Goal: Use online tool/utility: Utilize a website feature to perform a specific function

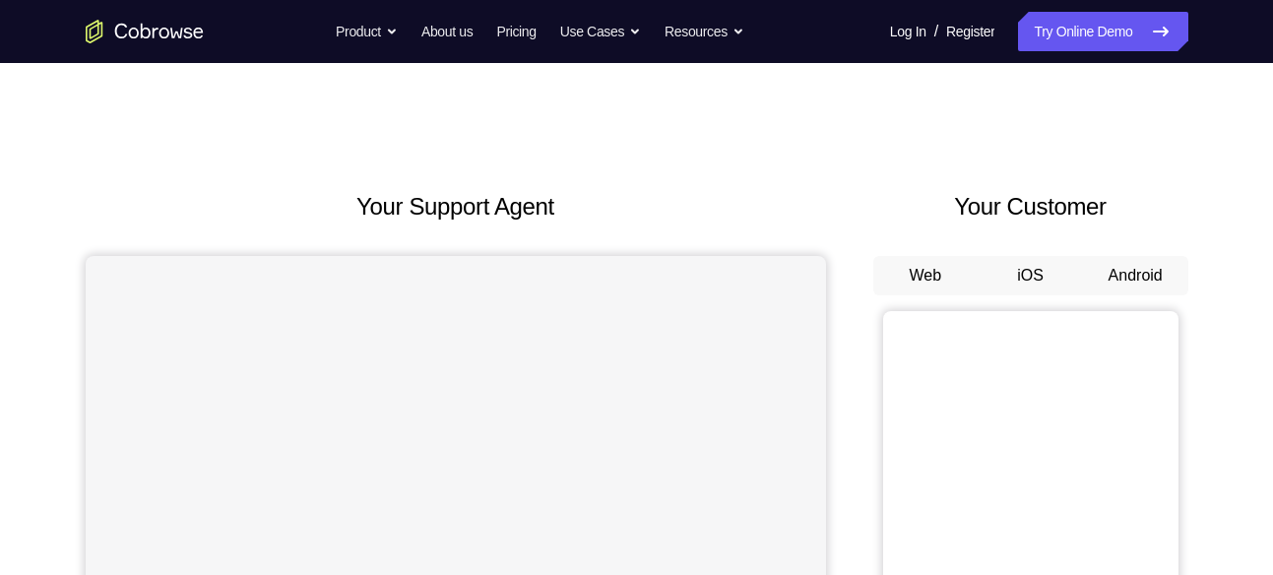
click at [1142, 270] on button "Android" at bounding box center [1135, 275] width 105 height 39
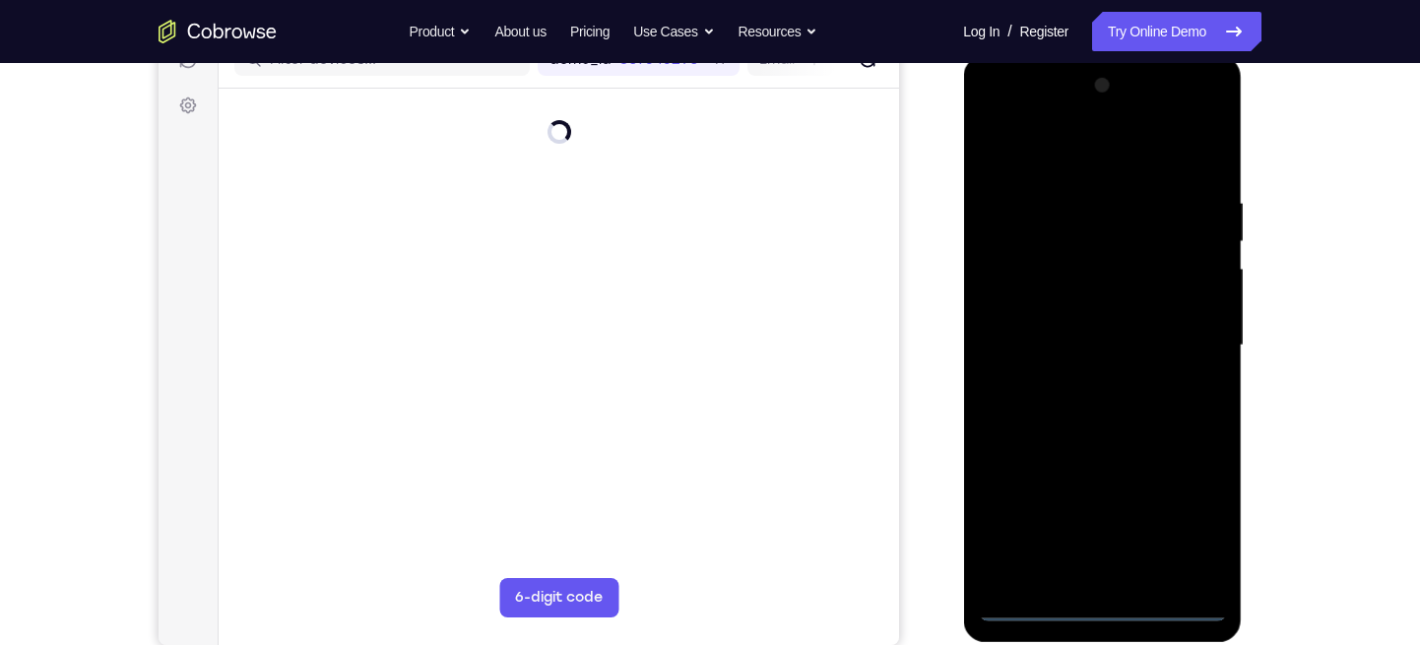
click at [1097, 574] on div at bounding box center [1102, 345] width 248 height 551
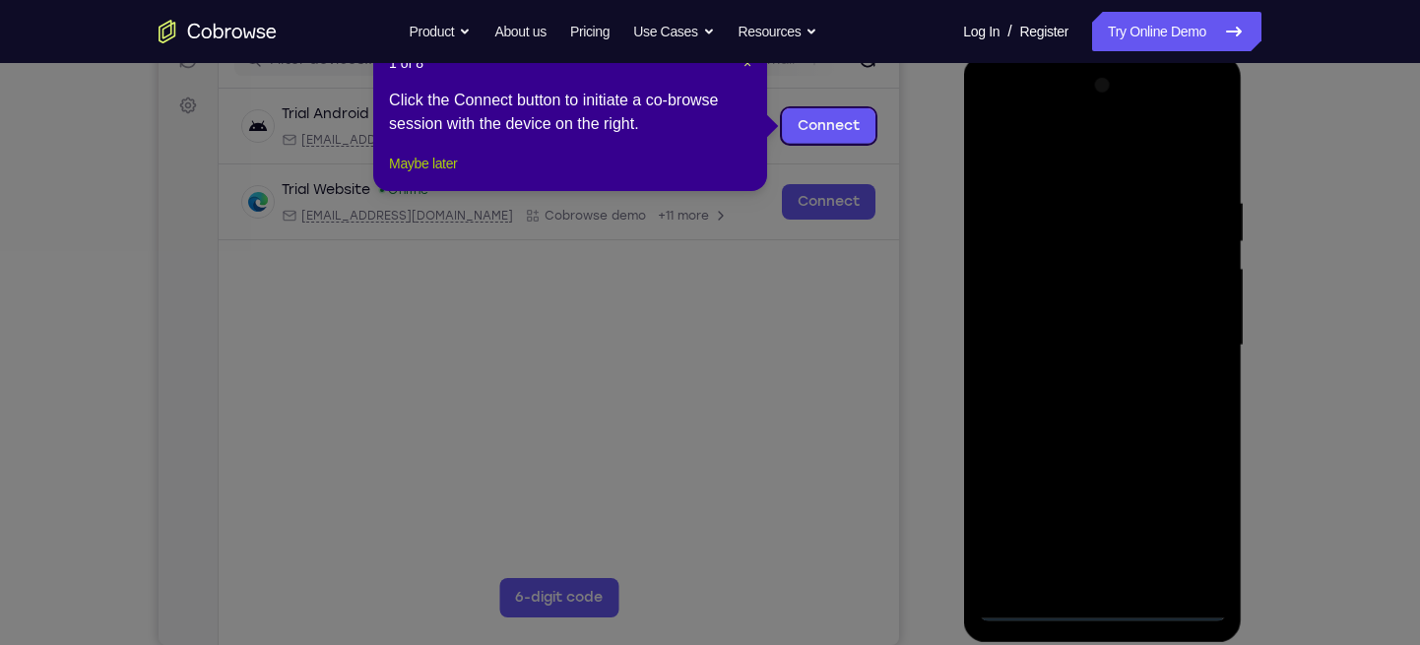
click at [447, 175] on button "Maybe later" at bounding box center [423, 164] width 68 height 24
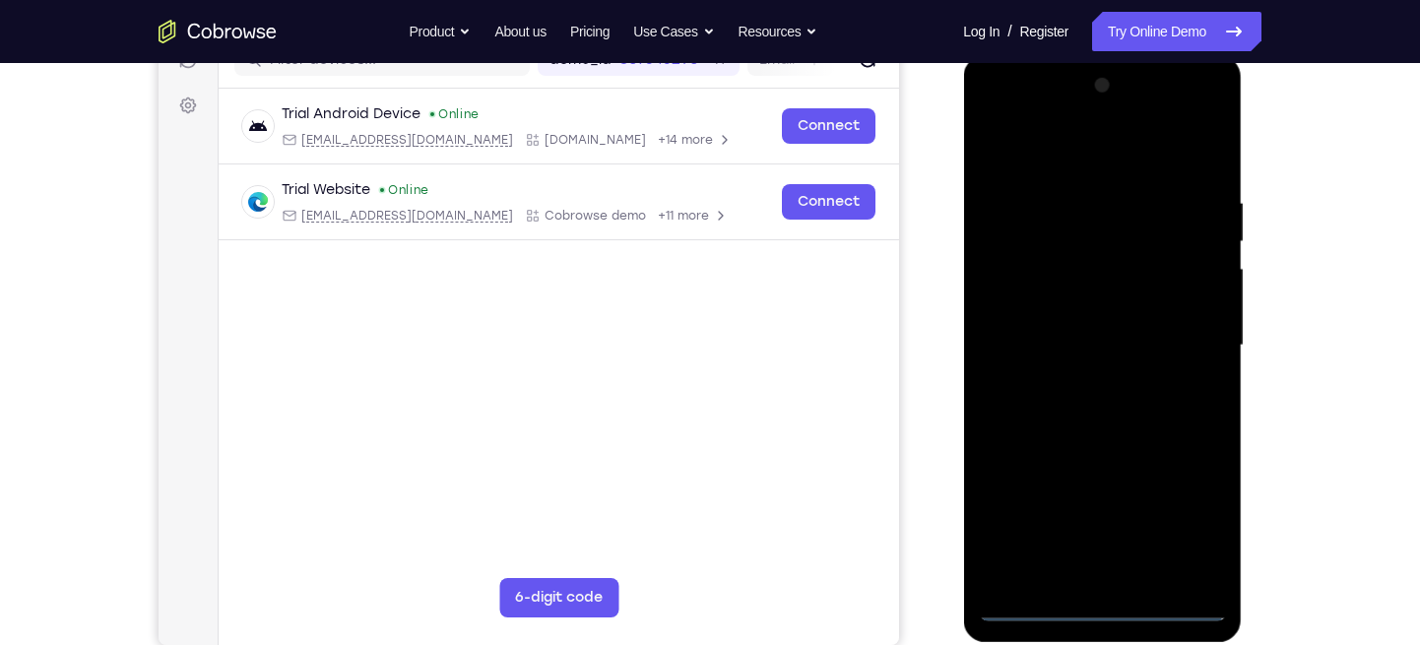
click at [1183, 524] on div at bounding box center [1102, 345] width 248 height 551
click at [1050, 153] on div at bounding box center [1102, 345] width 248 height 551
click at [1173, 345] on div at bounding box center [1102, 345] width 248 height 551
click at [1081, 378] on div at bounding box center [1102, 345] width 248 height 551
click at [1024, 324] on div at bounding box center [1102, 345] width 248 height 551
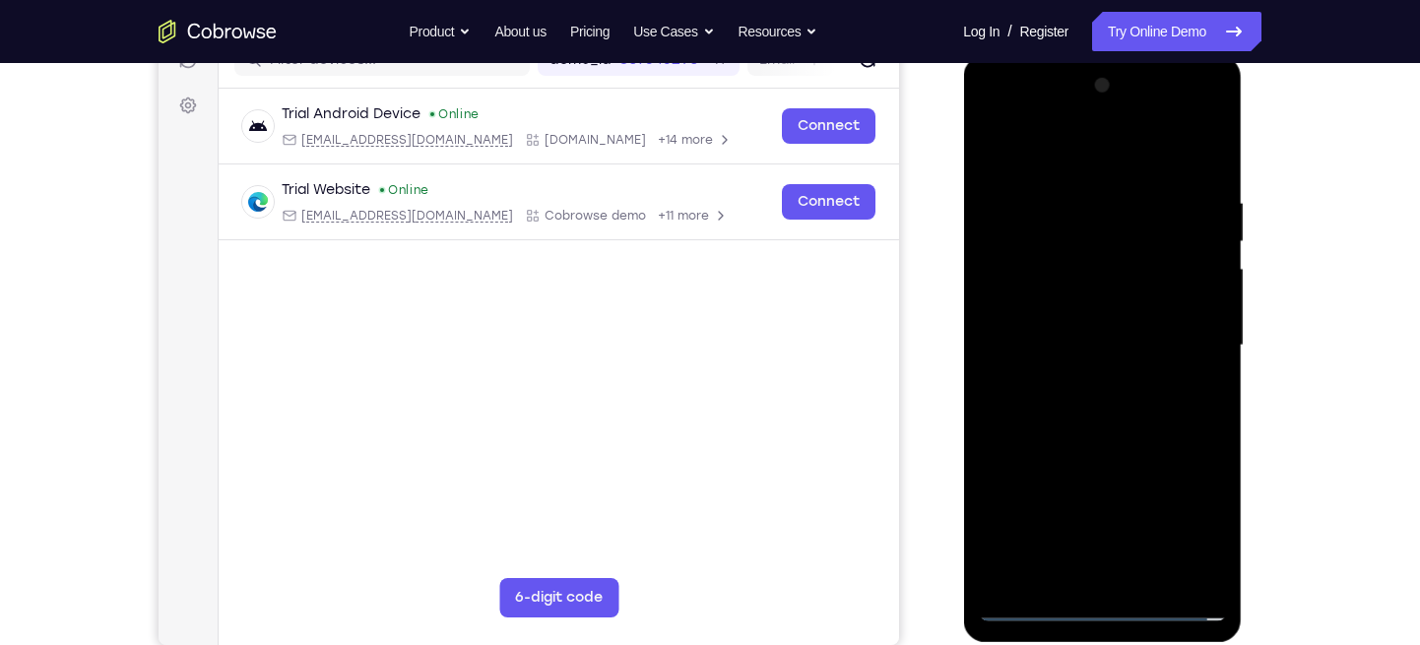
click at [1035, 307] on div at bounding box center [1102, 345] width 248 height 551
click at [1083, 347] on div at bounding box center [1102, 345] width 248 height 551
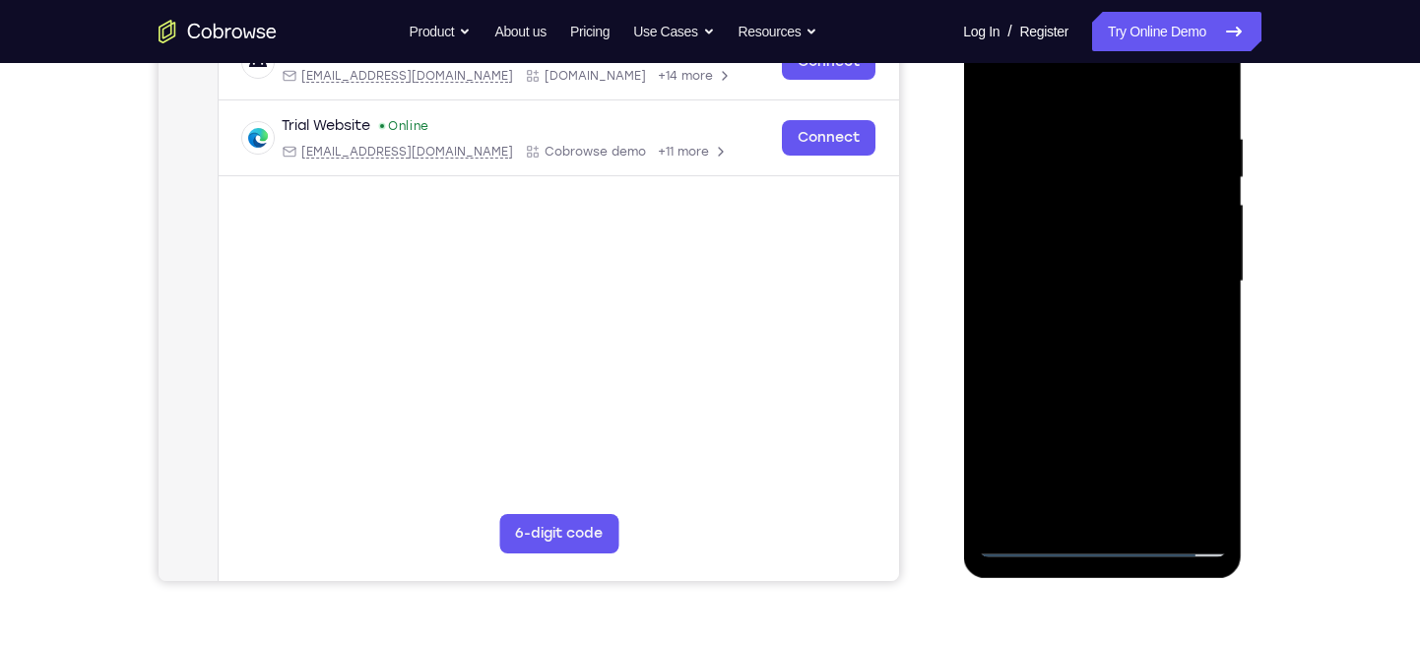
scroll to position [336, 0]
click at [1097, 380] on div at bounding box center [1102, 280] width 248 height 551
drag, startPoint x: 1069, startPoint y: 83, endPoint x: 1051, endPoint y: -25, distance: 108.9
click at [1051, 0] on html "Online web based iOS Simulators and Android Emulators. Run iPhone, iPad, Mobile…" at bounding box center [1103, 285] width 281 height 591
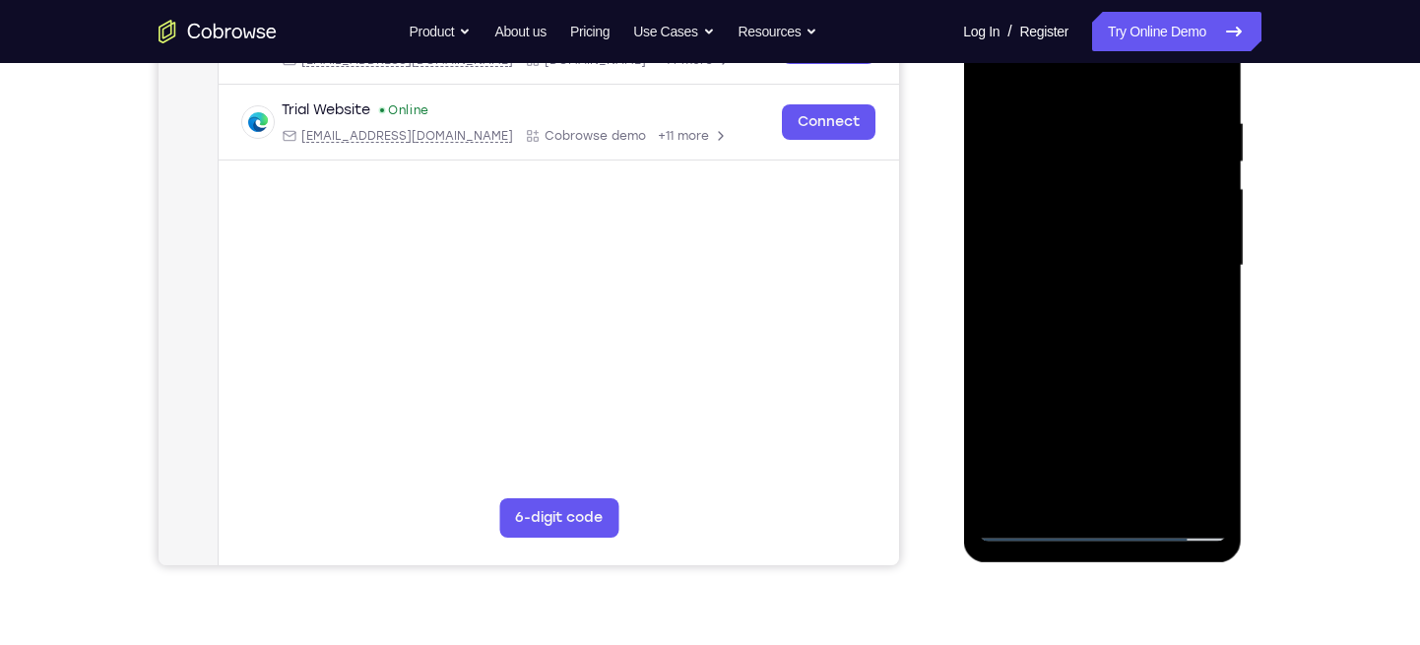
click at [1160, 491] on div at bounding box center [1102, 265] width 248 height 551
click at [1132, 371] on div at bounding box center [1102, 265] width 248 height 551
click at [1088, 368] on div at bounding box center [1102, 265] width 248 height 551
click at [986, 76] on div at bounding box center [1102, 265] width 248 height 551
click at [1067, 300] on div at bounding box center [1102, 265] width 248 height 551
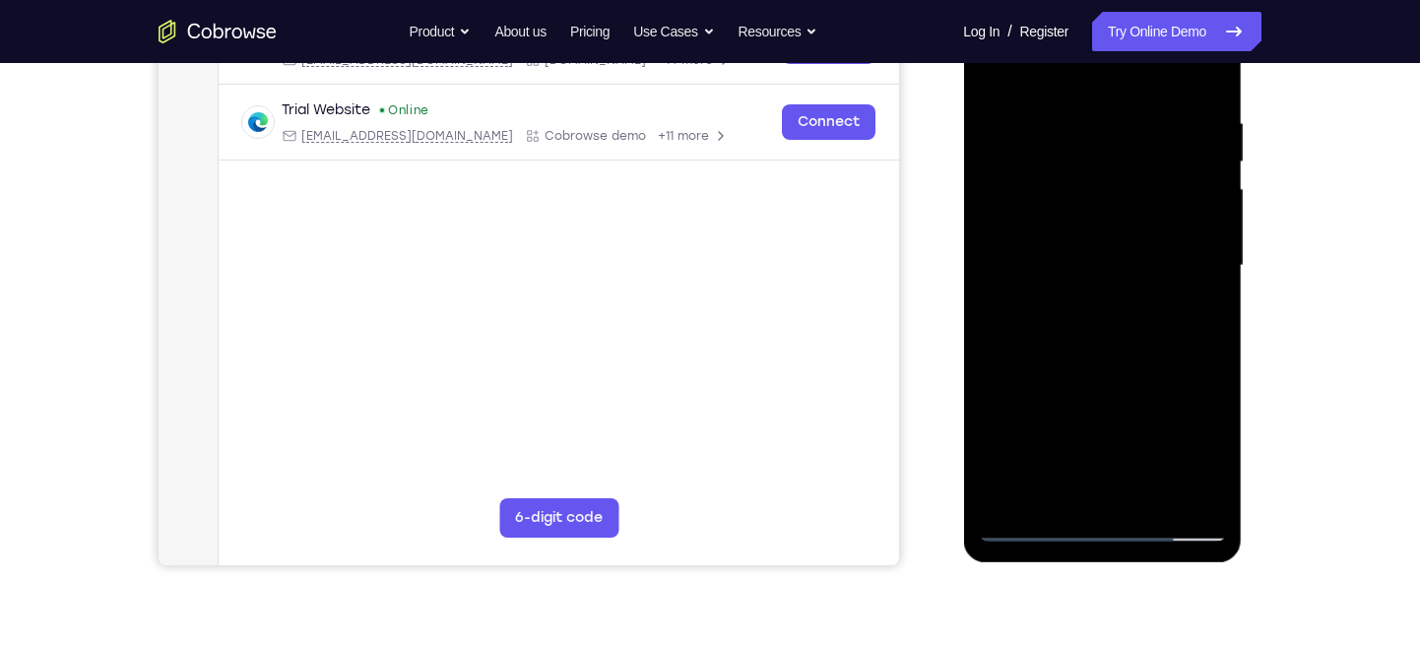
click at [995, 74] on div at bounding box center [1102, 265] width 248 height 551
click at [1080, 216] on div at bounding box center [1102, 265] width 248 height 551
click at [994, 69] on div at bounding box center [1102, 265] width 248 height 551
click at [1080, 345] on div at bounding box center [1102, 265] width 248 height 551
click at [998, 77] on div at bounding box center [1102, 265] width 248 height 551
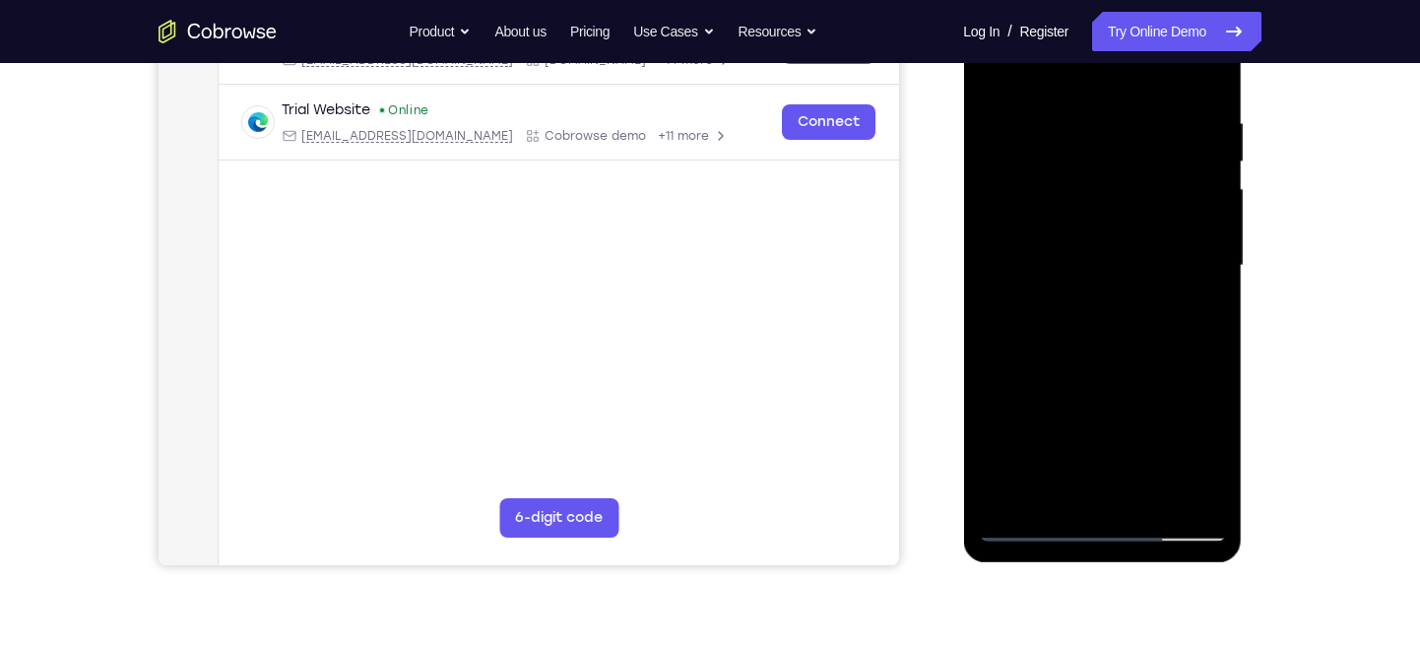
click at [1121, 264] on div at bounding box center [1102, 265] width 248 height 551
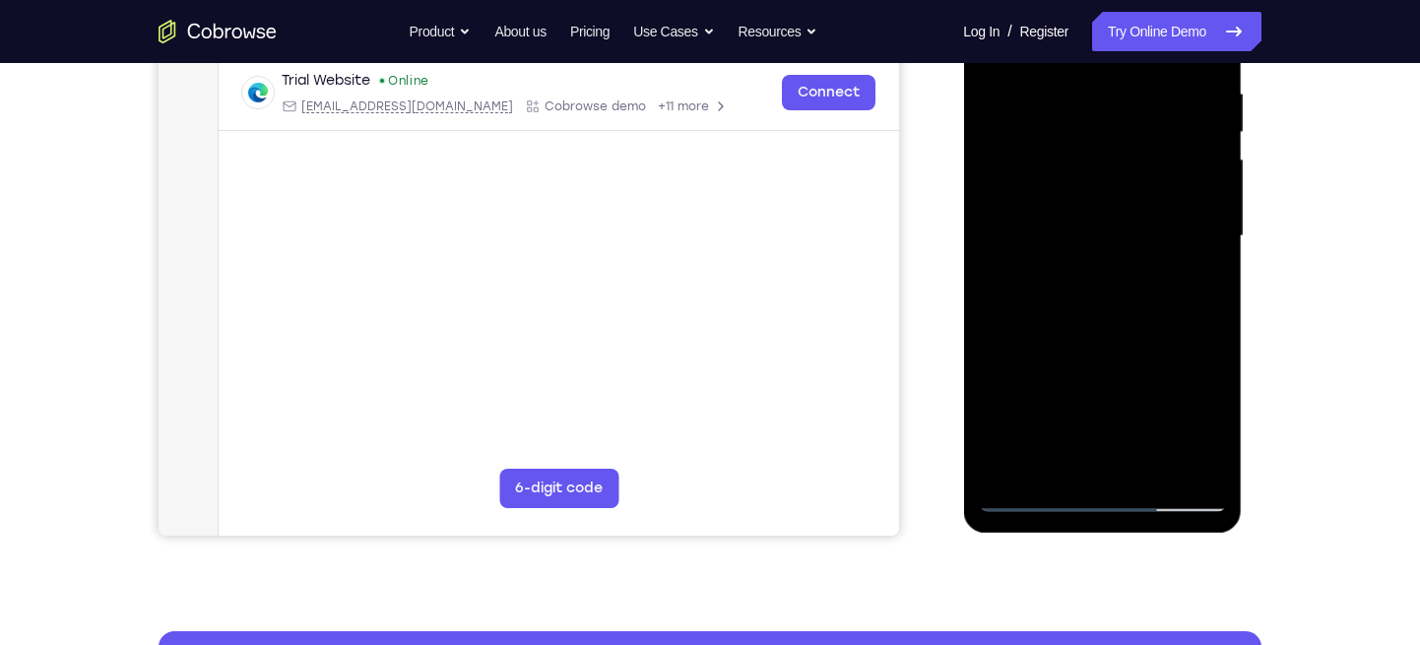
click at [1116, 431] on div at bounding box center [1102, 236] width 248 height 551
click at [1114, 421] on div at bounding box center [1102, 236] width 248 height 551
click at [1096, 416] on div at bounding box center [1102, 236] width 248 height 551
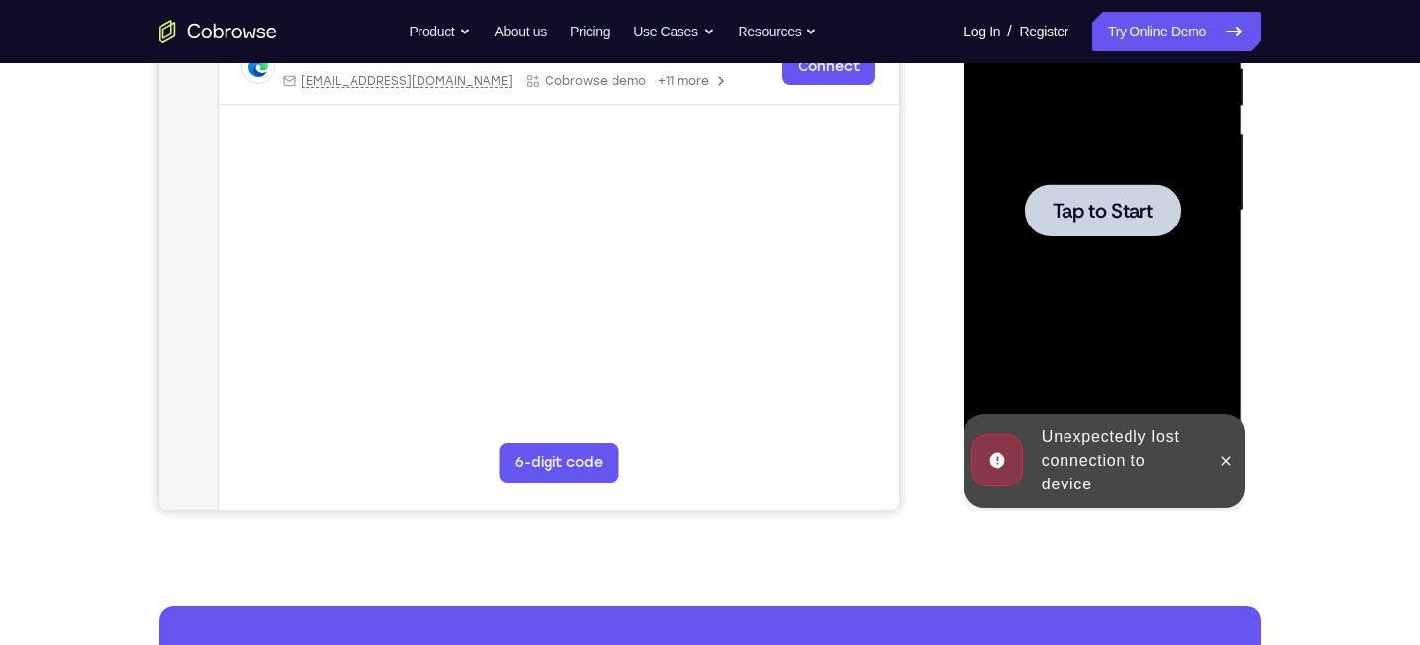
click at [1098, 224] on div at bounding box center [1102, 210] width 156 height 52
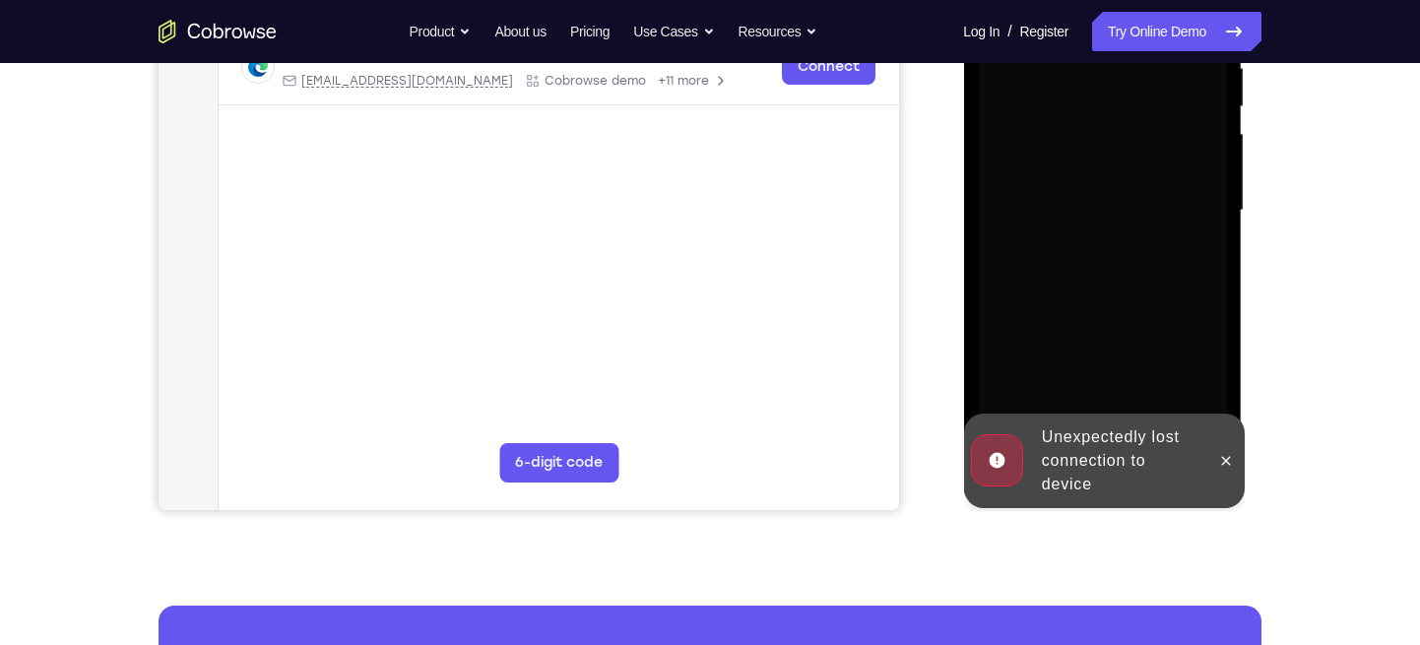
click at [1108, 491] on div "Unexpectedly lost connection to device" at bounding box center [1119, 460] width 172 height 87
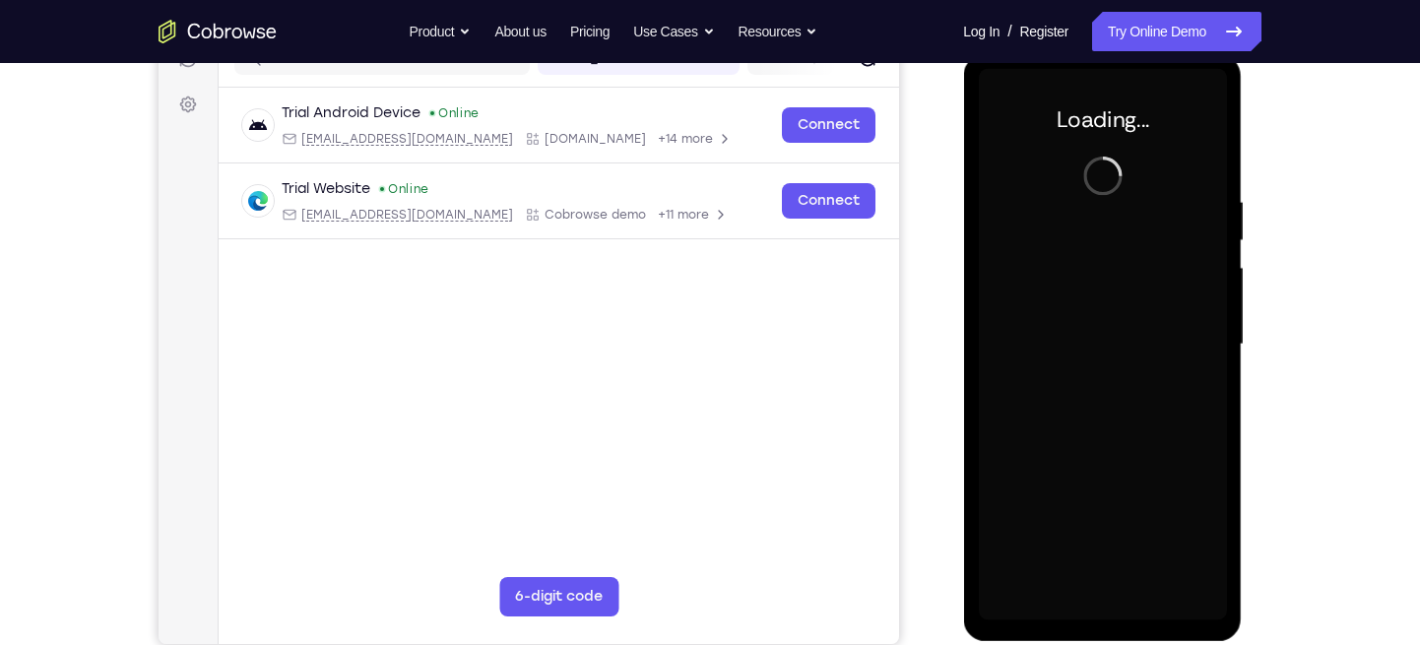
scroll to position [273, 0]
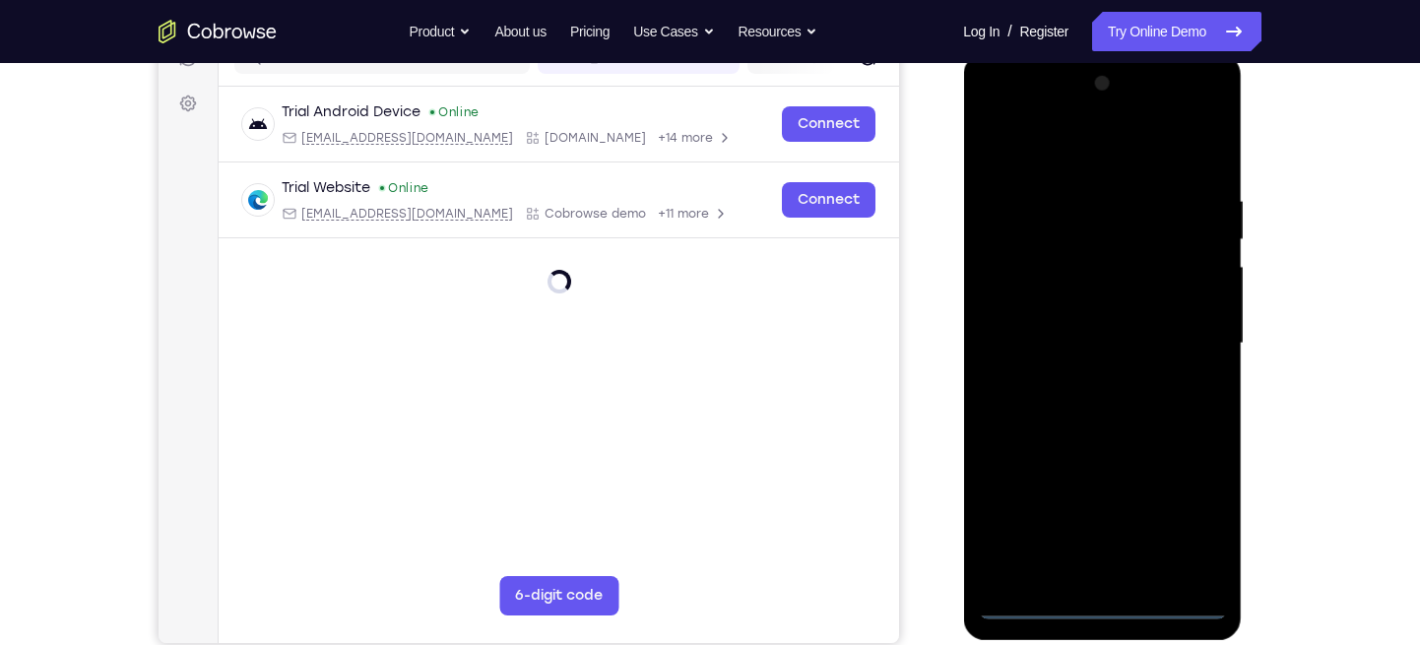
click at [1099, 574] on div at bounding box center [1102, 343] width 248 height 551
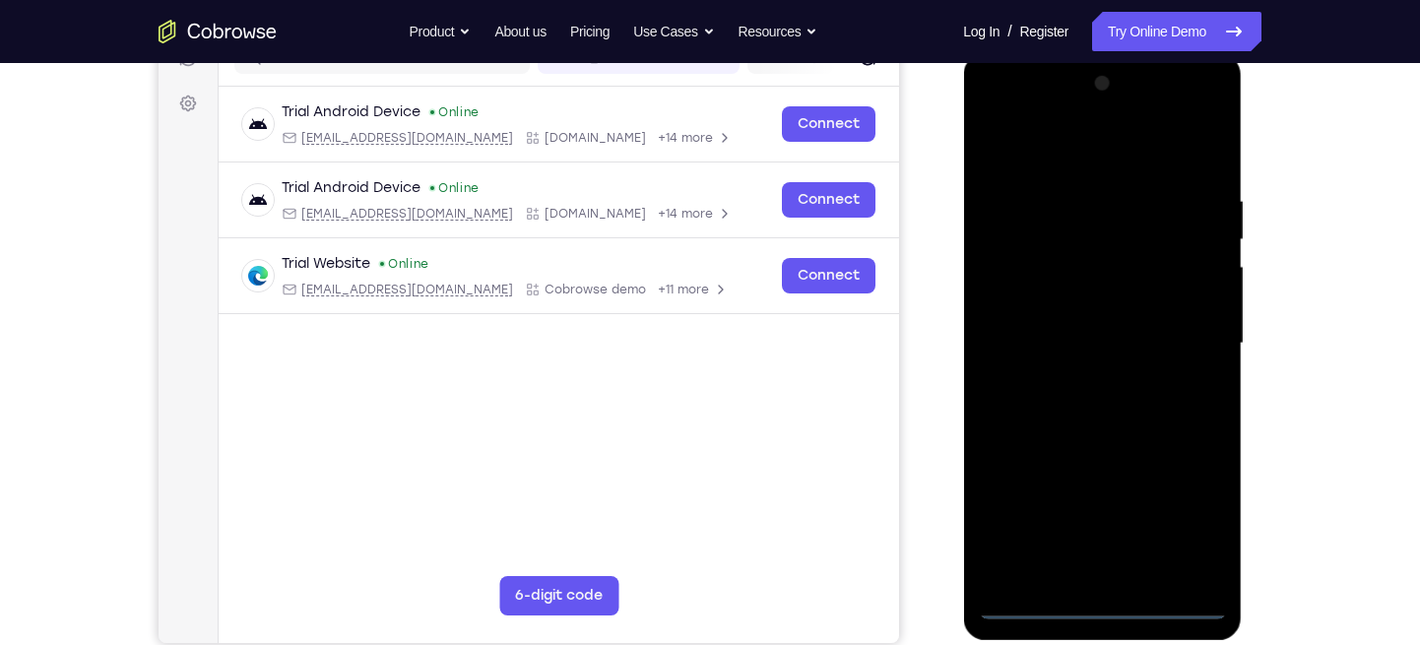
click at [1180, 521] on div at bounding box center [1102, 343] width 248 height 551
click at [1067, 151] on div at bounding box center [1102, 343] width 248 height 551
click at [1190, 351] on div at bounding box center [1102, 343] width 248 height 551
click at [1073, 383] on div at bounding box center [1102, 343] width 248 height 551
click at [1053, 325] on div at bounding box center [1102, 343] width 248 height 551
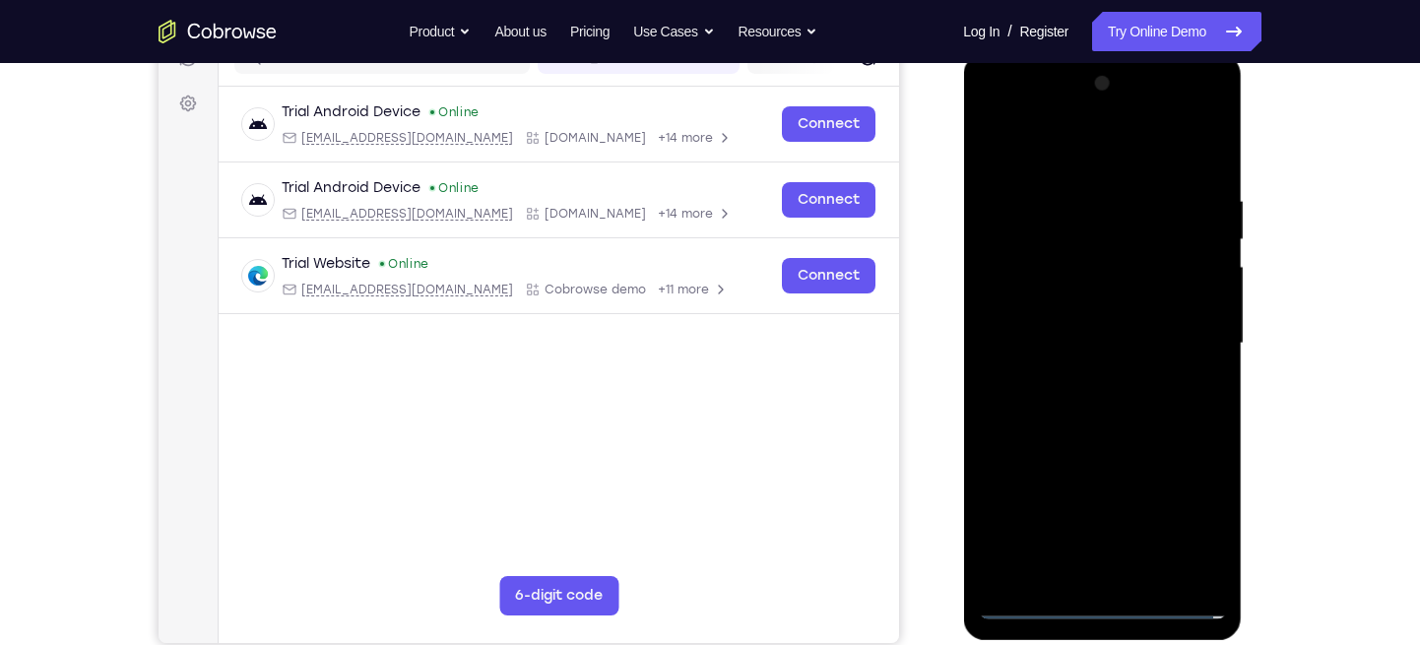
click at [1055, 305] on div at bounding box center [1102, 343] width 248 height 551
click at [1055, 346] on div at bounding box center [1102, 343] width 248 height 551
click at [1094, 439] on div at bounding box center [1102, 343] width 248 height 551
click at [1052, 574] on div at bounding box center [1102, 343] width 248 height 551
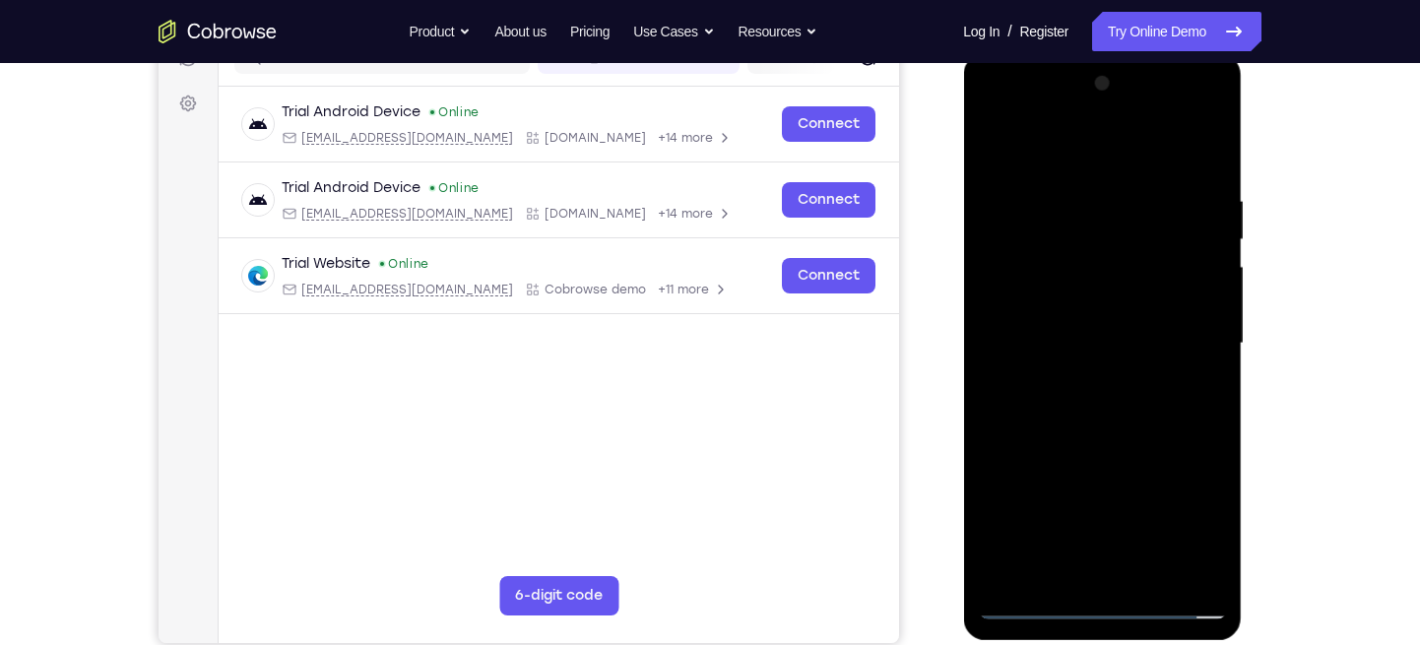
drag, startPoint x: 1064, startPoint y: 156, endPoint x: 1034, endPoint y: -75, distance: 232.4
click at [1034, 53] on html "Online web based iOS Simulators and Android Emulators. Run iPhone, iPad, Mobile…" at bounding box center [1103, 348] width 281 height 591
drag, startPoint x: 1062, startPoint y: 156, endPoint x: 1069, endPoint y: 51, distance: 104.6
click at [1069, 53] on html "Online web based iOS Simulators and Android Emulators. Run iPhone, iPad, Mobile…" at bounding box center [1103, 348] width 281 height 591
click at [1067, 141] on div at bounding box center [1102, 343] width 248 height 551
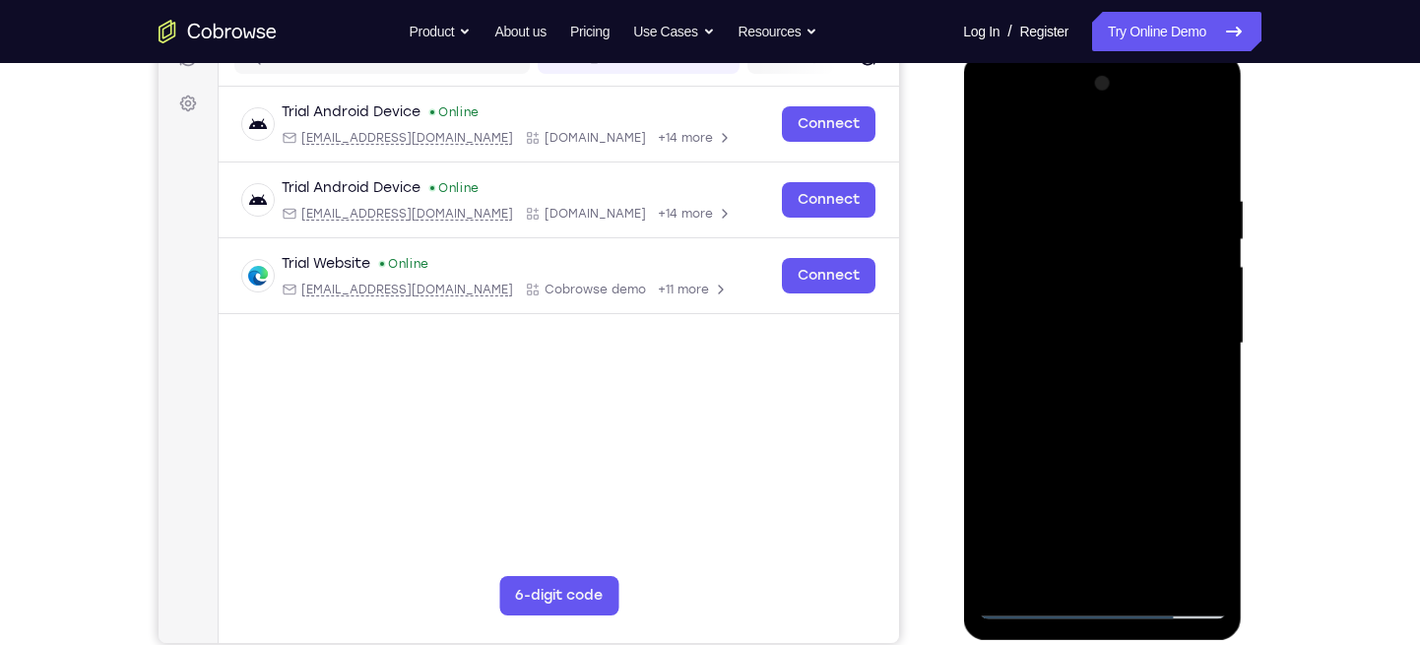
click at [1146, 404] on div at bounding box center [1102, 343] width 248 height 551
click at [1100, 452] on div at bounding box center [1102, 343] width 248 height 551
click at [1216, 239] on div at bounding box center [1102, 343] width 248 height 551
click at [1213, 241] on div at bounding box center [1102, 343] width 248 height 551
click at [1216, 237] on div at bounding box center [1102, 343] width 248 height 551
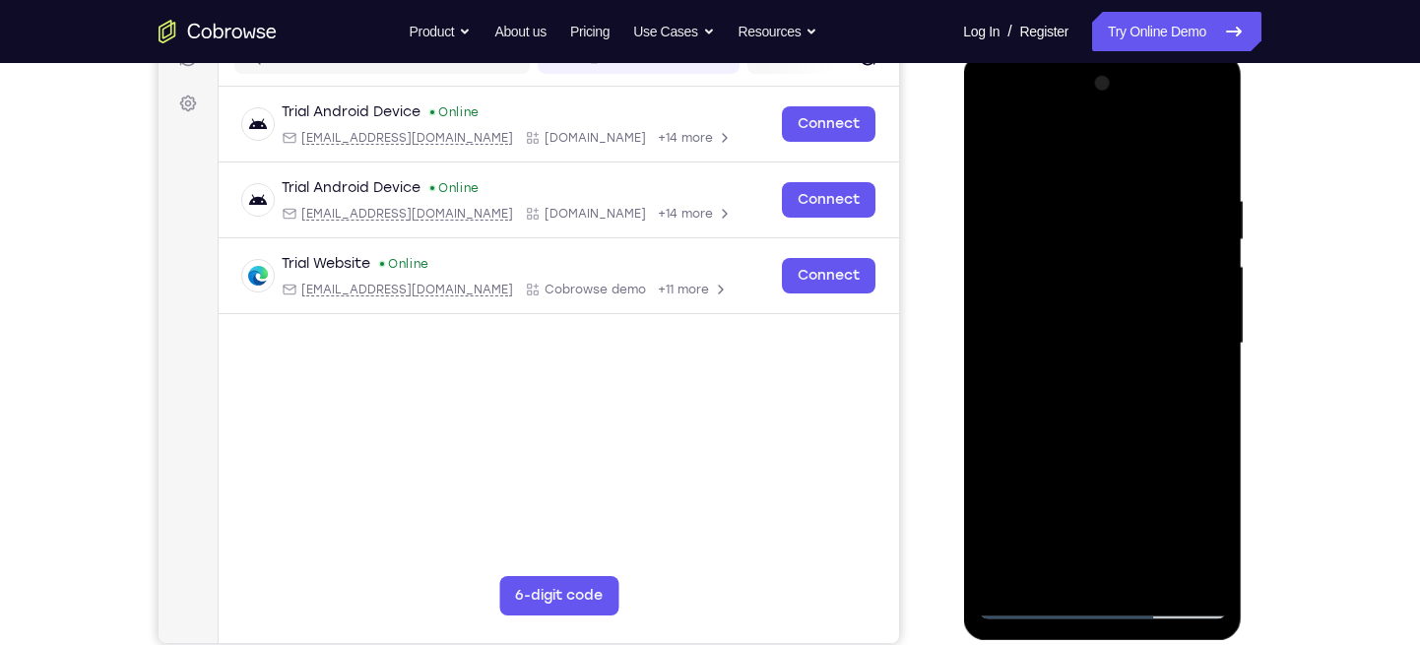
click at [1214, 233] on div at bounding box center [1102, 343] width 248 height 551
click at [1214, 235] on div at bounding box center [1102, 343] width 248 height 551
click at [1052, 343] on div at bounding box center [1102, 343] width 248 height 551
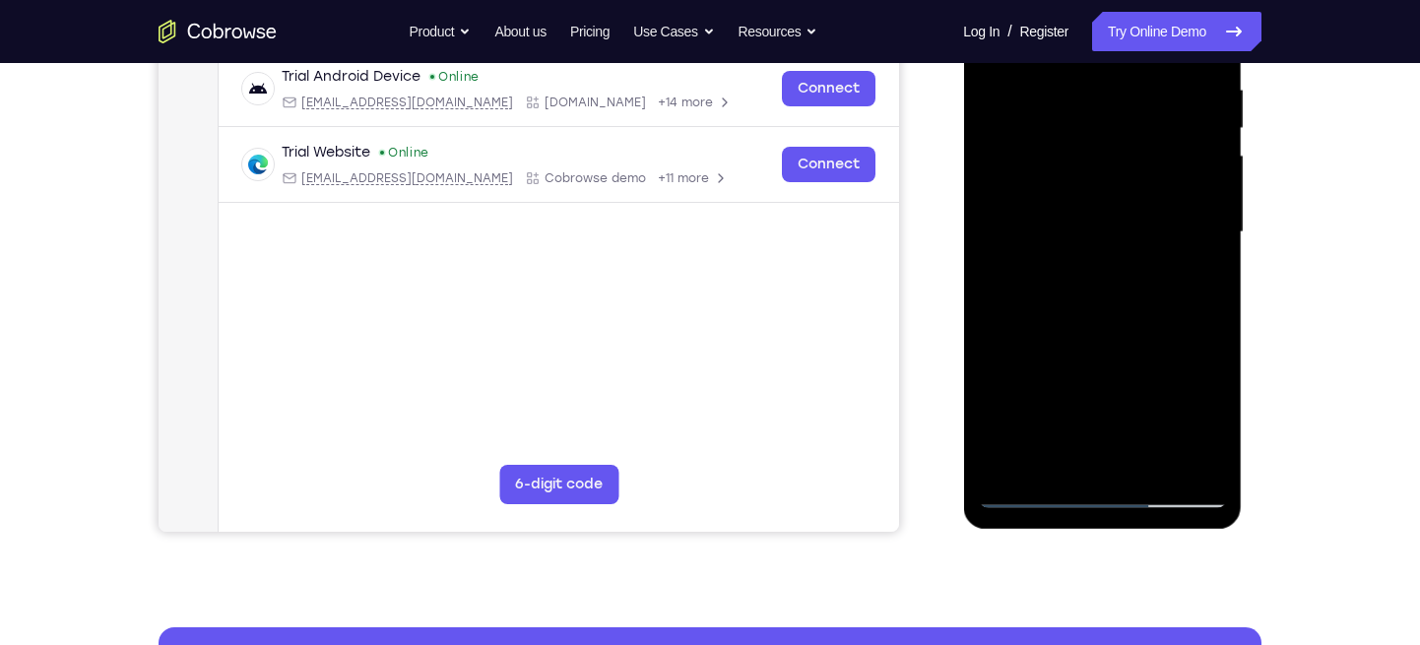
scroll to position [382, 0]
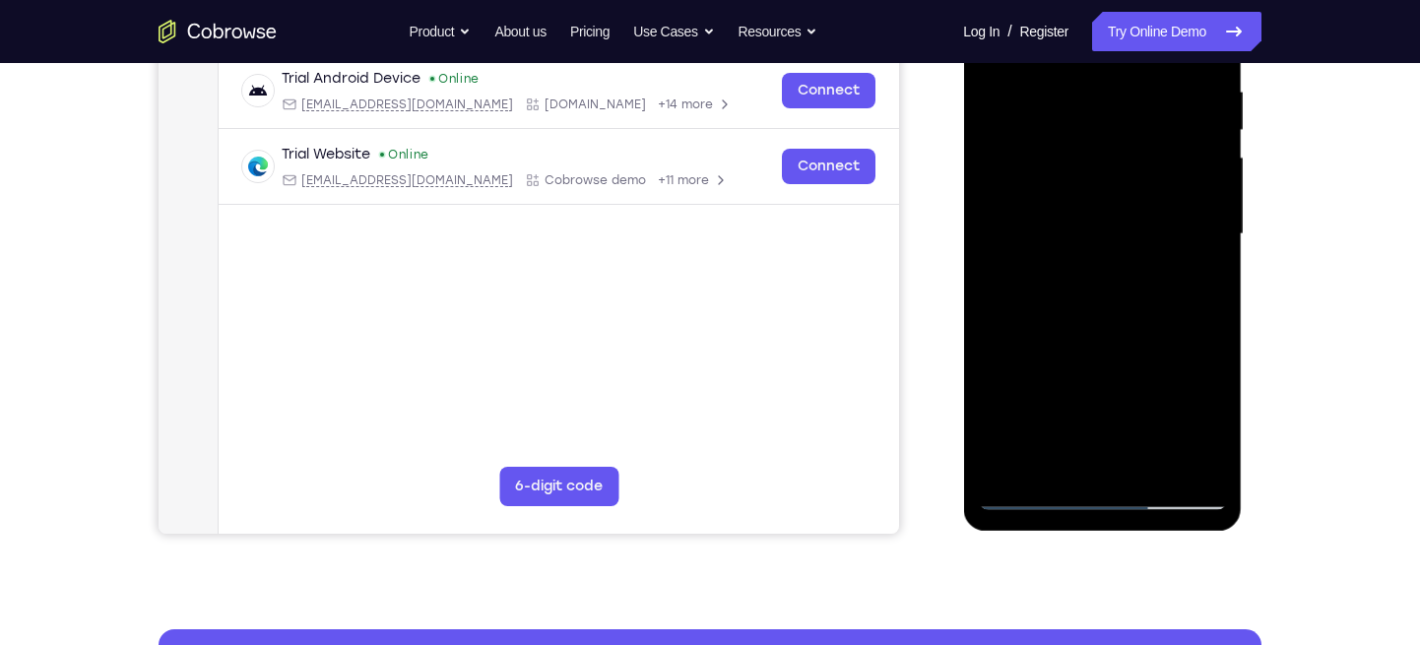
click at [1141, 351] on div at bounding box center [1102, 234] width 248 height 551
click at [1113, 424] on div at bounding box center [1102, 234] width 248 height 551
click at [1109, 419] on div at bounding box center [1102, 234] width 248 height 551
click at [1051, 397] on div at bounding box center [1102, 234] width 248 height 551
click at [1128, 336] on div at bounding box center [1102, 234] width 248 height 551
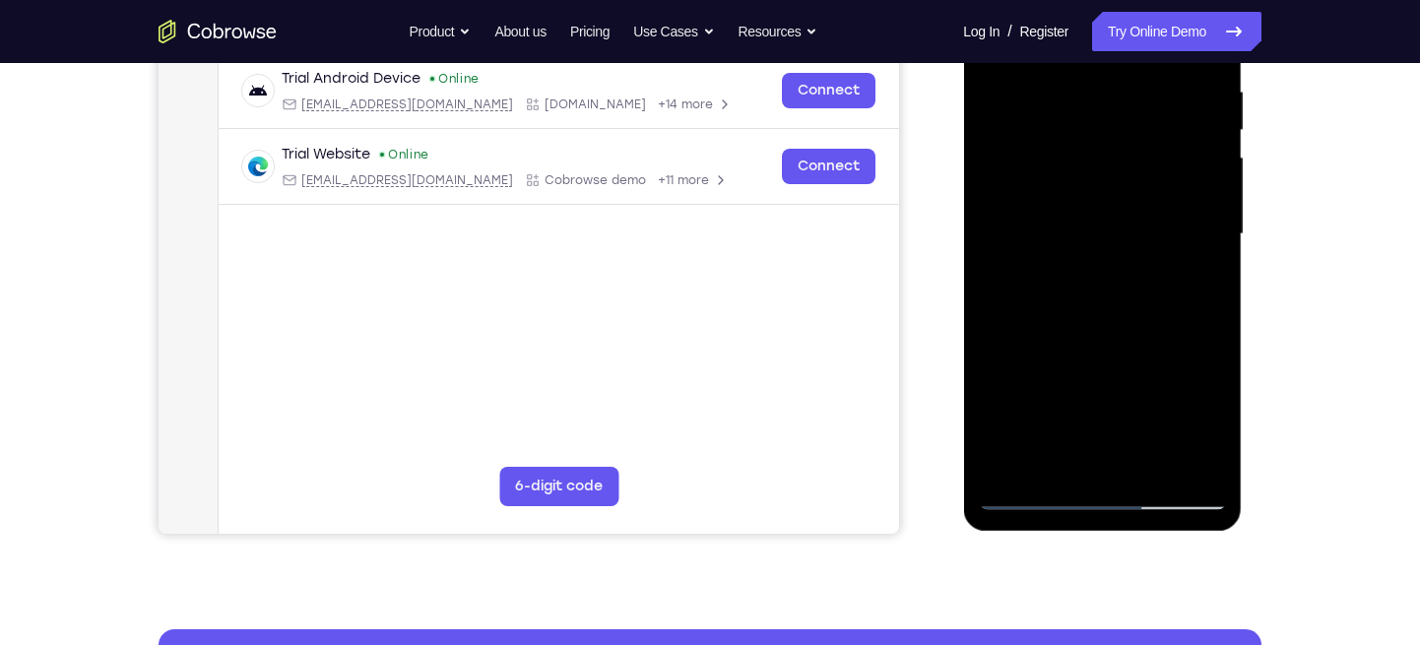
click at [1154, 341] on div at bounding box center [1102, 234] width 248 height 551
click at [1197, 282] on div at bounding box center [1102, 234] width 248 height 551
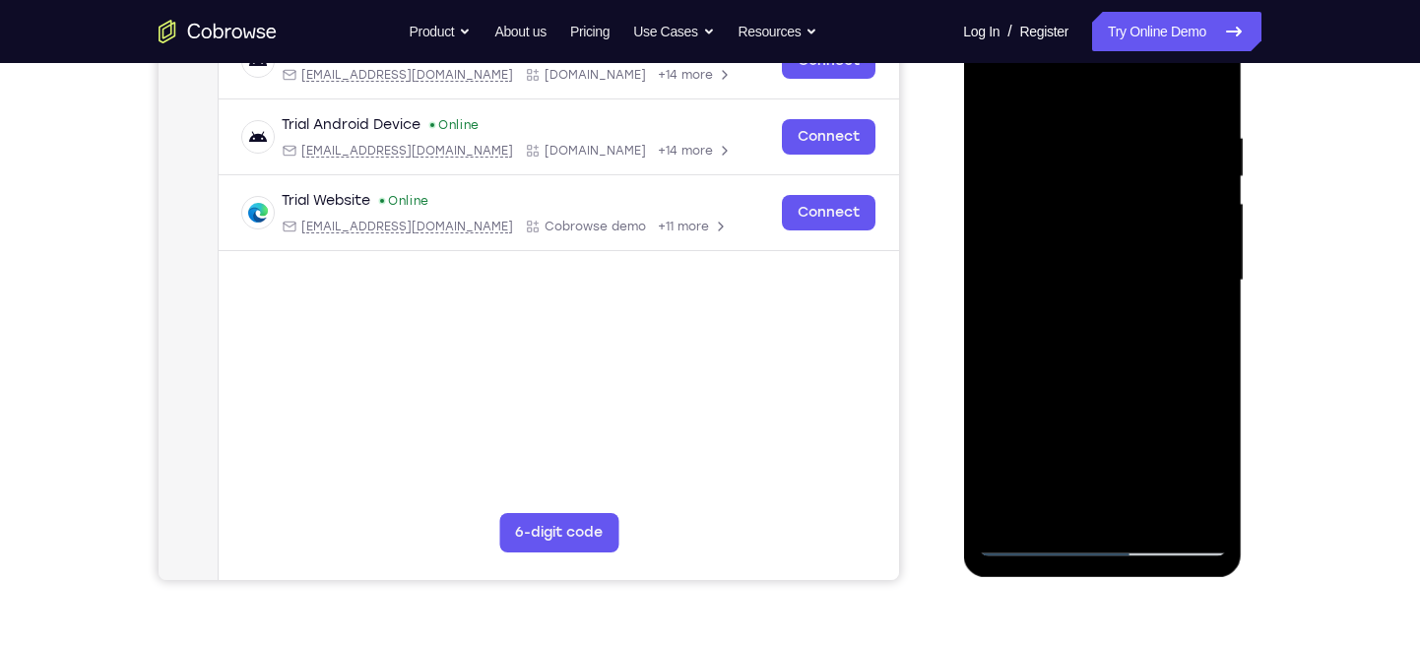
scroll to position [332, 0]
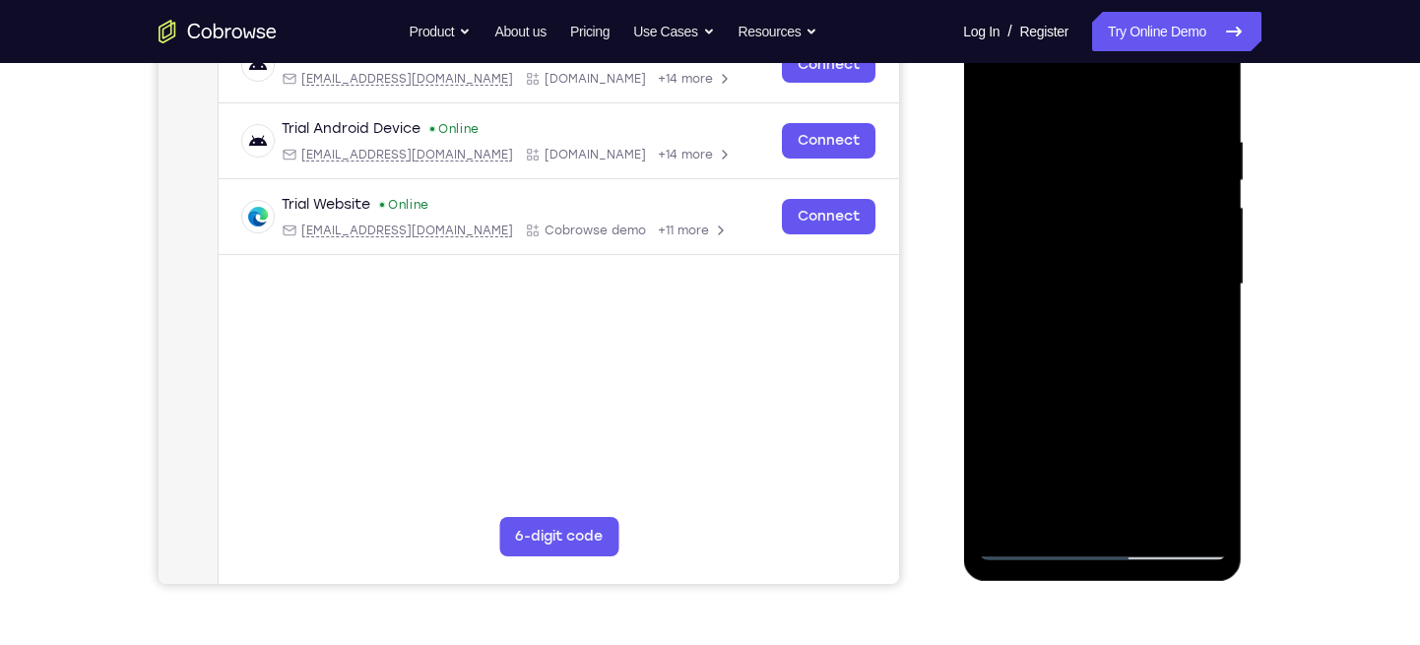
drag, startPoint x: 1126, startPoint y: 172, endPoint x: 1116, endPoint y: 260, distance: 88.2
click at [1116, 260] on div at bounding box center [1102, 284] width 248 height 551
click at [1035, 547] on div at bounding box center [1102, 284] width 248 height 551
drag, startPoint x: 1086, startPoint y: 175, endPoint x: 1084, endPoint y: 450, distance: 274.7
click at [1084, 450] on div at bounding box center [1102, 284] width 248 height 551
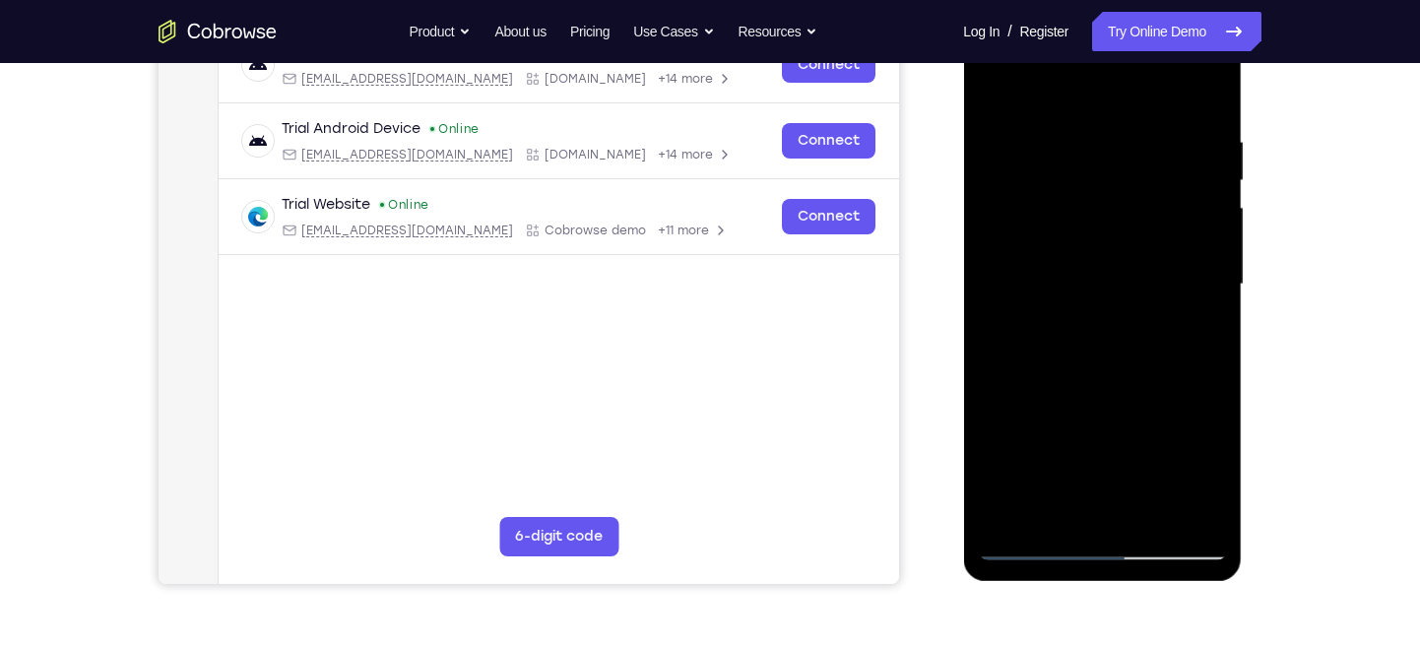
drag, startPoint x: 1107, startPoint y: 196, endPoint x: 1104, endPoint y: 454, distance: 258.0
click at [1104, 454] on div at bounding box center [1102, 284] width 248 height 551
click at [1038, 198] on div at bounding box center [1102, 284] width 248 height 551
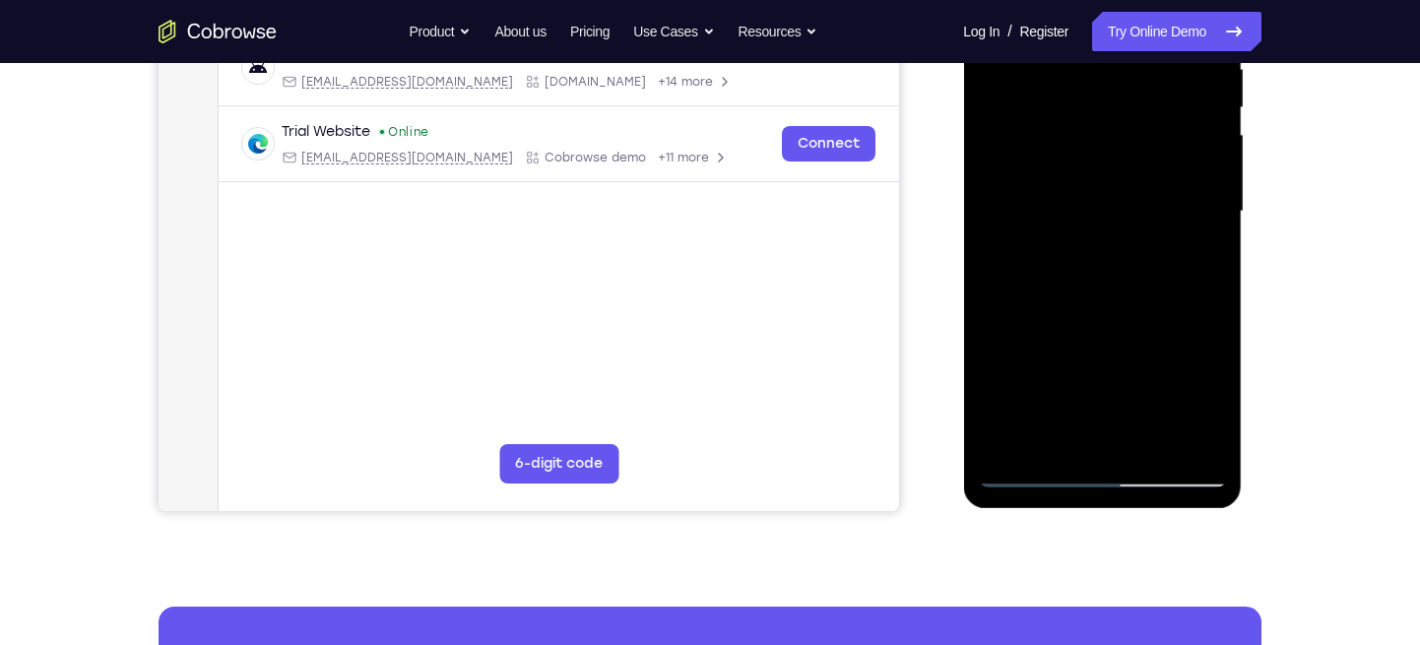
scroll to position [448, 0]
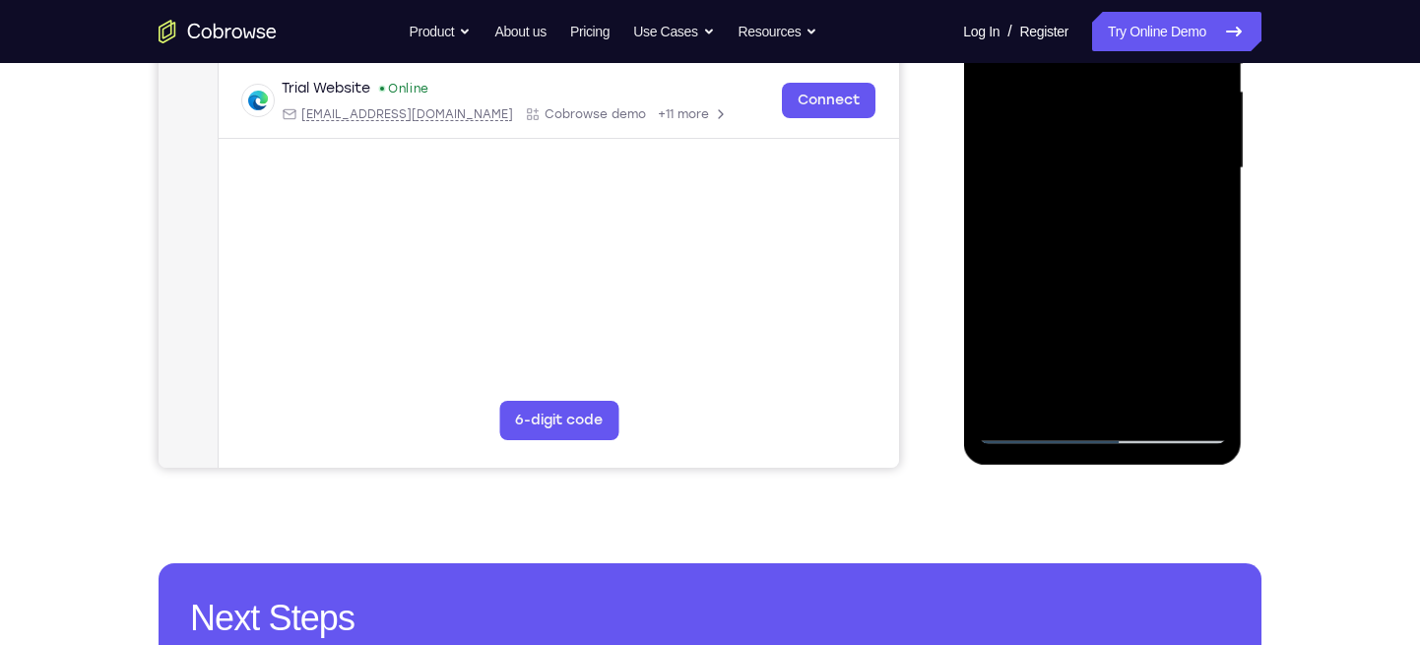
click at [1203, 259] on div at bounding box center [1102, 168] width 248 height 551
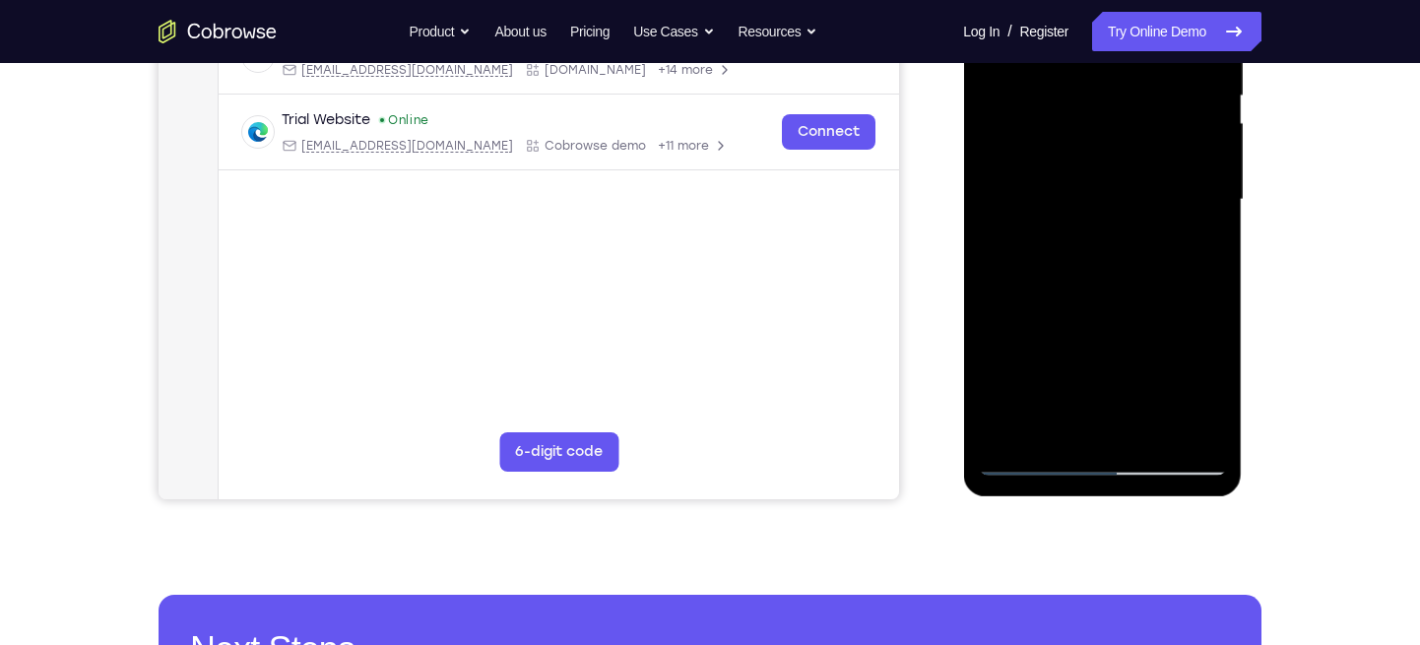
scroll to position [417, 0]
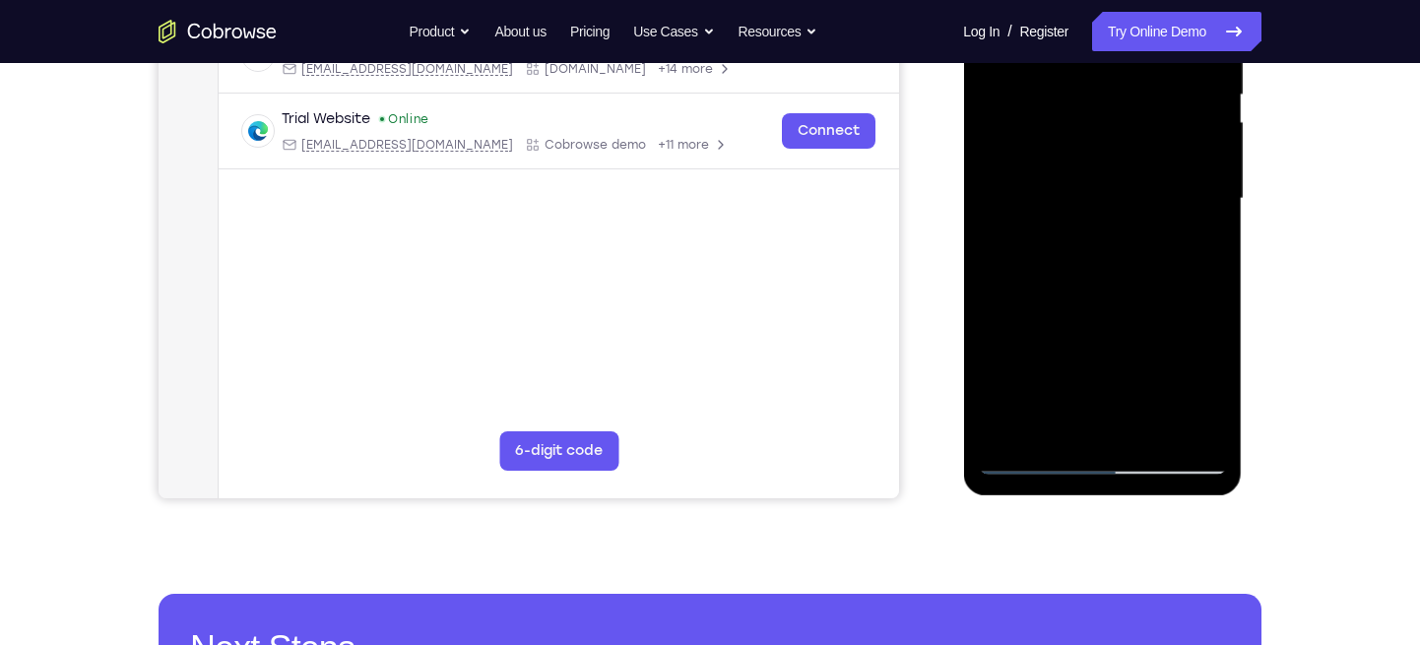
click at [1216, 219] on div at bounding box center [1102, 198] width 248 height 551
click at [1071, 177] on div at bounding box center [1102, 198] width 248 height 551
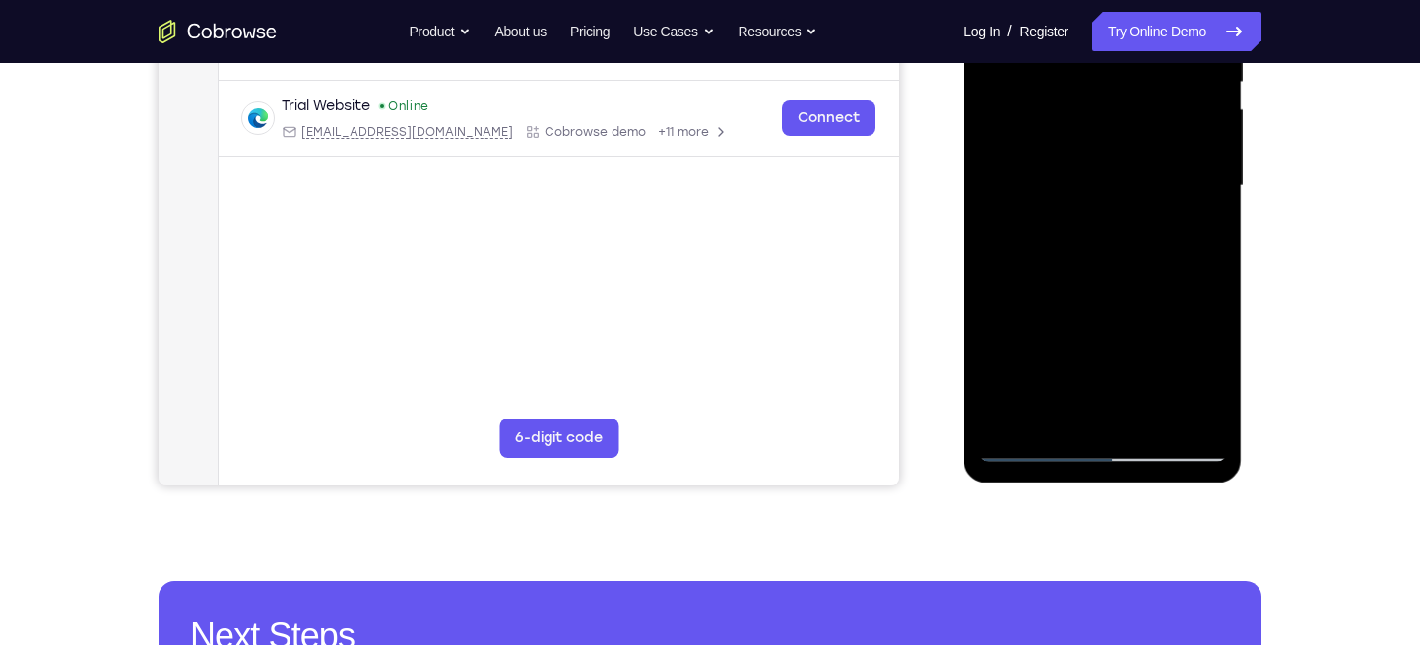
scroll to position [429, 0]
click at [1208, 227] on div at bounding box center [1102, 186] width 248 height 551
click at [1215, 223] on div at bounding box center [1102, 186] width 248 height 551
click at [1104, 165] on div at bounding box center [1102, 186] width 248 height 551
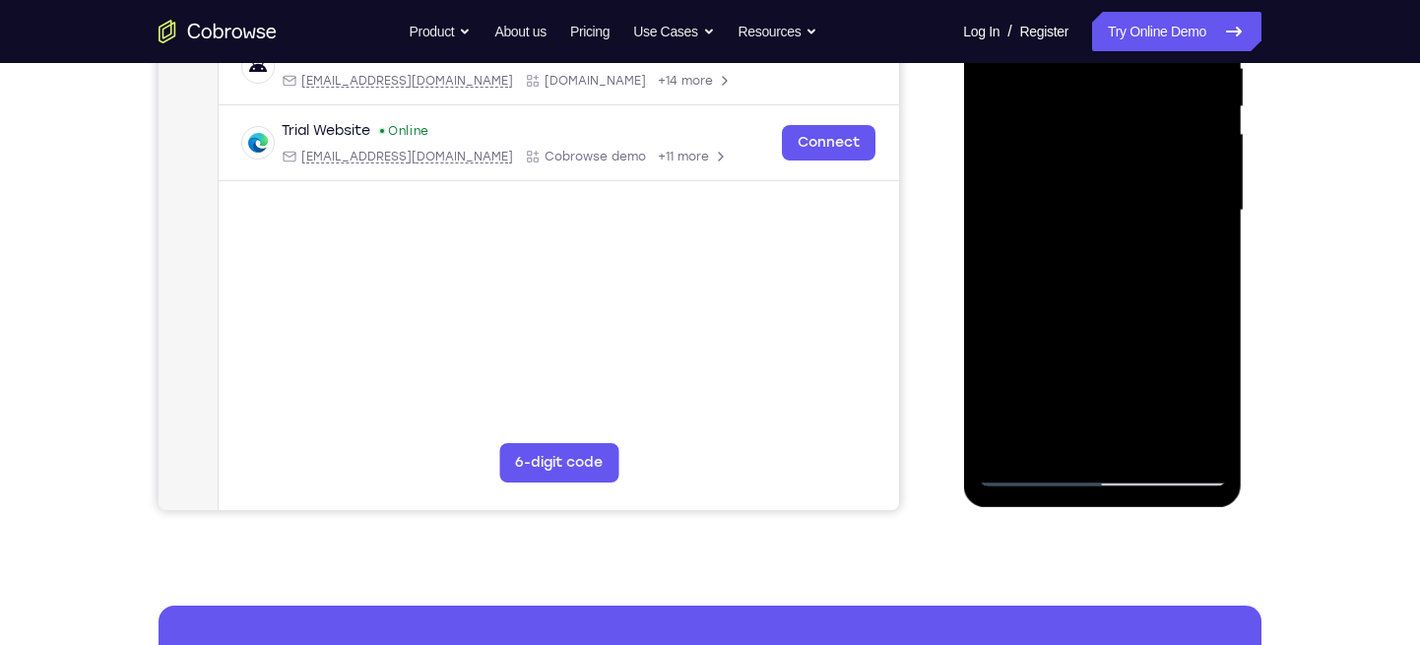
click at [991, 230] on div at bounding box center [1102, 210] width 248 height 551
click at [1032, 194] on div at bounding box center [1102, 210] width 248 height 551
click at [987, 219] on div at bounding box center [1102, 210] width 248 height 551
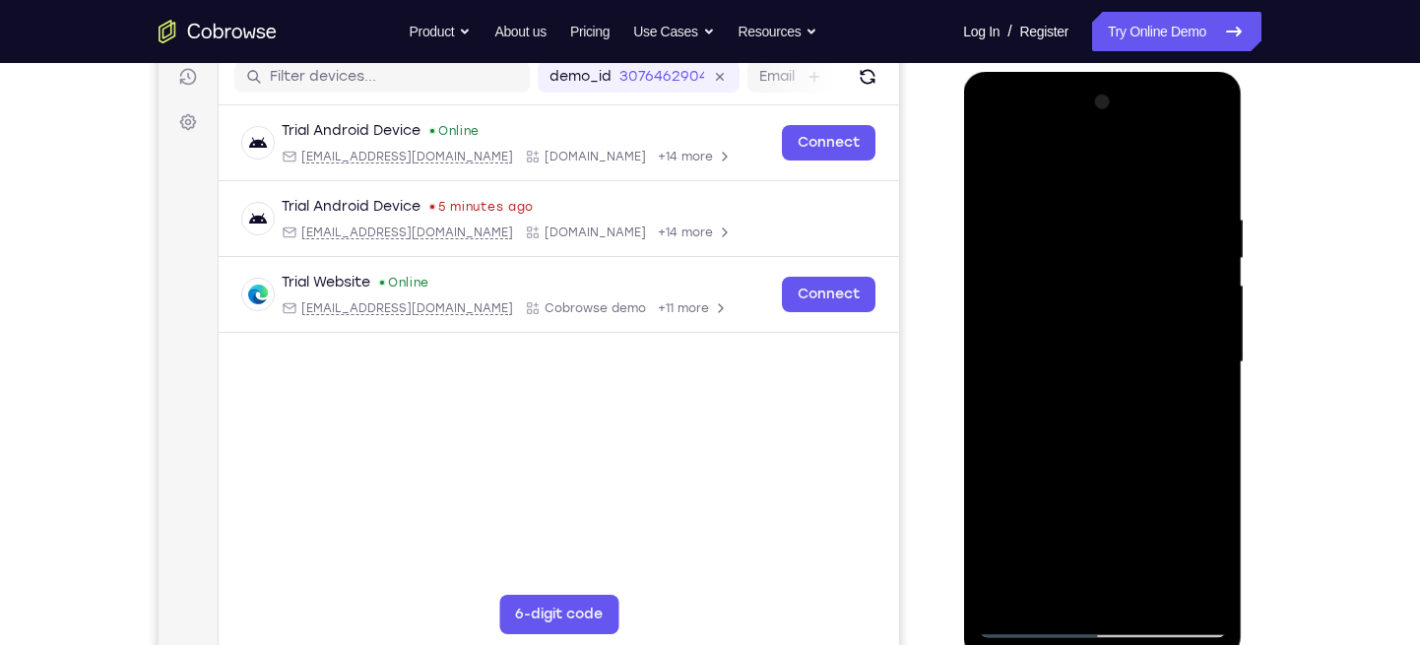
scroll to position [253, 0]
click at [991, 166] on div at bounding box center [1102, 363] width 248 height 551
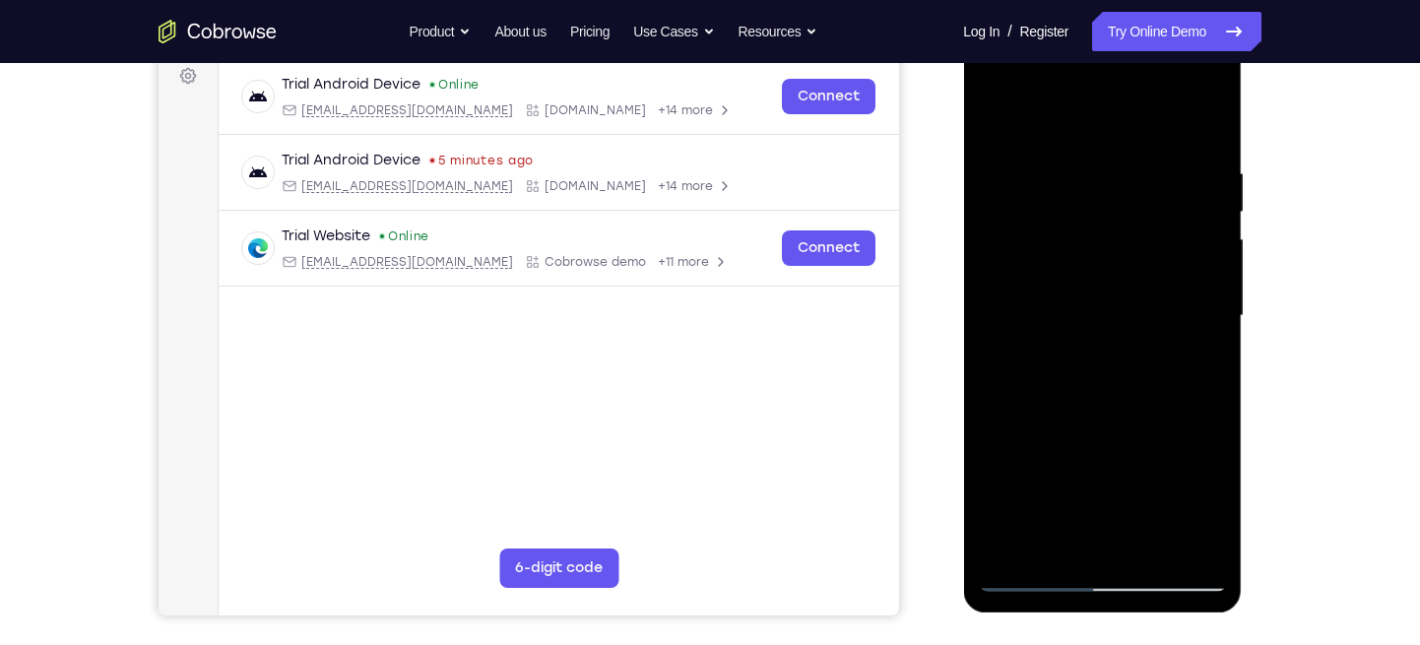
click at [1216, 212] on div at bounding box center [1102, 315] width 248 height 551
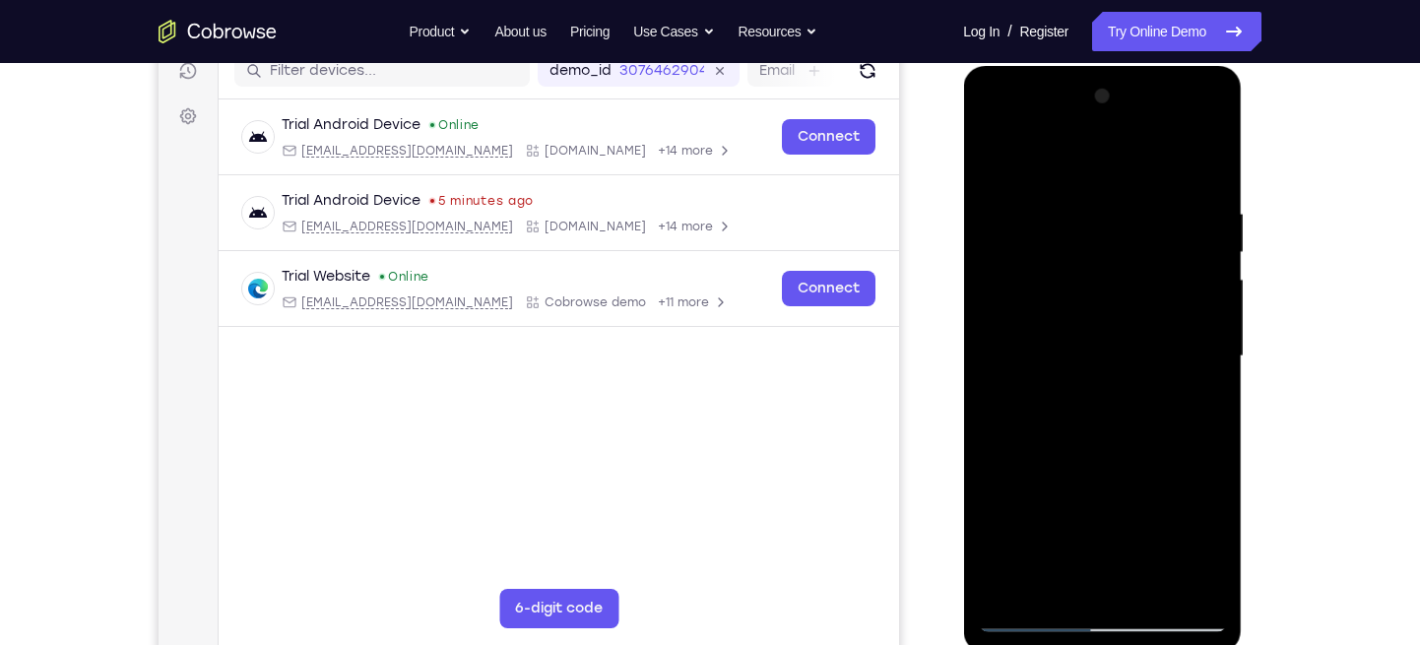
scroll to position [261, 0]
click at [999, 148] on div at bounding box center [1102, 355] width 248 height 551
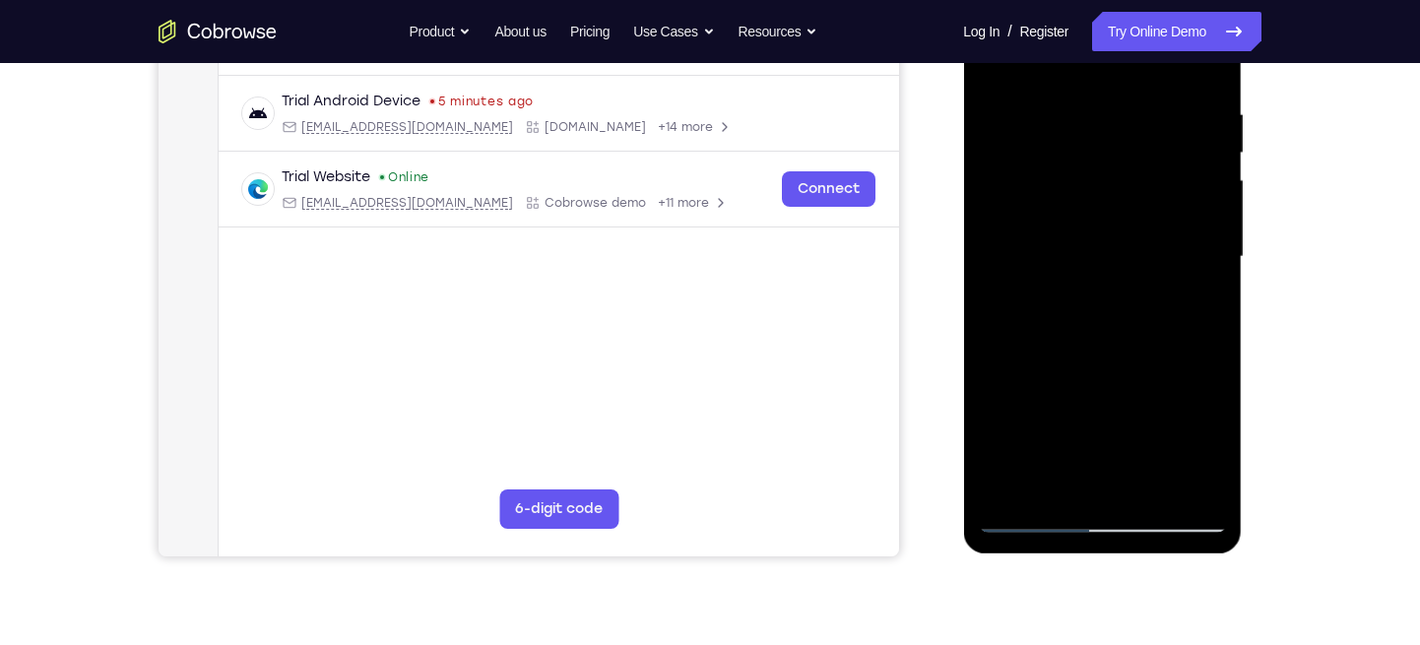
scroll to position [291, 0]
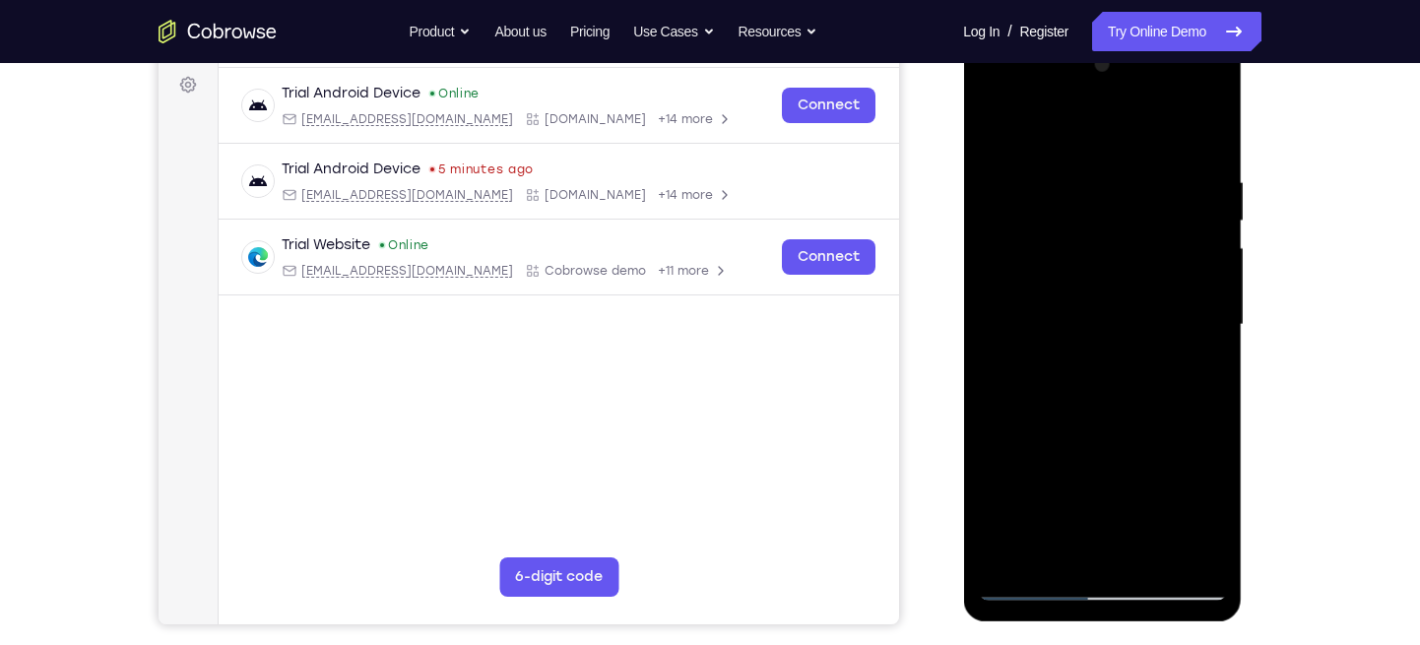
click at [1070, 182] on div at bounding box center [1102, 324] width 248 height 551
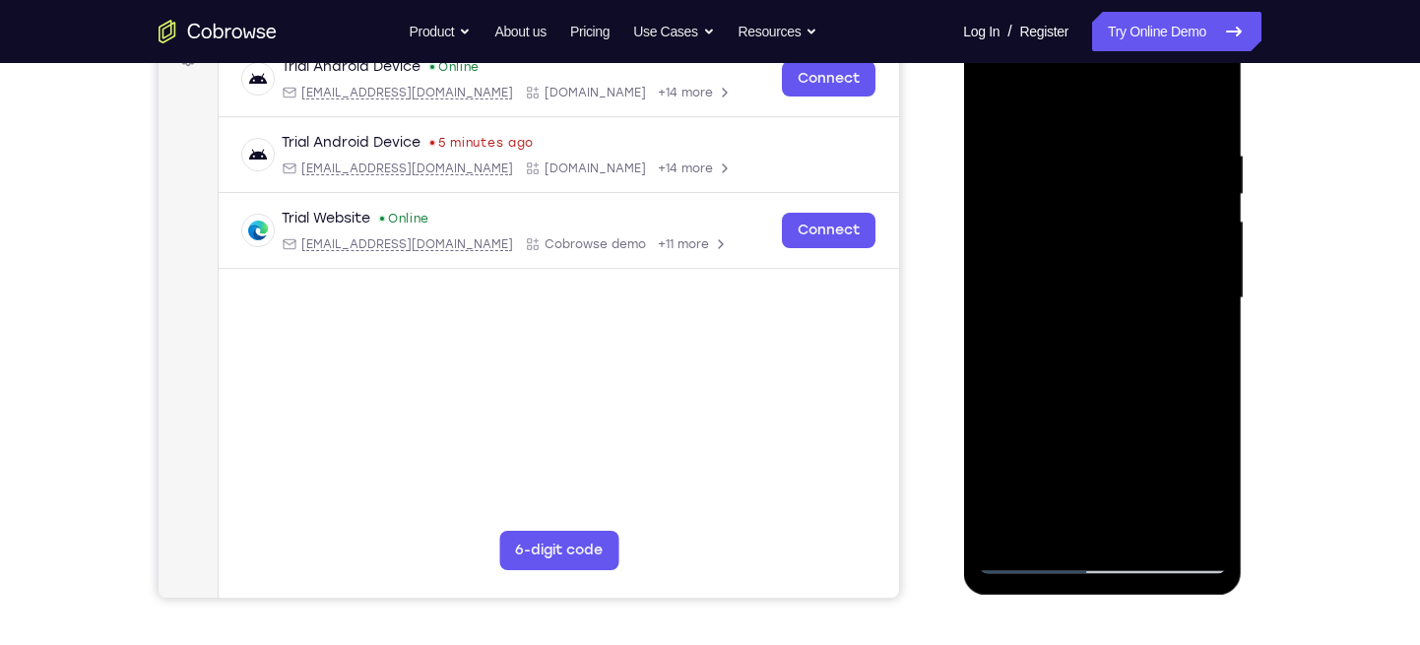
scroll to position [319, 0]
click at [1211, 278] on div at bounding box center [1102, 297] width 248 height 551
click at [1199, 285] on div at bounding box center [1102, 297] width 248 height 551
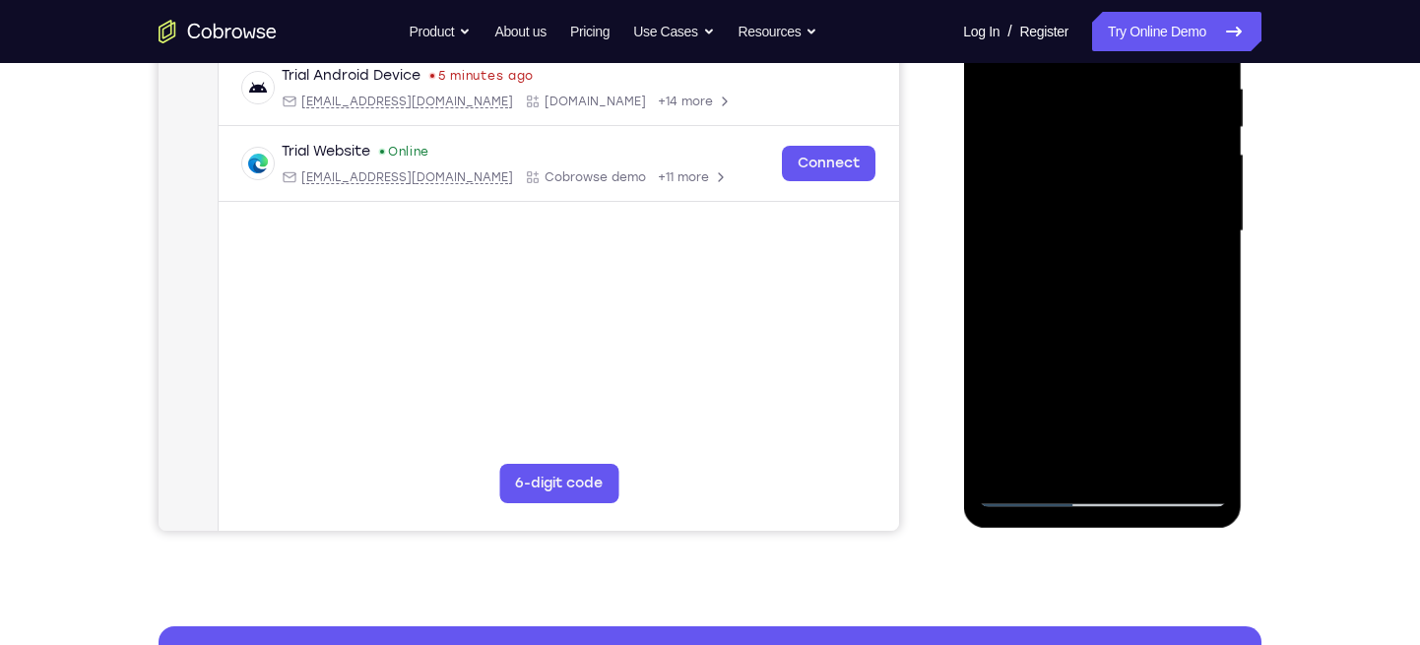
scroll to position [425, 0]
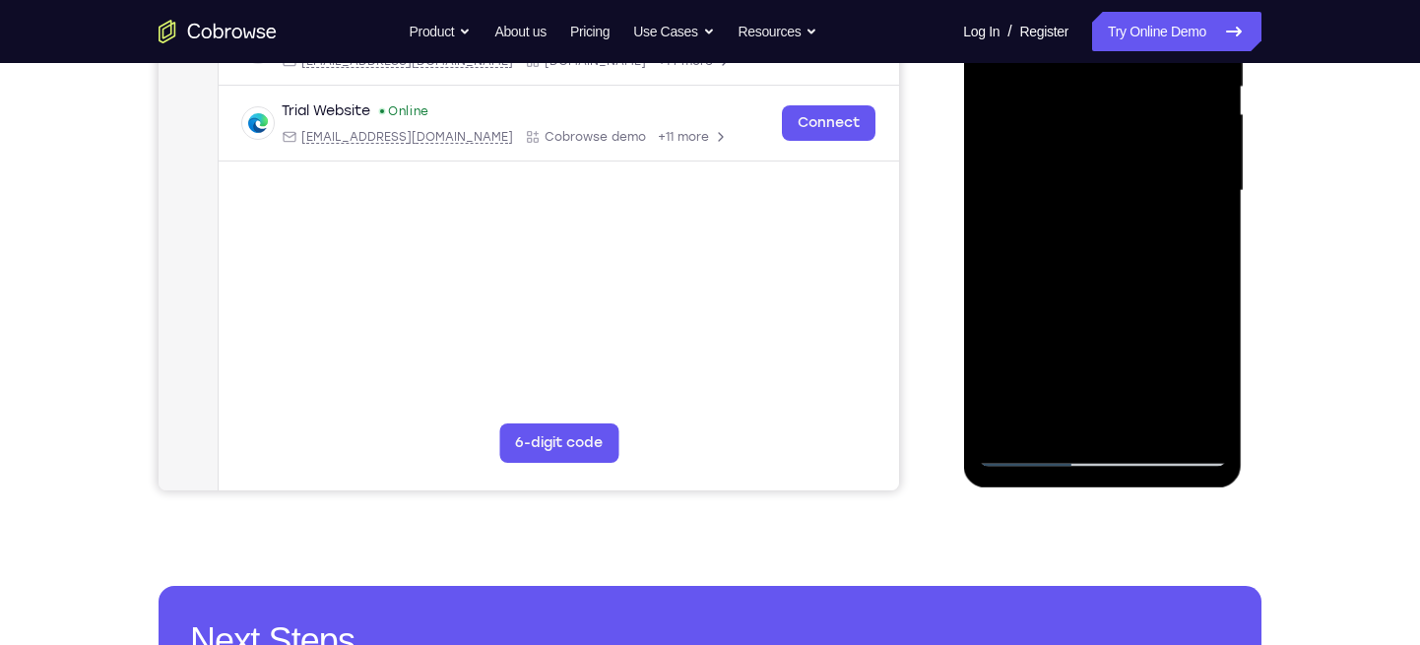
click at [1178, 417] on div at bounding box center [1102, 190] width 248 height 551
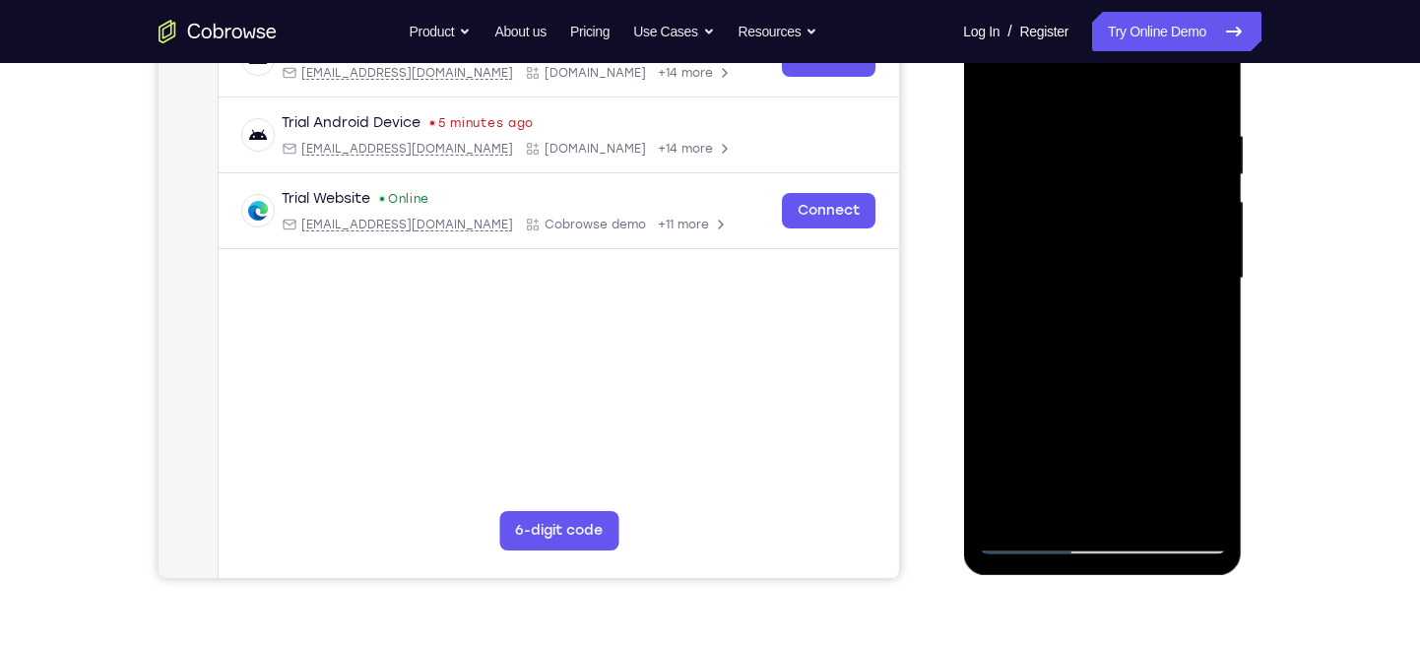
scroll to position [264, 0]
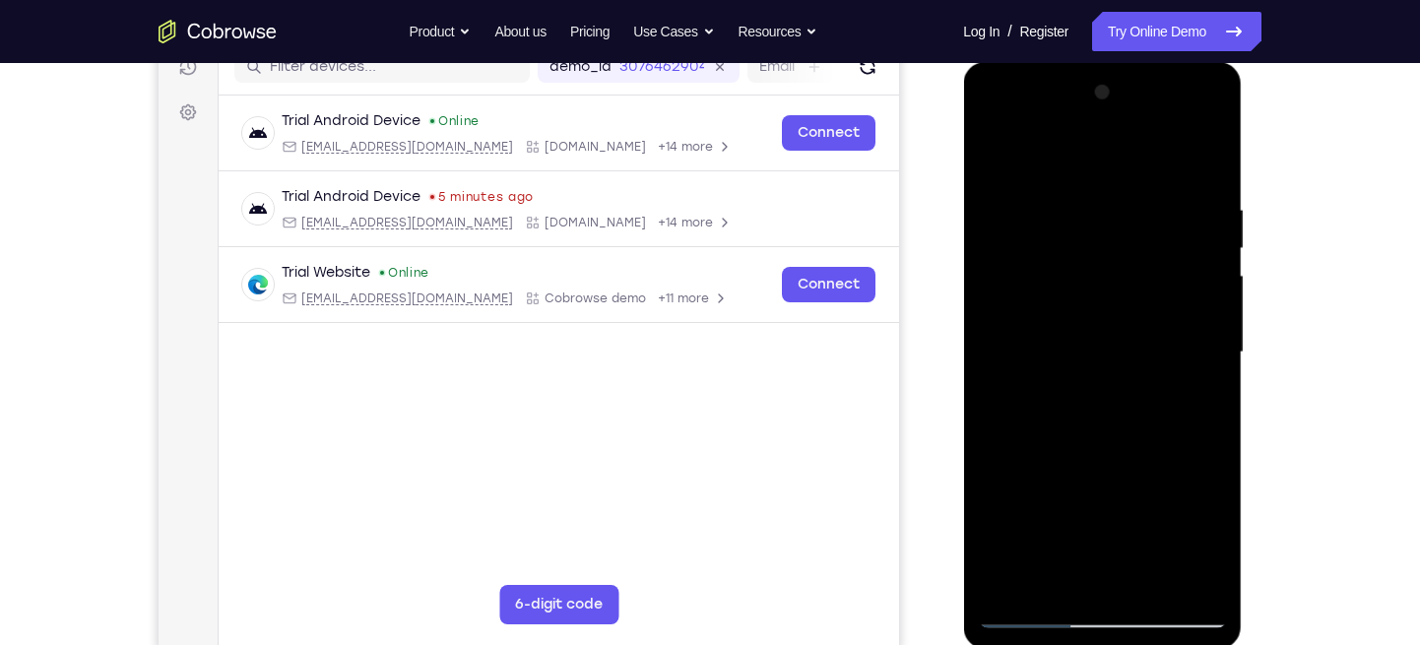
click at [1203, 164] on div at bounding box center [1102, 352] width 248 height 551
click at [1146, 192] on div at bounding box center [1102, 352] width 248 height 551
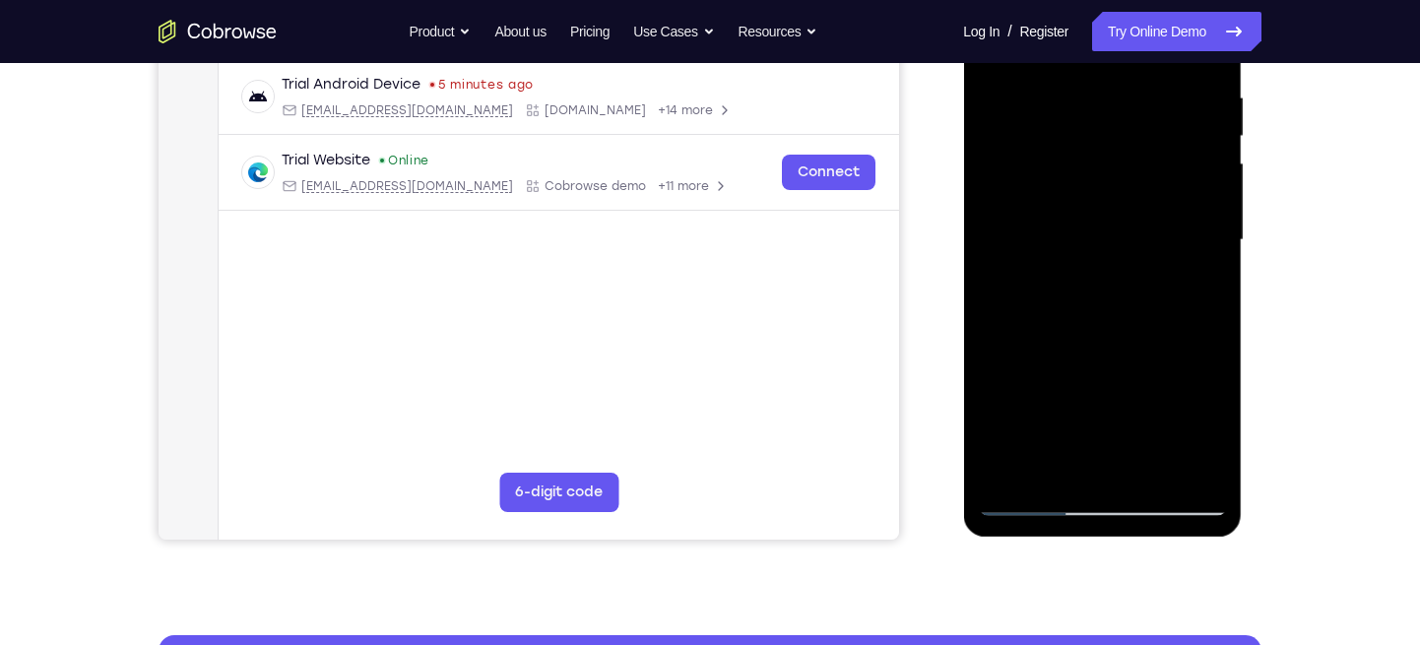
scroll to position [366, 0]
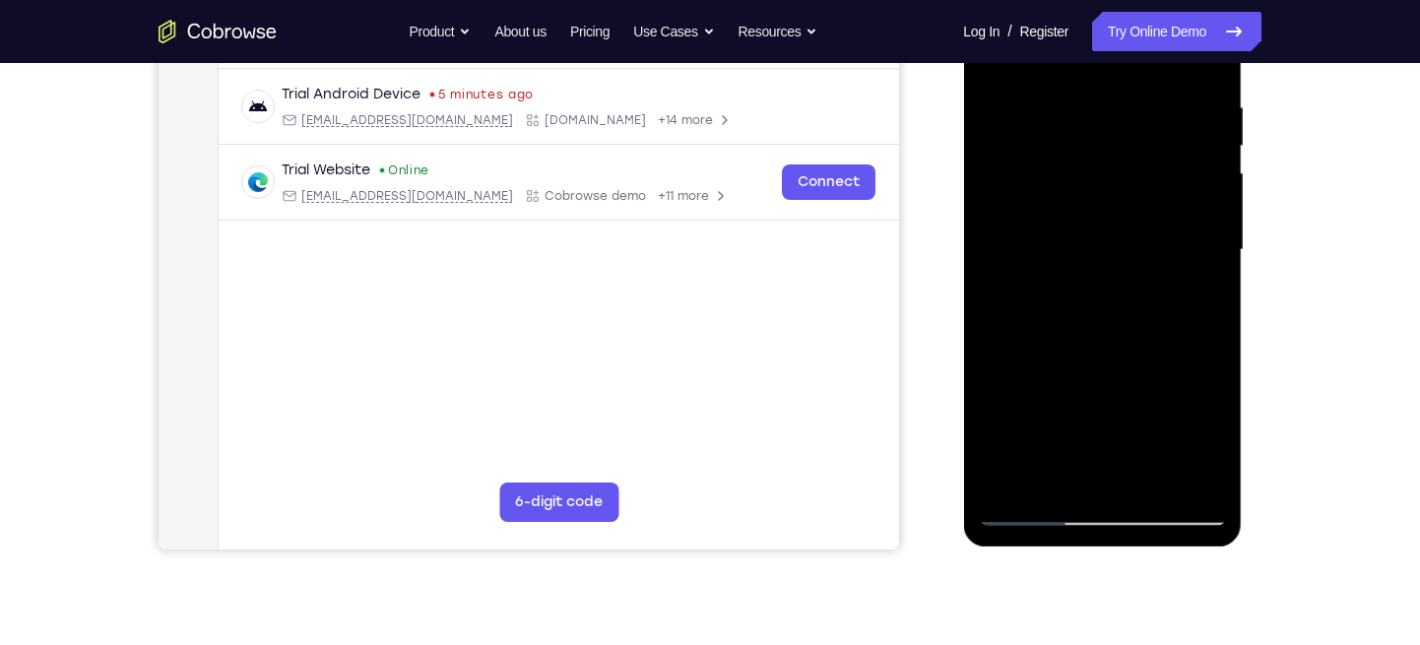
click at [1177, 304] on div at bounding box center [1102, 249] width 248 height 551
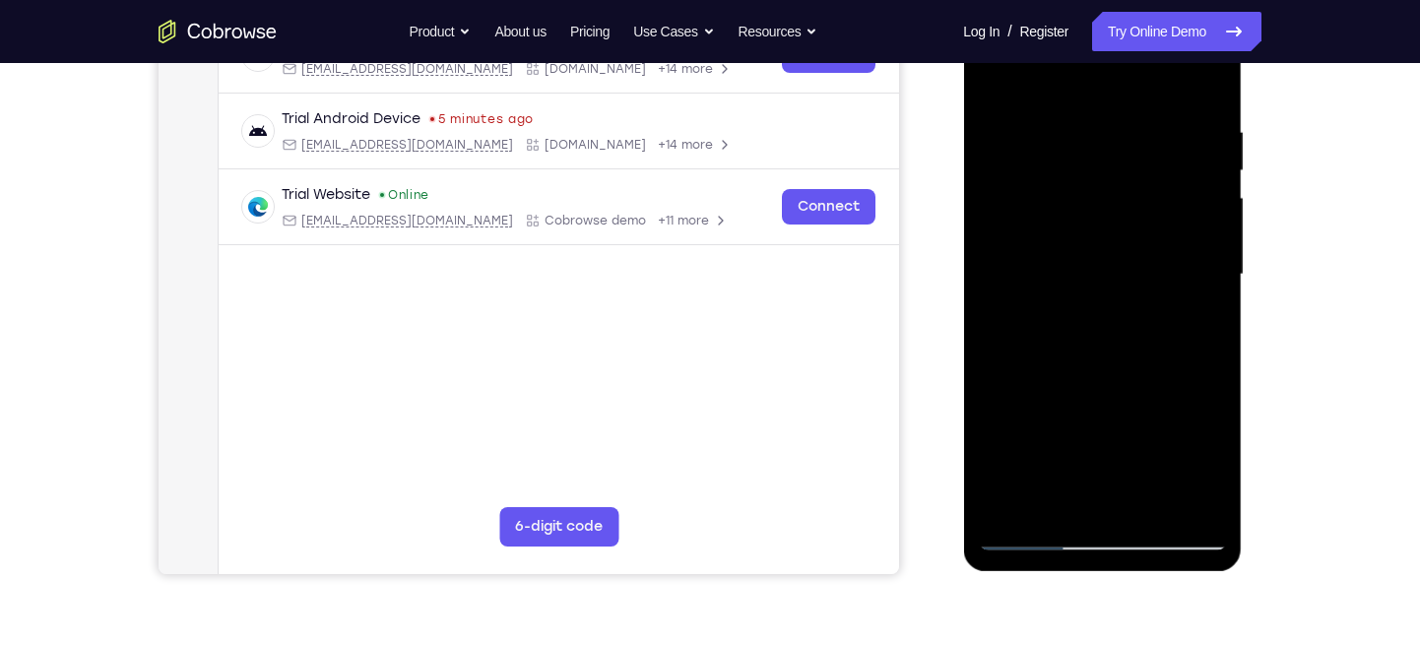
scroll to position [341, 0]
click at [1195, 344] on div at bounding box center [1102, 275] width 248 height 551
click at [1206, 85] on div at bounding box center [1102, 275] width 248 height 551
click at [1184, 117] on div at bounding box center [1102, 275] width 248 height 551
click at [1180, 242] on div at bounding box center [1102, 275] width 248 height 551
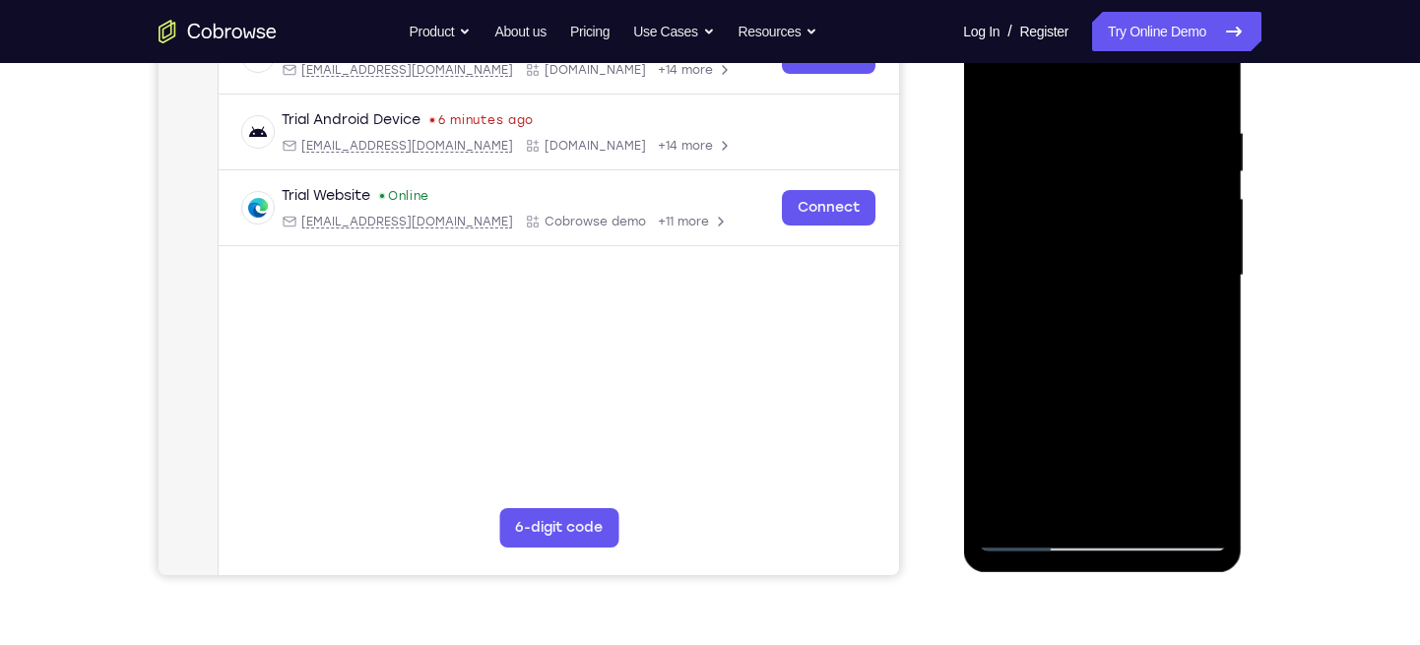
click at [1208, 90] on div at bounding box center [1102, 275] width 248 height 551
drag, startPoint x: 1195, startPoint y: 136, endPoint x: 990, endPoint y: 141, distance: 204.8
click at [990, 141] on div at bounding box center [1102, 275] width 248 height 551
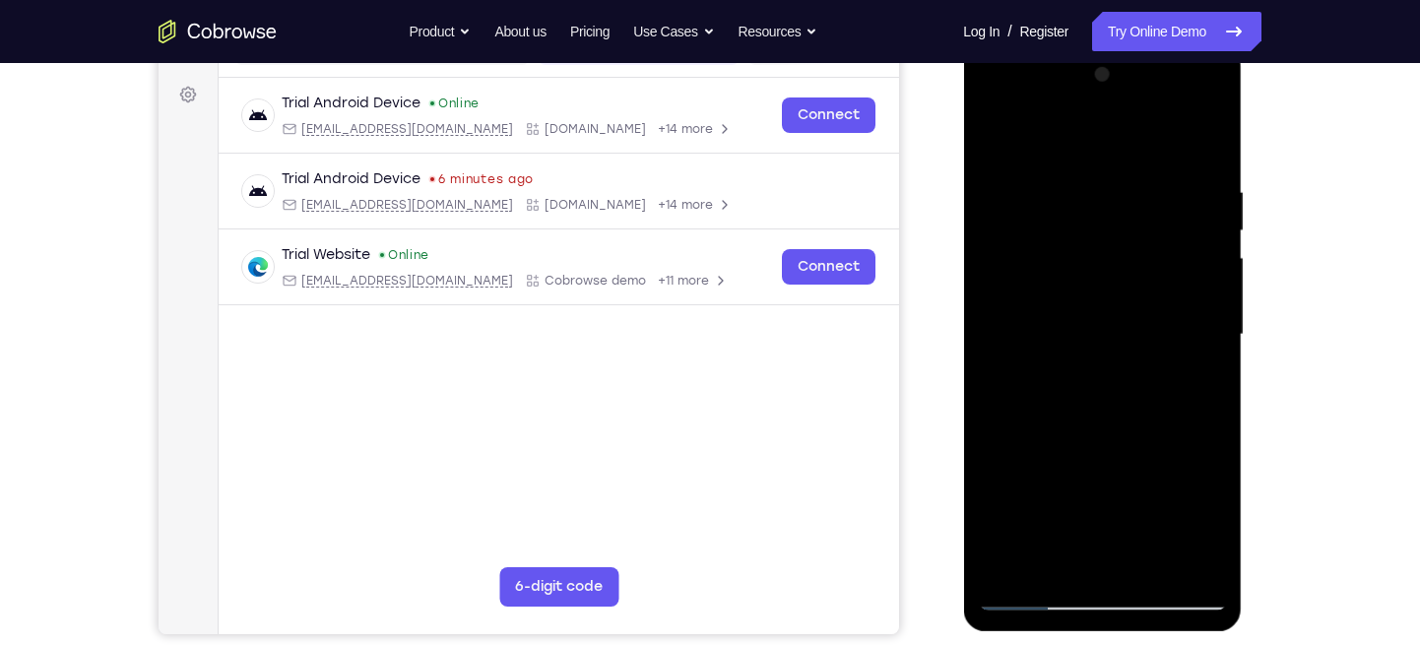
scroll to position [281, 0]
drag, startPoint x: 1188, startPoint y: 195, endPoint x: 1064, endPoint y: 190, distance: 124.2
click at [1064, 190] on div at bounding box center [1102, 335] width 248 height 551
click at [1213, 136] on div at bounding box center [1102, 335] width 248 height 551
click at [1049, 221] on div at bounding box center [1102, 335] width 248 height 551
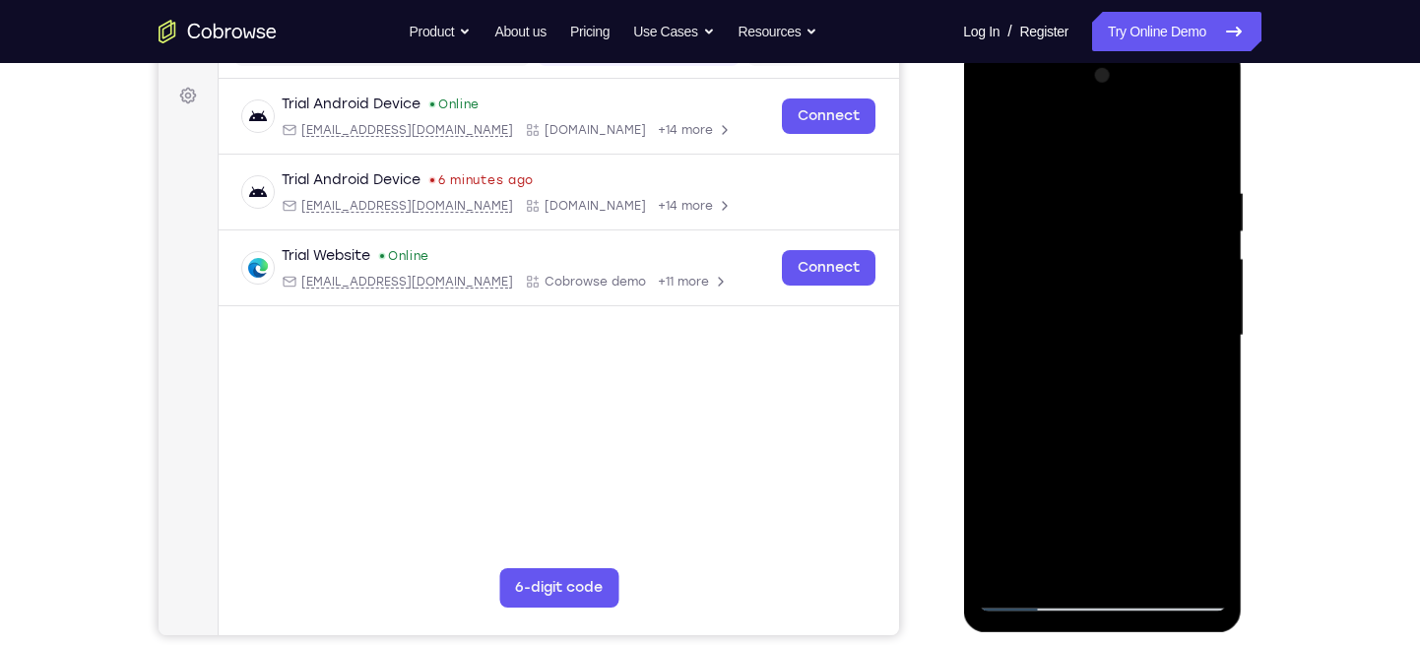
click at [994, 134] on div at bounding box center [1102, 335] width 248 height 551
drag, startPoint x: 1069, startPoint y: 372, endPoint x: 1064, endPoint y: 268, distance: 104.5
click at [1064, 268] on div at bounding box center [1102, 335] width 248 height 551
drag, startPoint x: 1052, startPoint y: 454, endPoint x: 1055, endPoint y: 369, distance: 84.7
click at [1055, 369] on div at bounding box center [1102, 335] width 248 height 551
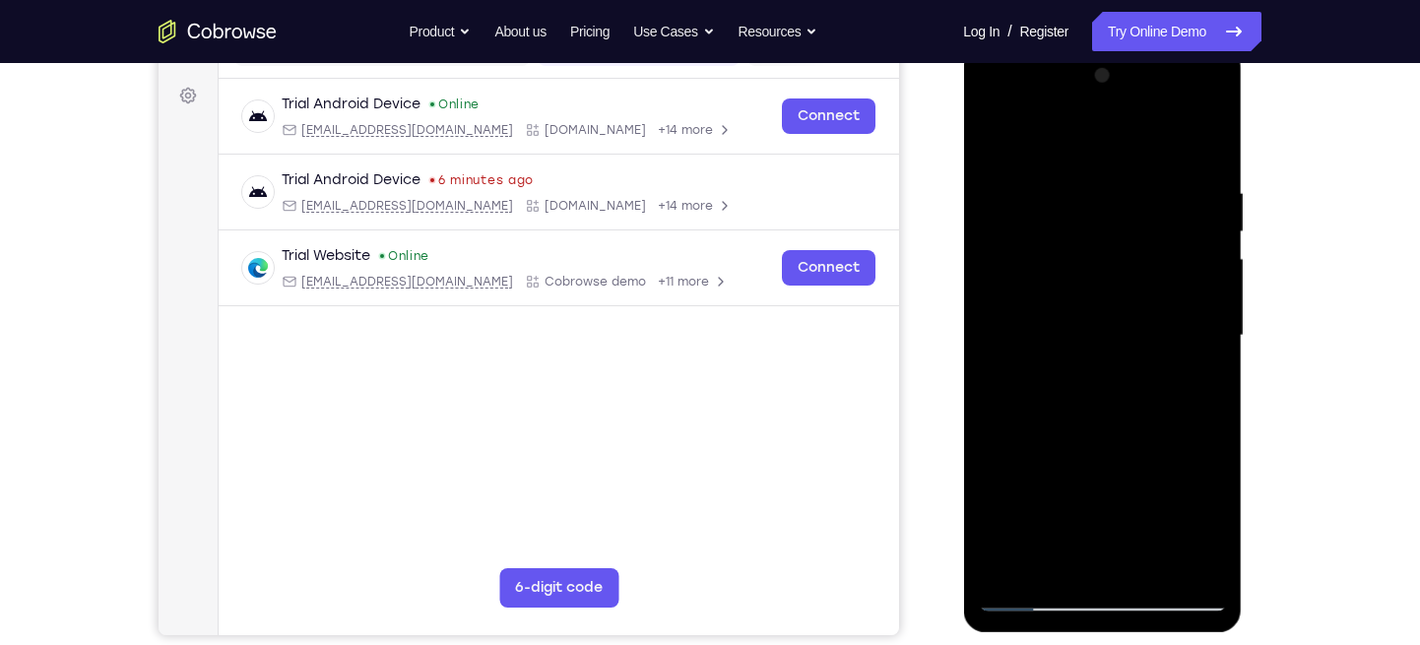
click at [1005, 328] on div at bounding box center [1102, 335] width 248 height 551
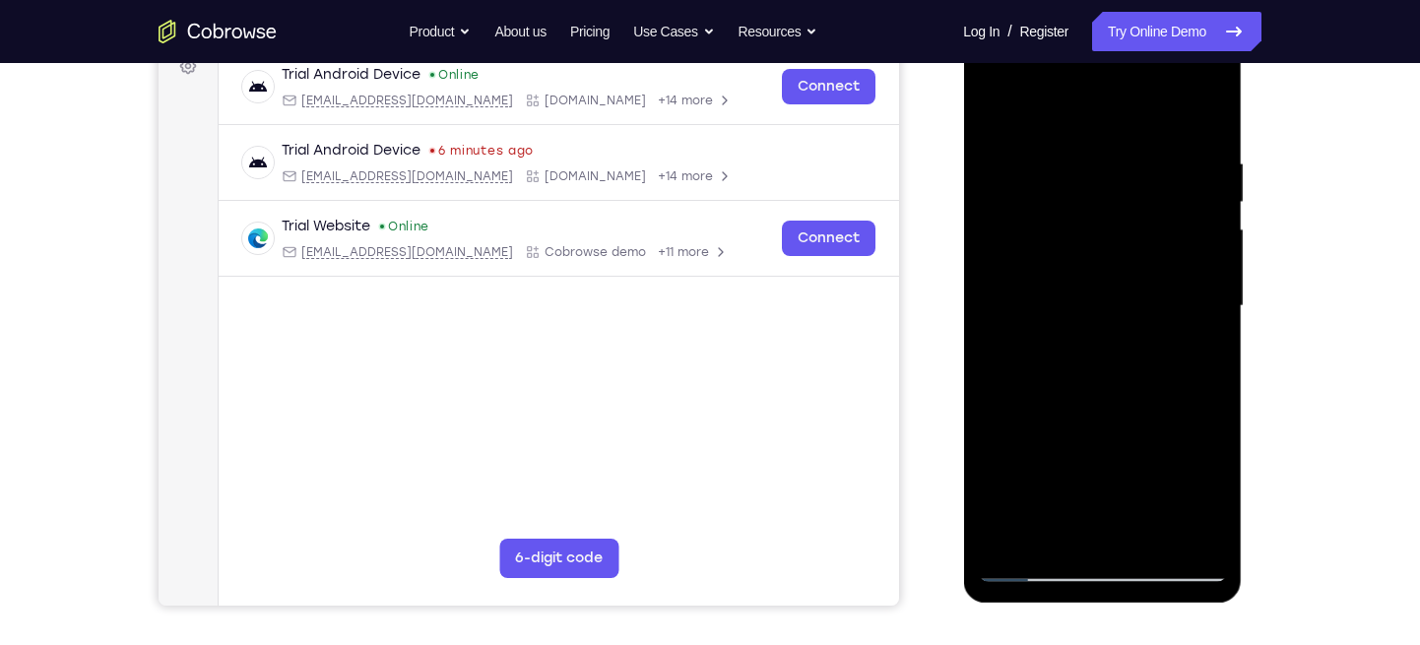
scroll to position [311, 0]
click at [1210, 116] on div at bounding box center [1102, 305] width 248 height 551
click at [1000, 340] on div at bounding box center [1102, 305] width 248 height 551
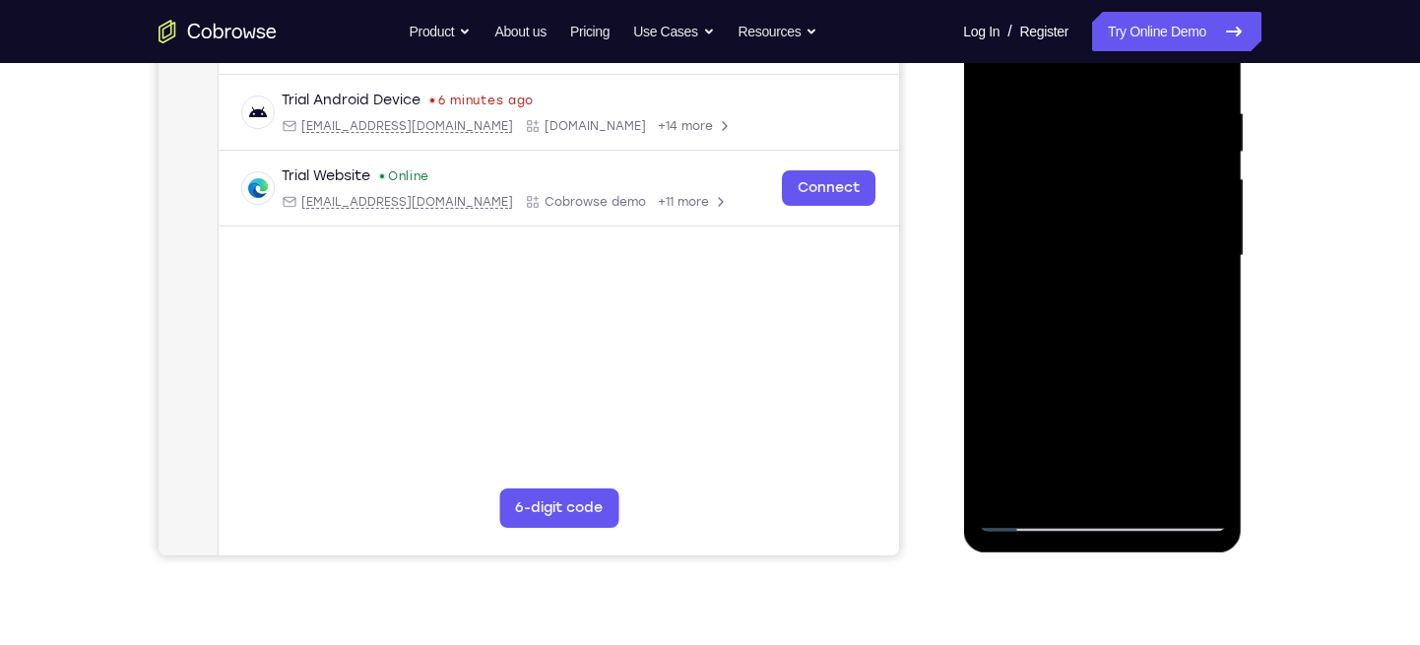
scroll to position [361, 0]
click at [1190, 286] on div at bounding box center [1102, 254] width 248 height 551
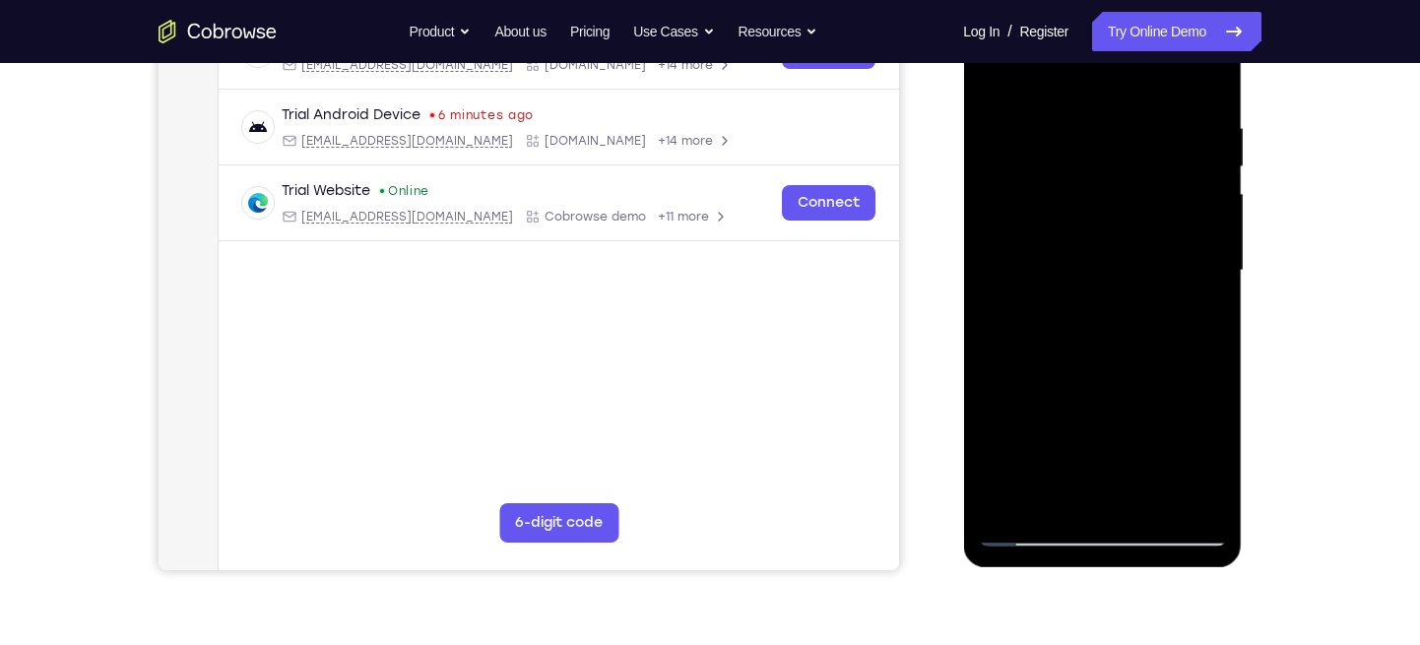
scroll to position [345, 0]
click at [1190, 286] on div at bounding box center [1102, 271] width 248 height 551
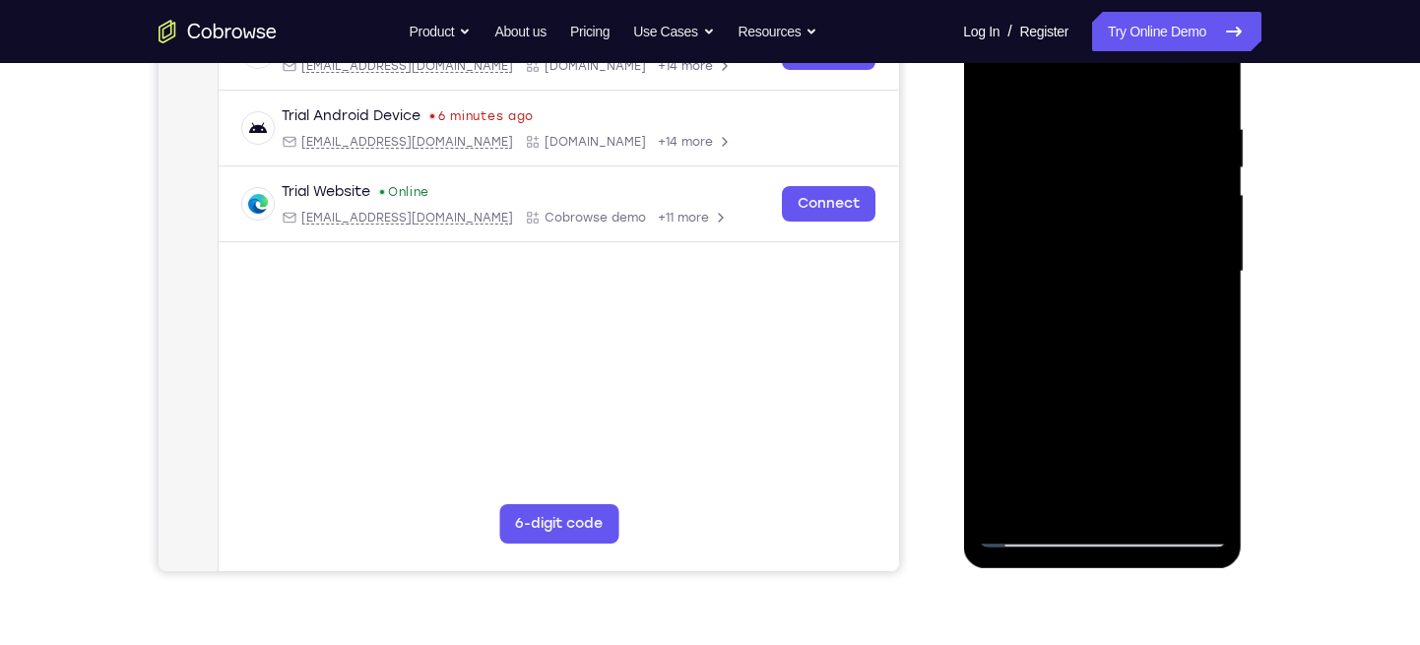
click at [1190, 286] on div at bounding box center [1102, 271] width 248 height 551
click at [991, 279] on div at bounding box center [1102, 271] width 248 height 551
click at [1178, 319] on div at bounding box center [1102, 271] width 248 height 551
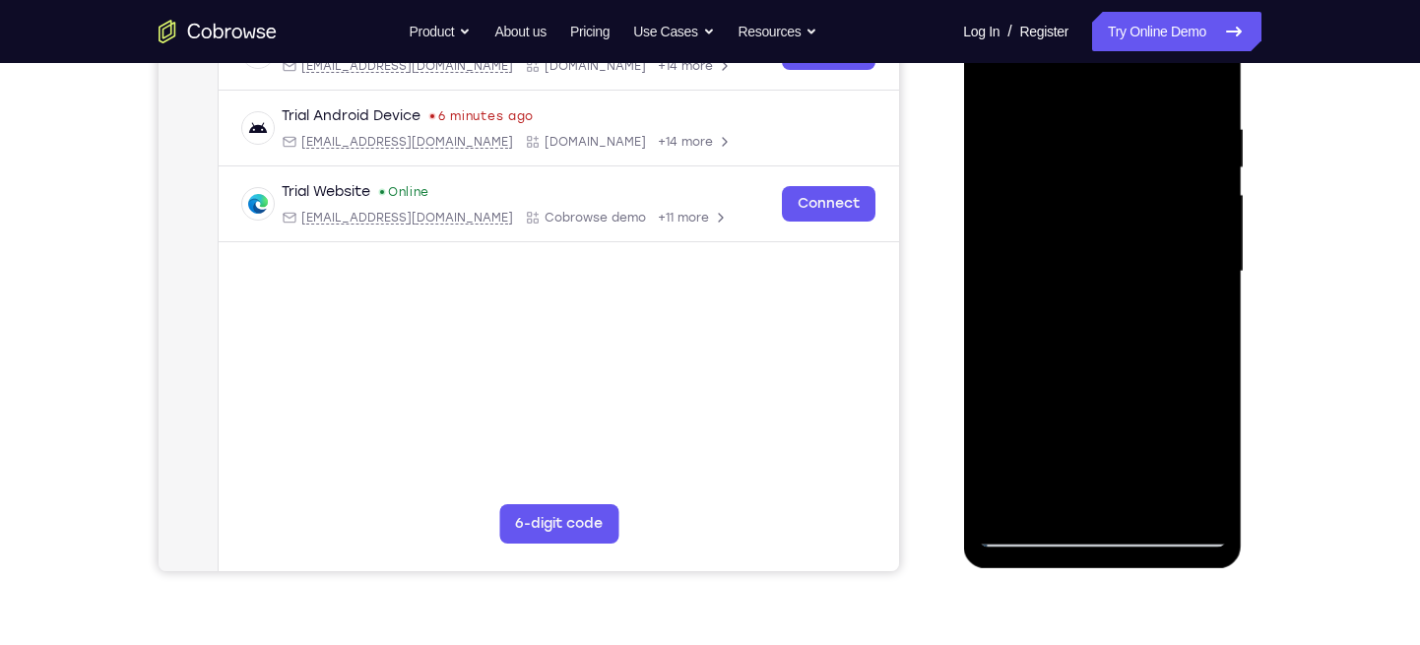
click at [1009, 243] on div at bounding box center [1102, 271] width 248 height 551
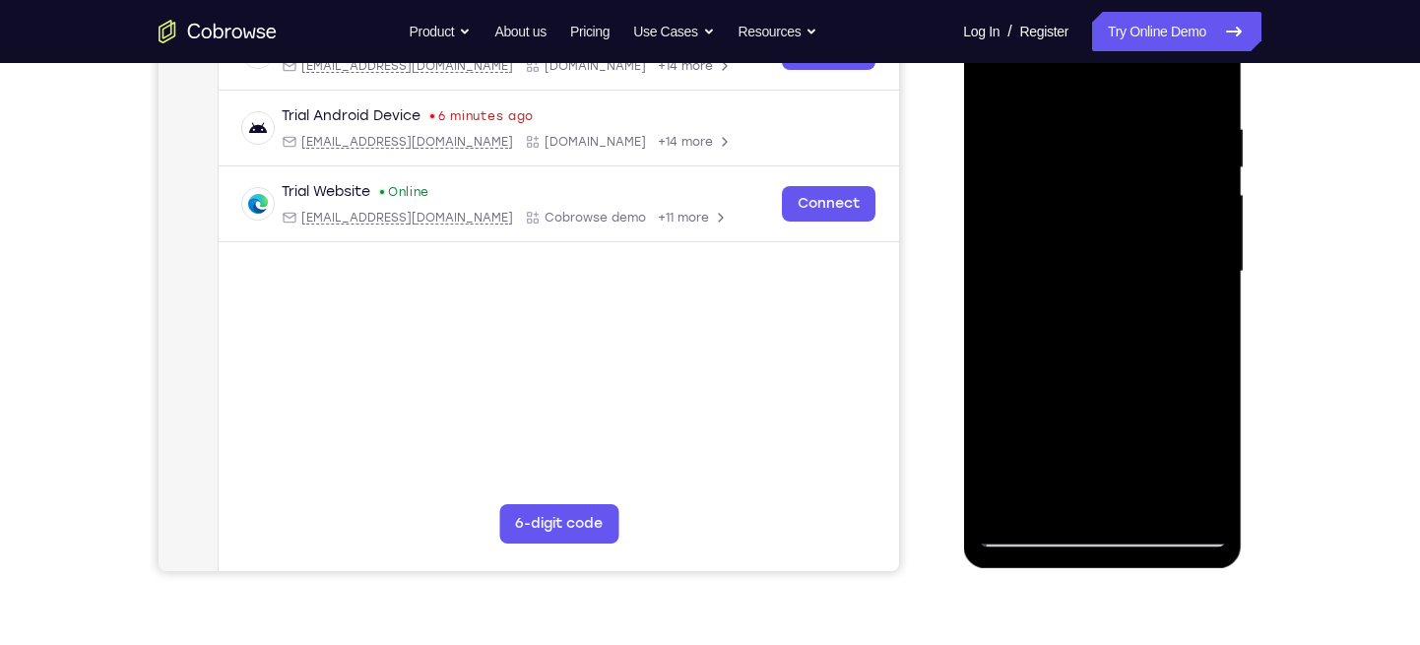
click at [1009, 243] on div at bounding box center [1102, 271] width 248 height 551
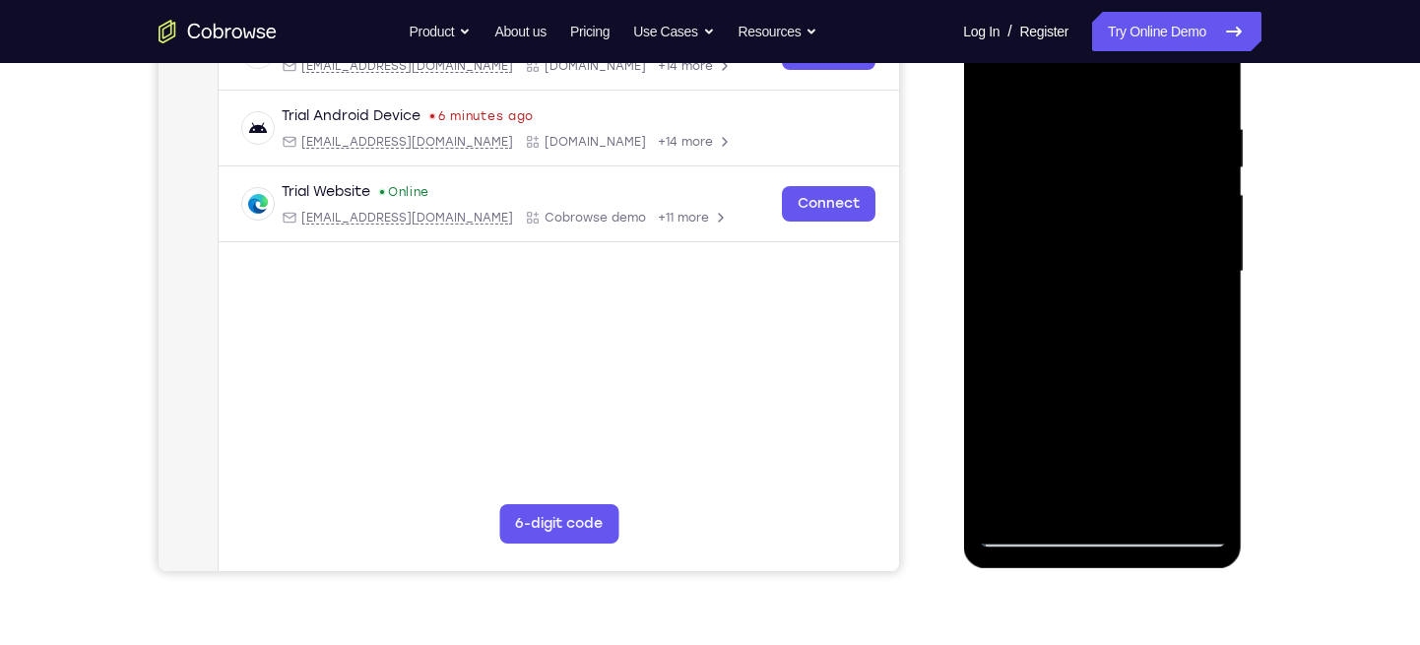
click at [1009, 243] on div at bounding box center [1102, 271] width 248 height 551
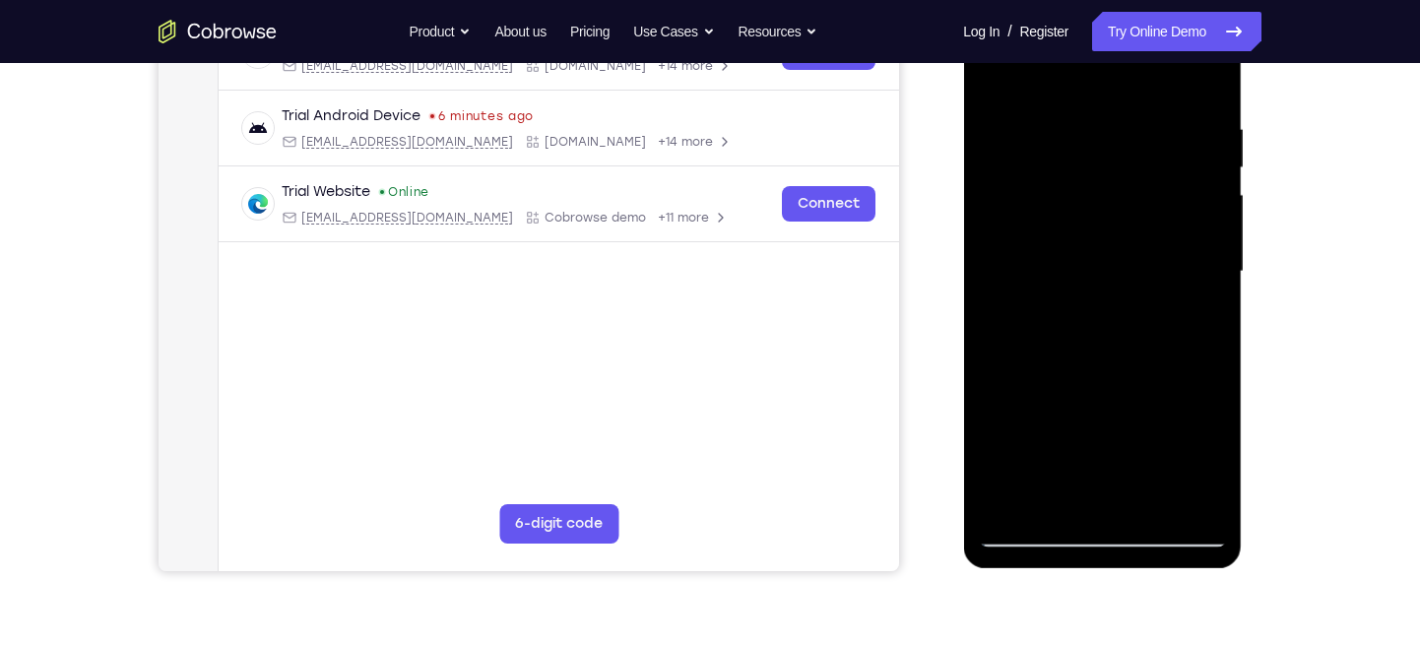
click at [1009, 243] on div at bounding box center [1102, 271] width 248 height 551
click at [1156, 137] on div at bounding box center [1102, 271] width 248 height 551
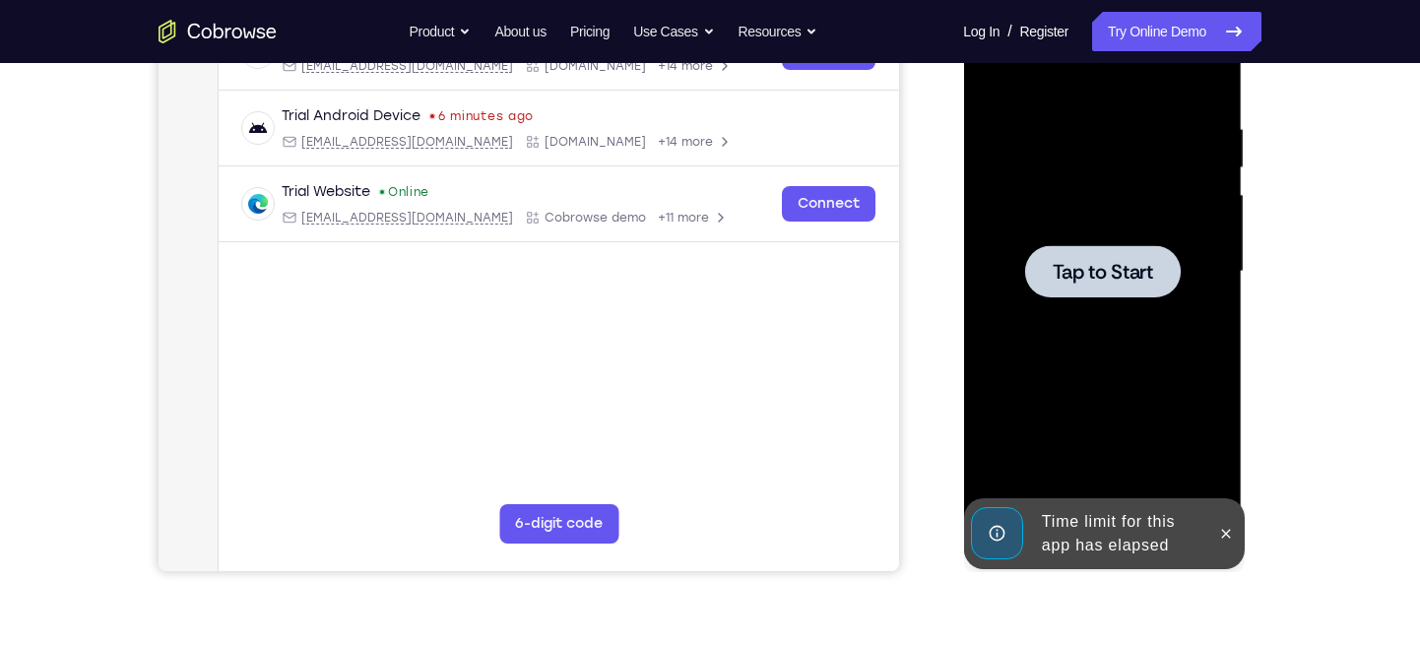
click at [1104, 345] on div at bounding box center [1102, 271] width 248 height 551
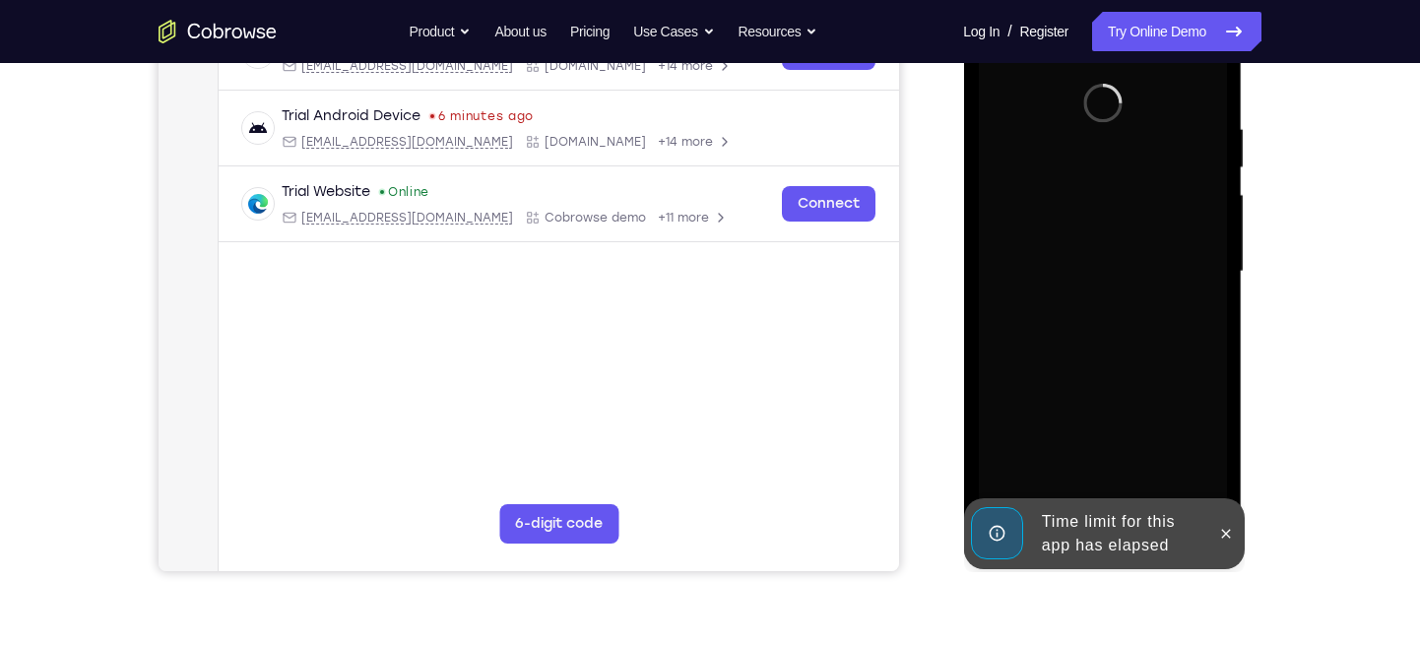
scroll to position [476, 0]
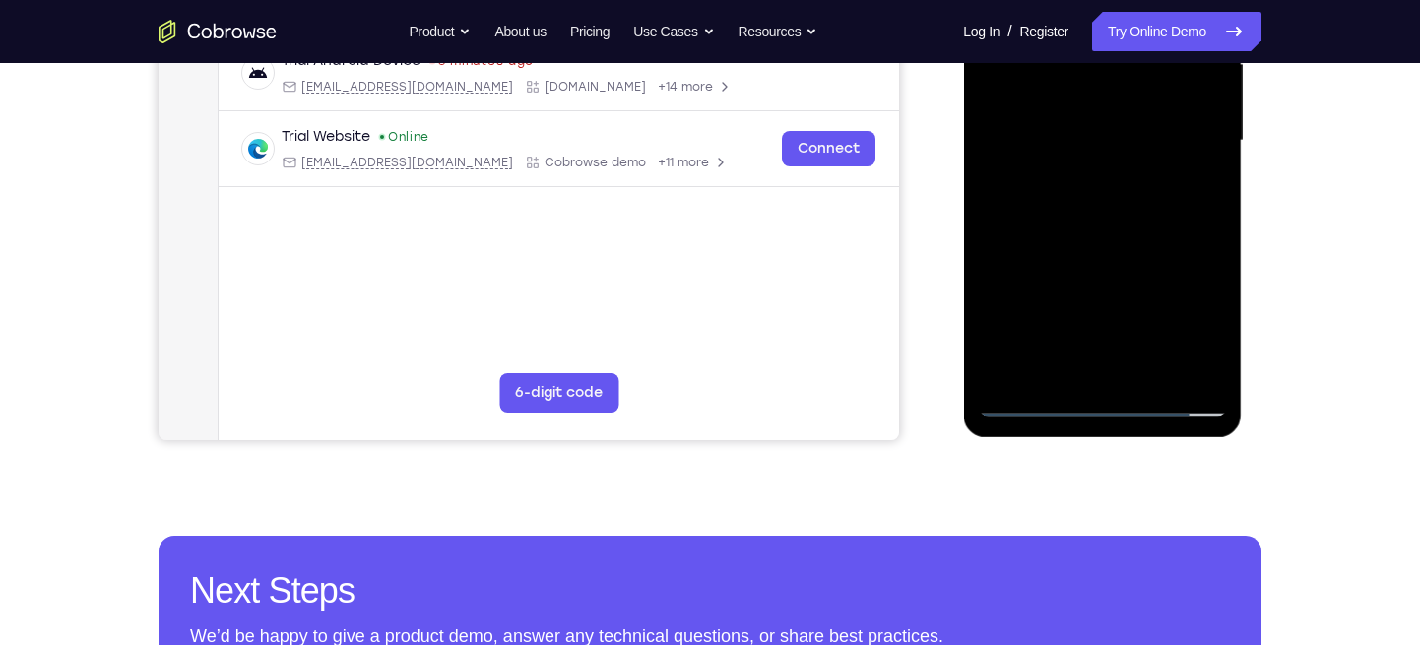
click at [1104, 407] on div at bounding box center [1102, 140] width 248 height 551
click at [1189, 312] on div at bounding box center [1102, 140] width 248 height 551
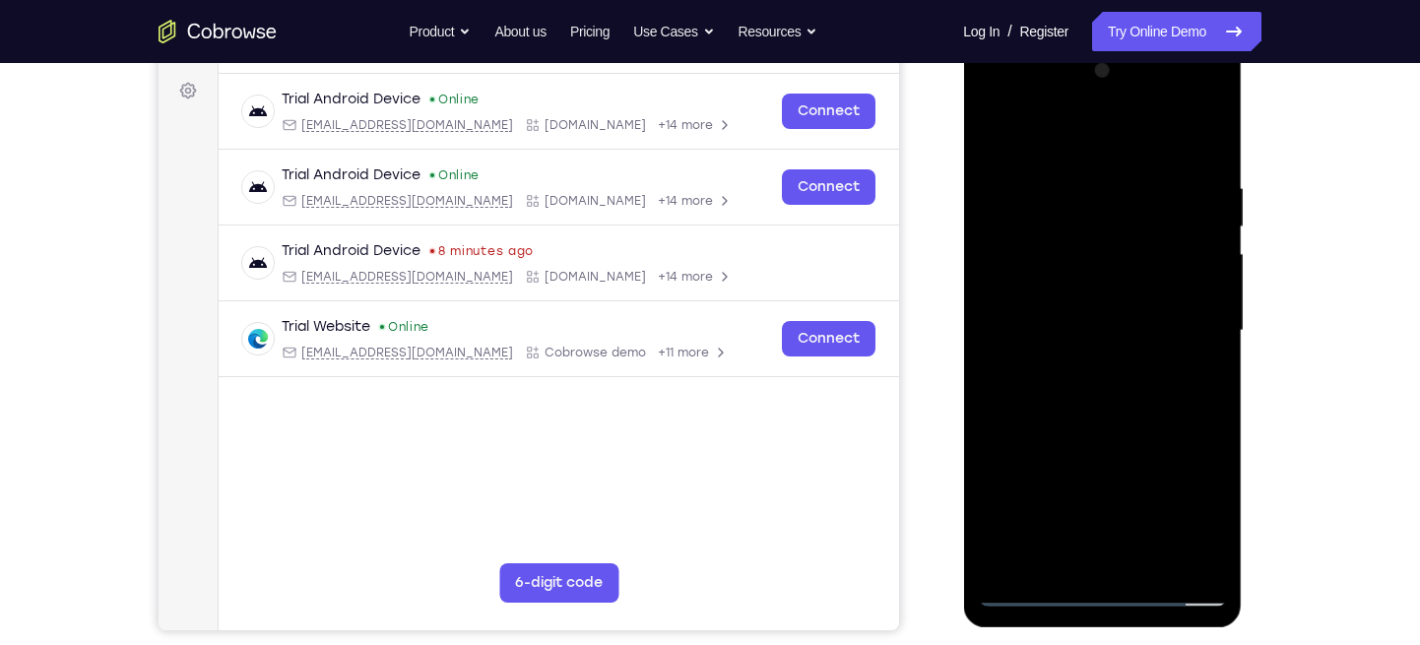
scroll to position [287, 0]
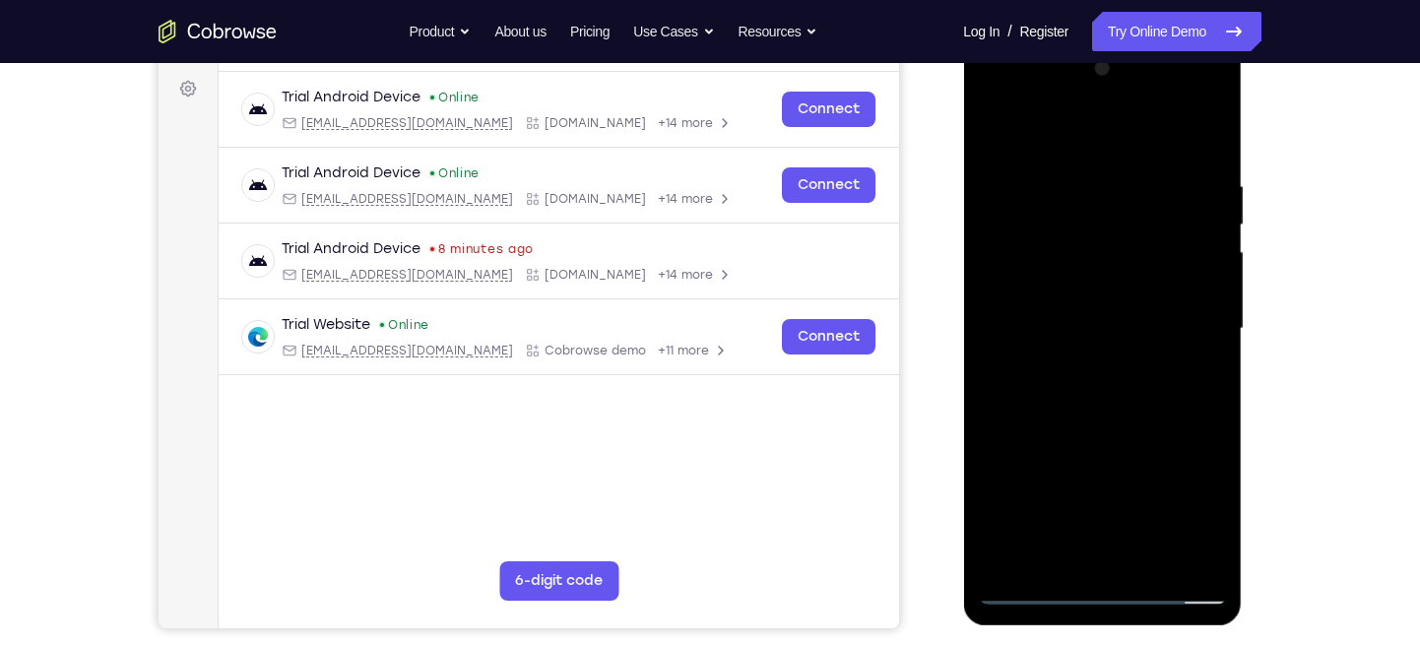
click at [1044, 134] on div at bounding box center [1102, 328] width 248 height 551
click at [1189, 334] on div at bounding box center [1102, 328] width 248 height 551
click at [1075, 364] on div at bounding box center [1102, 328] width 248 height 551
click at [1041, 324] on div at bounding box center [1102, 328] width 248 height 551
click at [1047, 302] on div at bounding box center [1102, 328] width 248 height 551
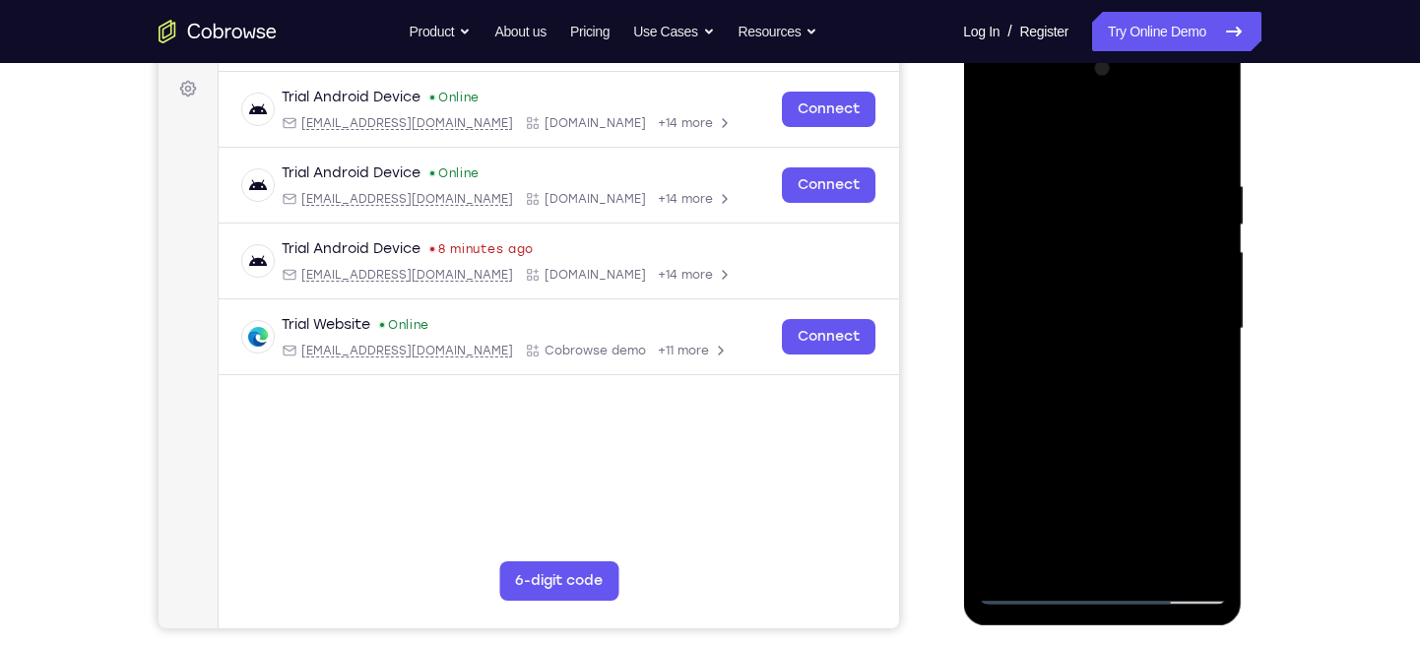
click at [1092, 335] on div at bounding box center [1102, 328] width 248 height 551
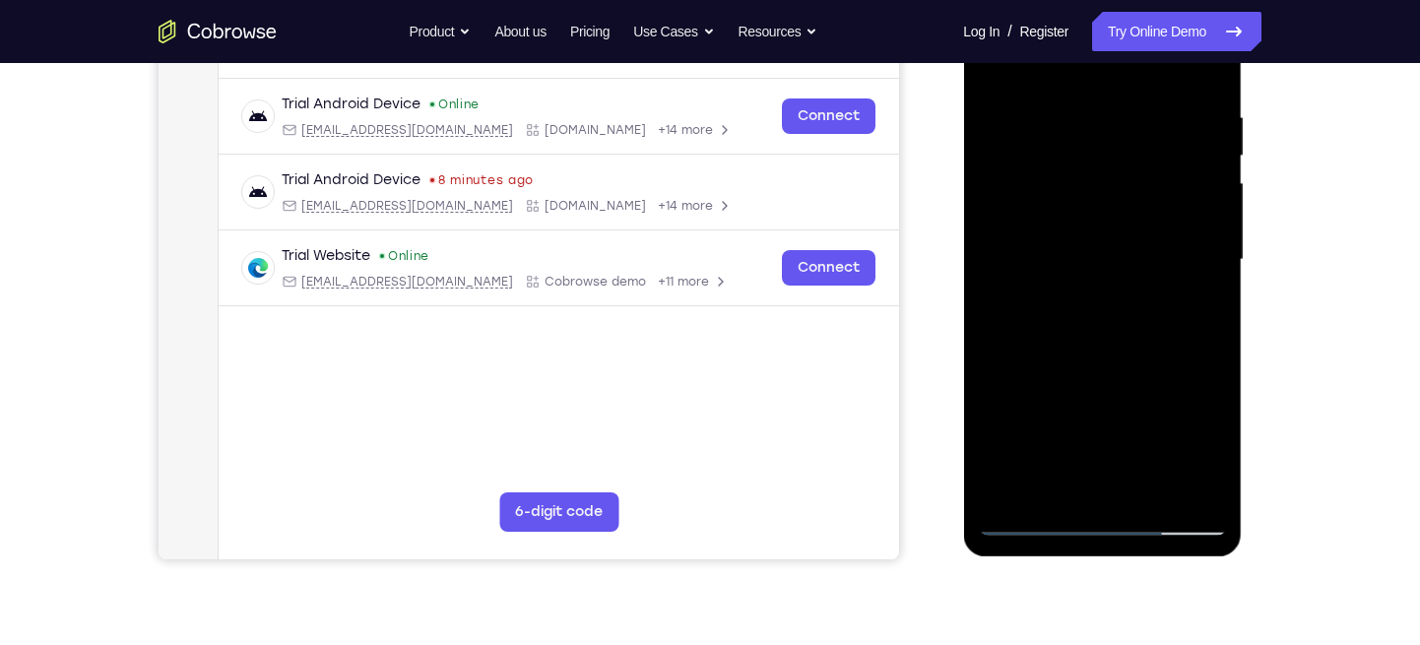
scroll to position [357, 0]
click at [1122, 351] on div at bounding box center [1102, 258] width 248 height 551
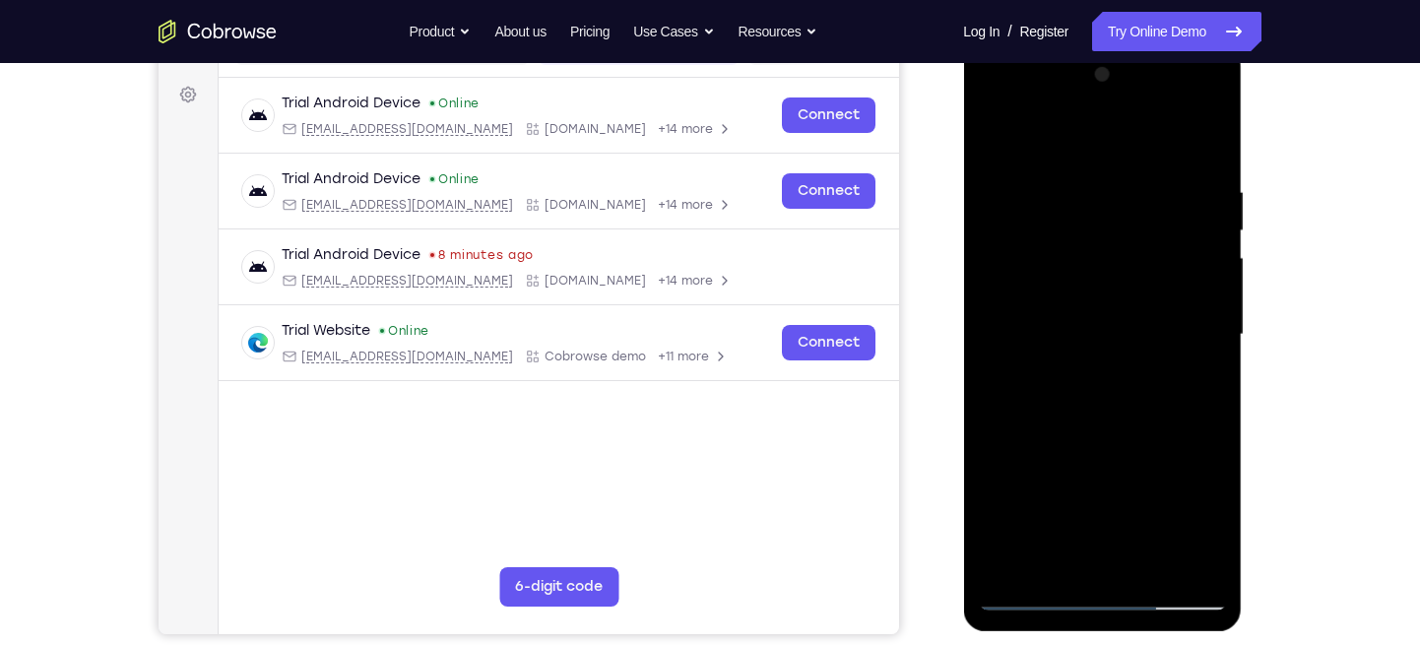
scroll to position [278, 0]
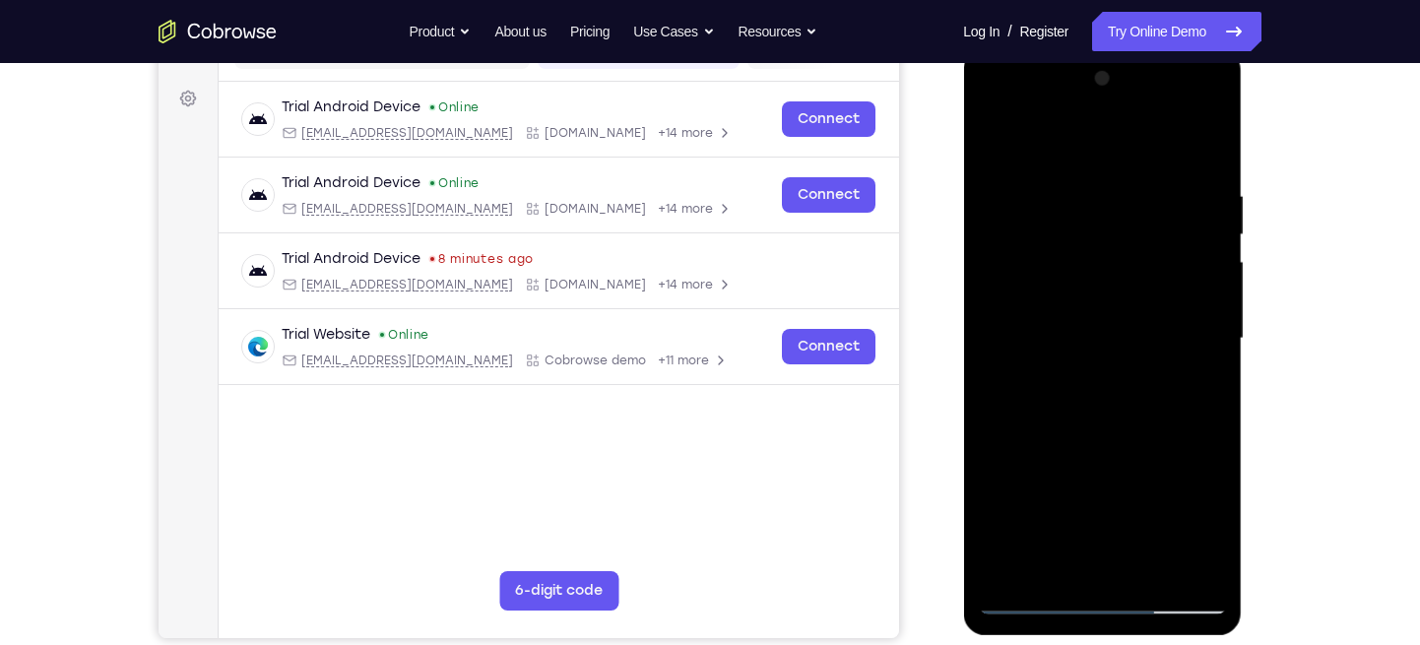
drag, startPoint x: 1084, startPoint y: 147, endPoint x: 1046, endPoint y: -78, distance: 227.7
click at [1046, 48] on html "Online web based iOS Simulators and Android Emulators. Run iPhone, iPad, Mobile…" at bounding box center [1103, 343] width 281 height 591
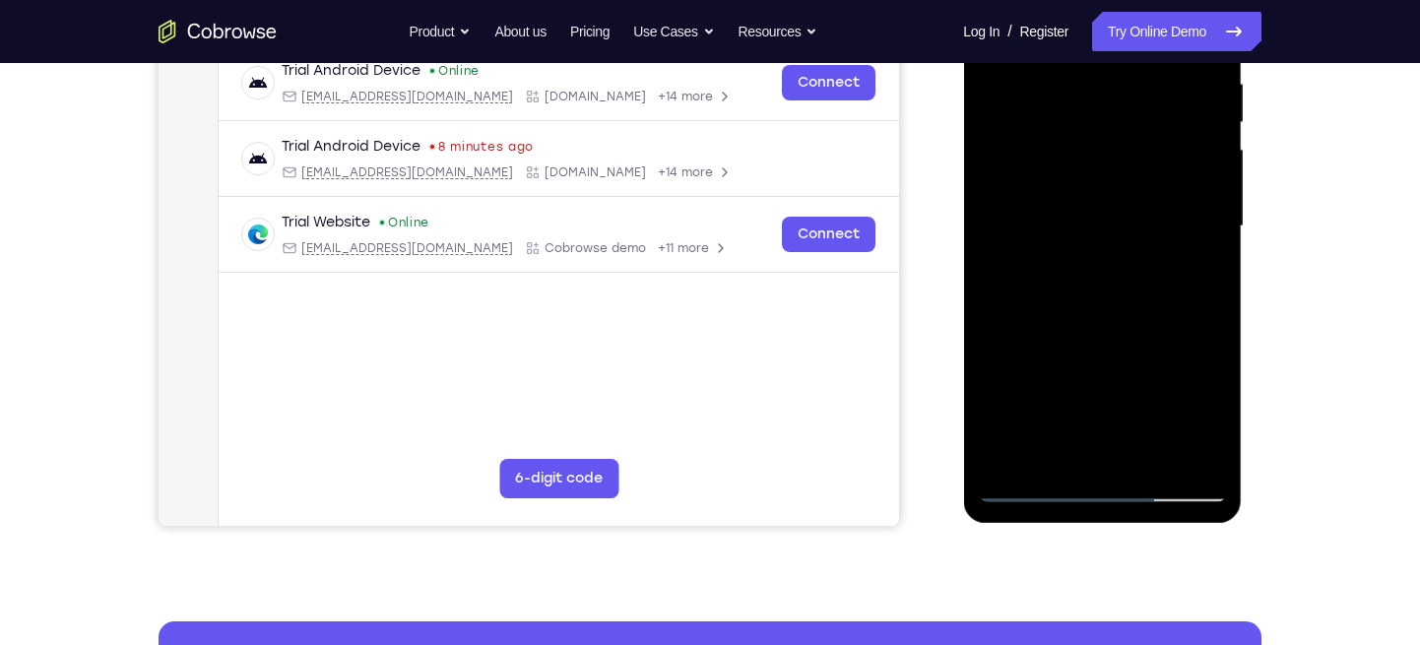
scroll to position [418, 0]
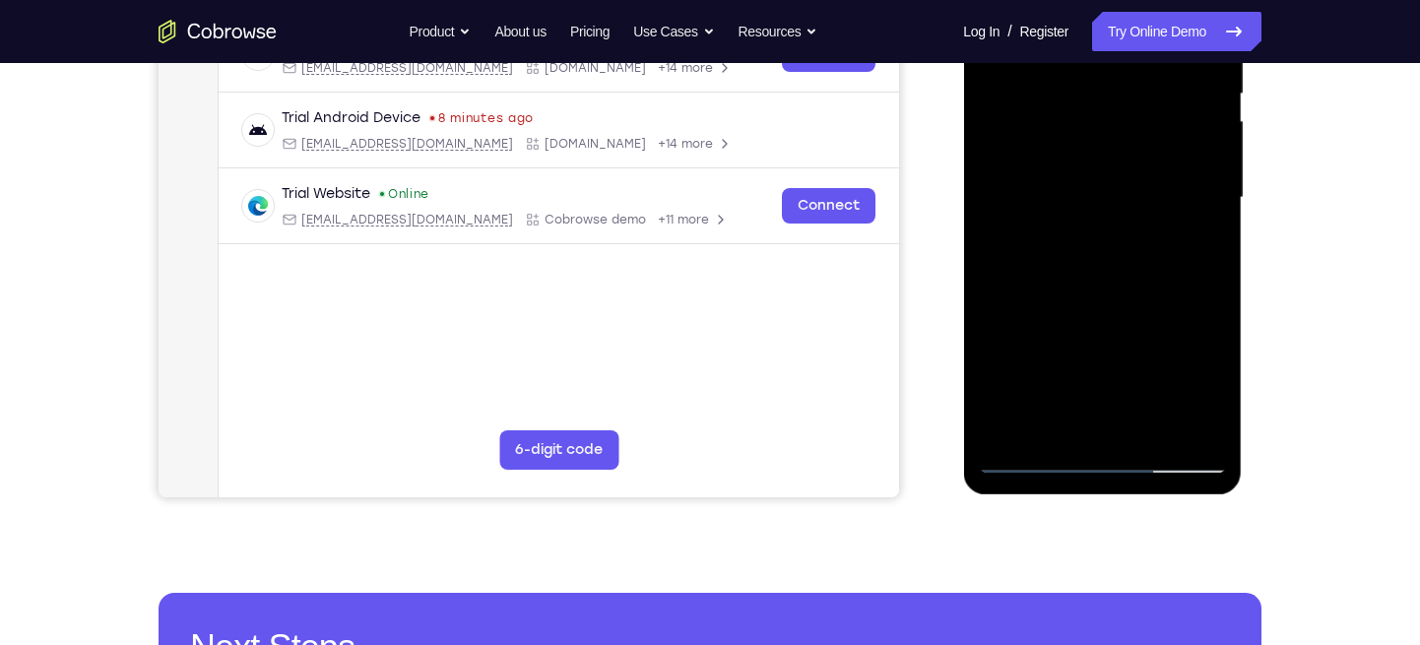
click at [1151, 425] on div at bounding box center [1102, 197] width 248 height 551
click at [1124, 306] on div at bounding box center [1102, 197] width 248 height 551
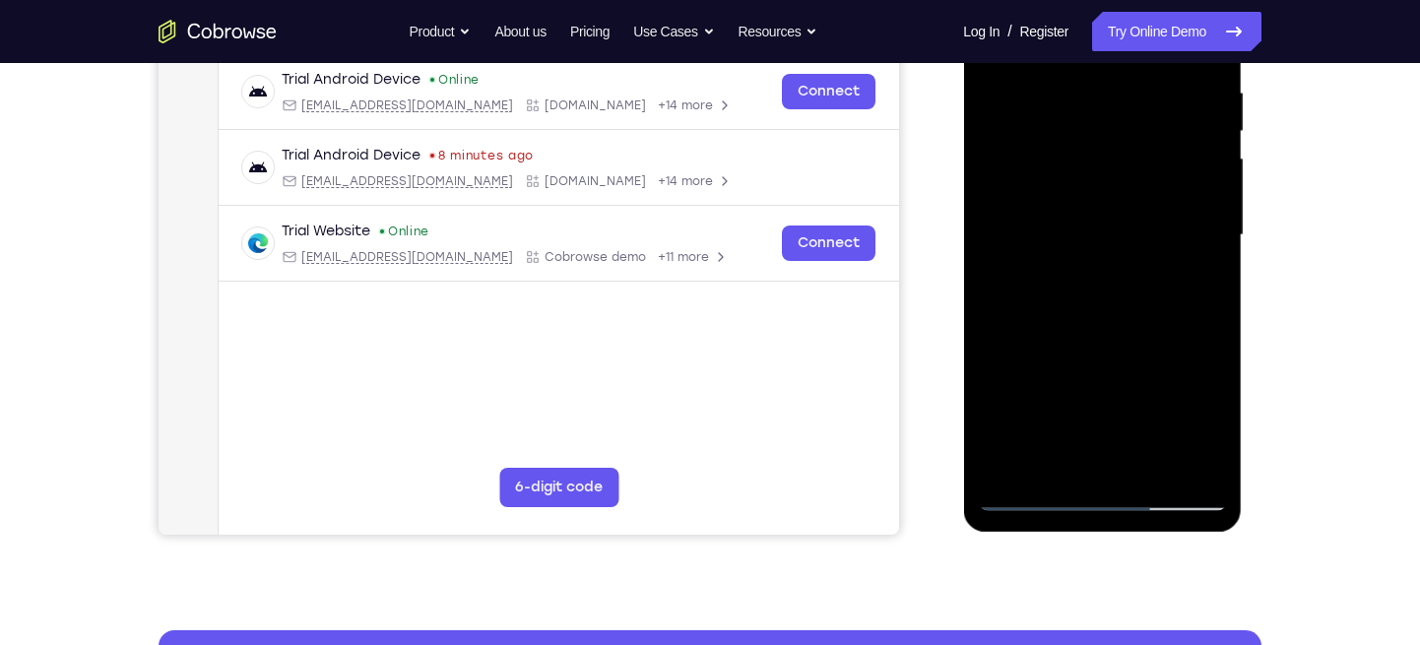
scroll to position [378, 0]
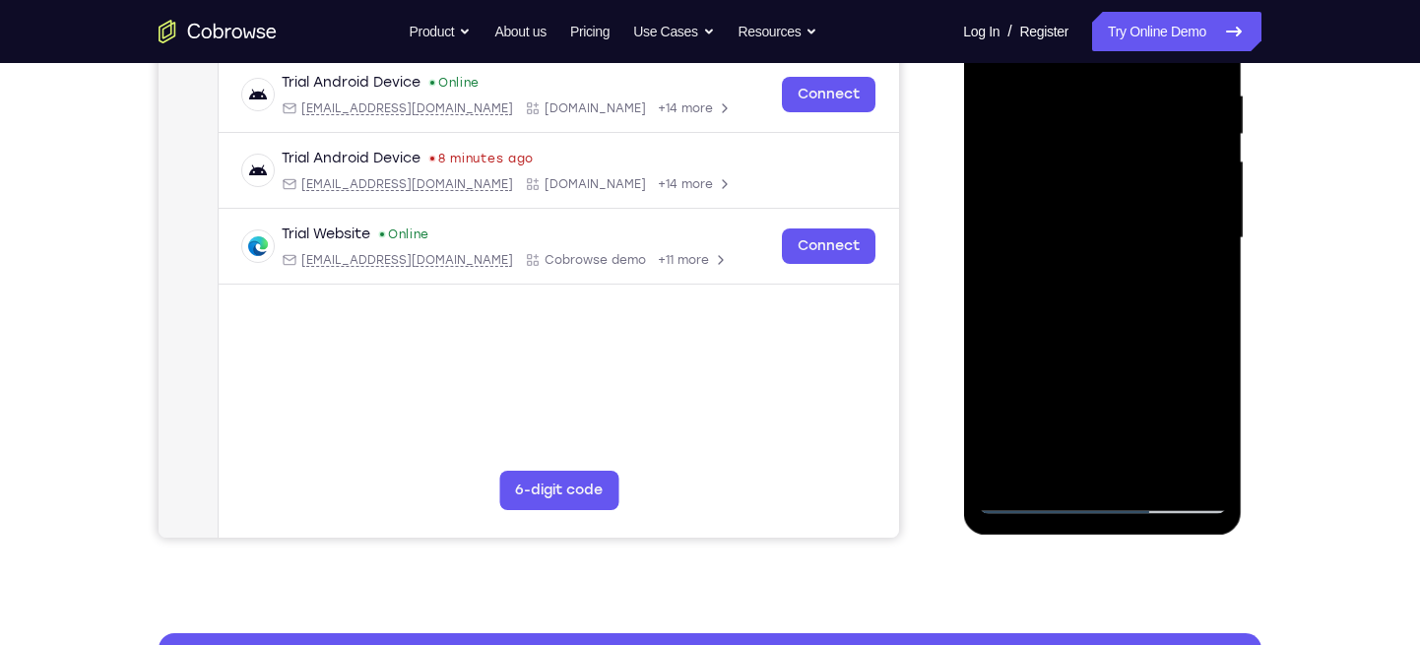
click at [1118, 187] on div at bounding box center [1102, 238] width 248 height 551
click at [1082, 186] on div at bounding box center [1102, 238] width 248 height 551
click at [1198, 288] on div at bounding box center [1102, 238] width 248 height 551
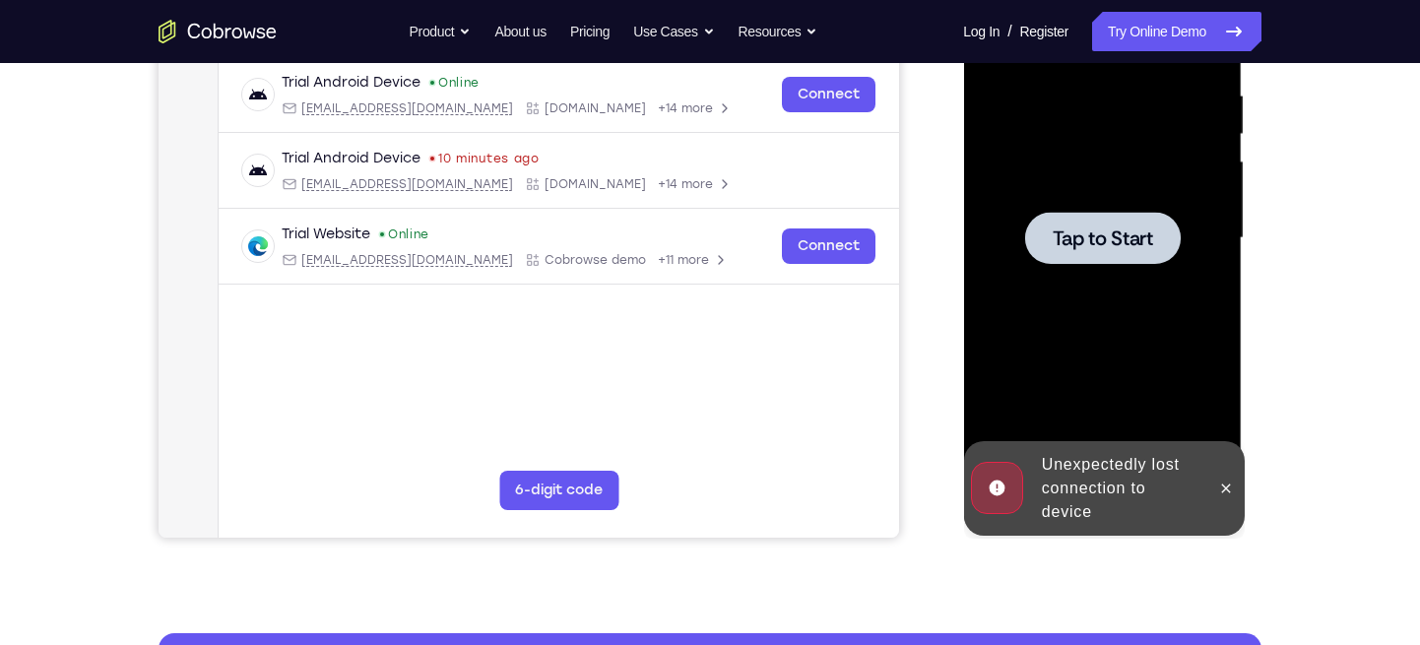
click at [1128, 283] on div at bounding box center [1102, 238] width 248 height 551
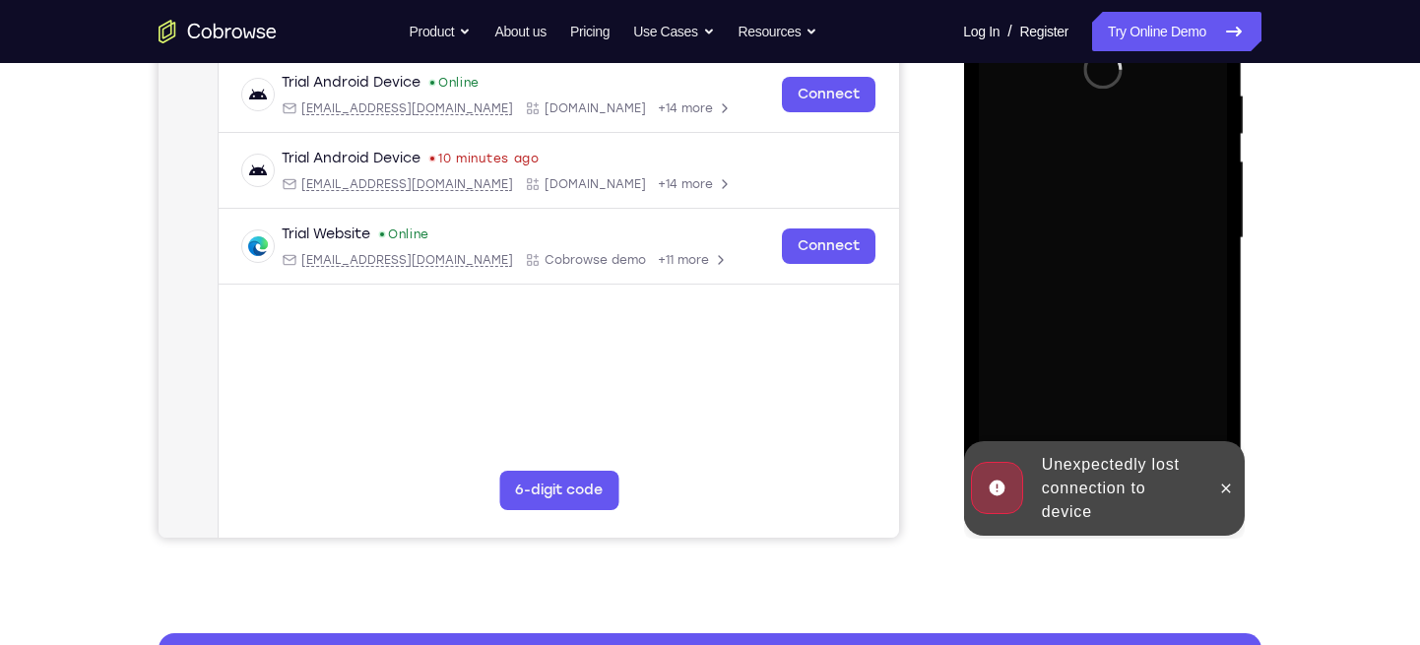
click at [1099, 451] on div "Unexpectedly lost connection to device" at bounding box center [1119, 488] width 172 height 87
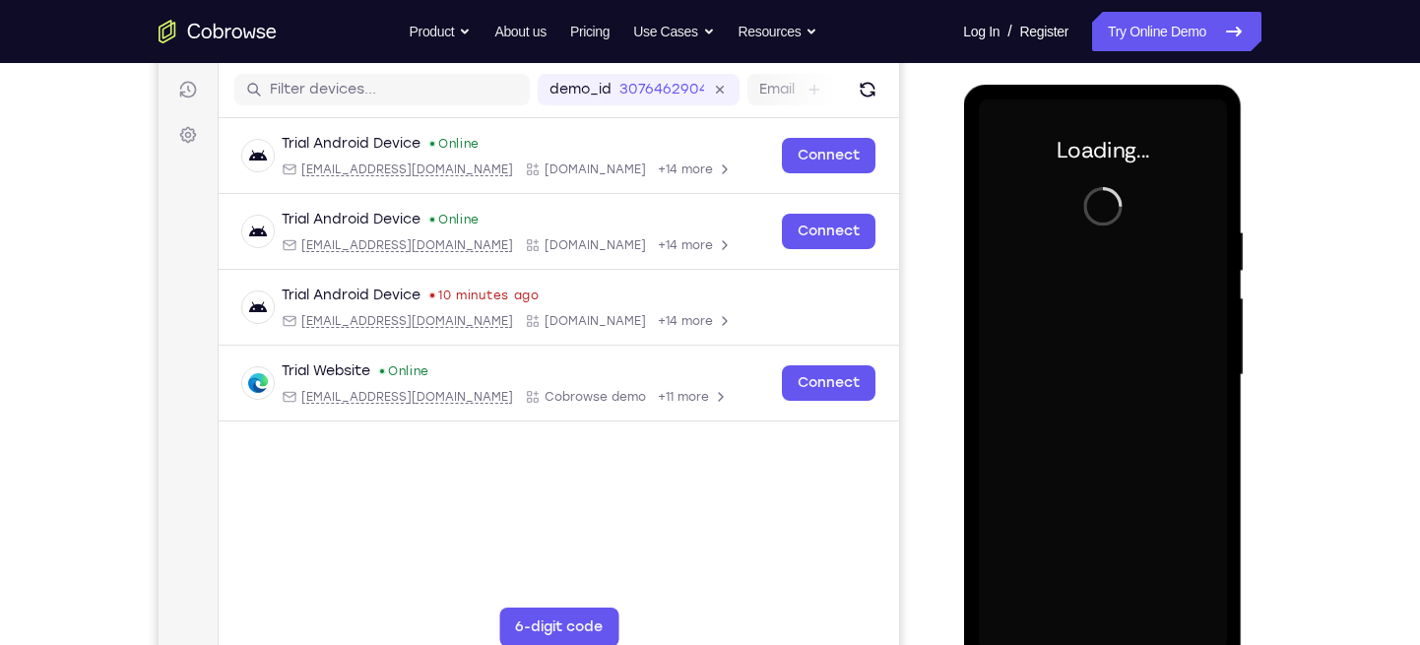
scroll to position [238, 0]
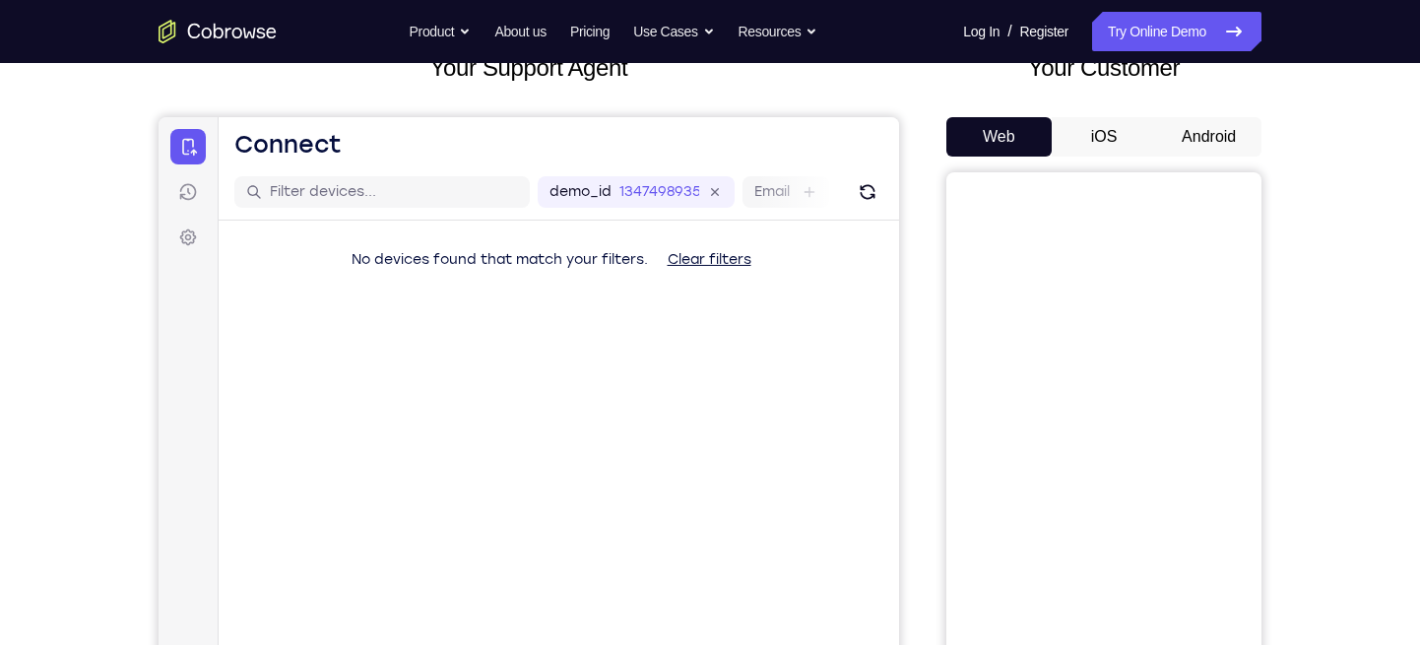
scroll to position [138, 0]
click at [1213, 139] on button "Android" at bounding box center [1208, 137] width 105 height 39
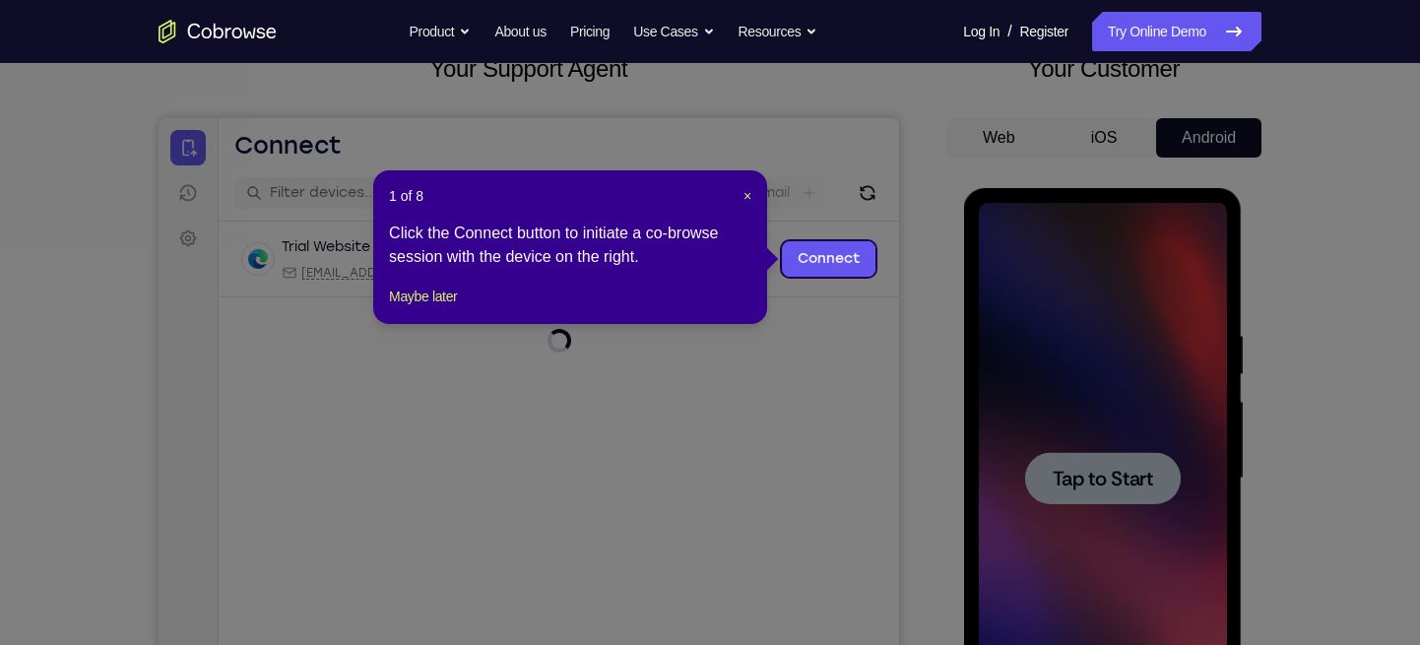
scroll to position [0, 0]
drag, startPoint x: 401, startPoint y: 313, endPoint x: 531, endPoint y: 171, distance: 192.3
click at [401, 308] on button "Maybe later" at bounding box center [423, 297] width 68 height 24
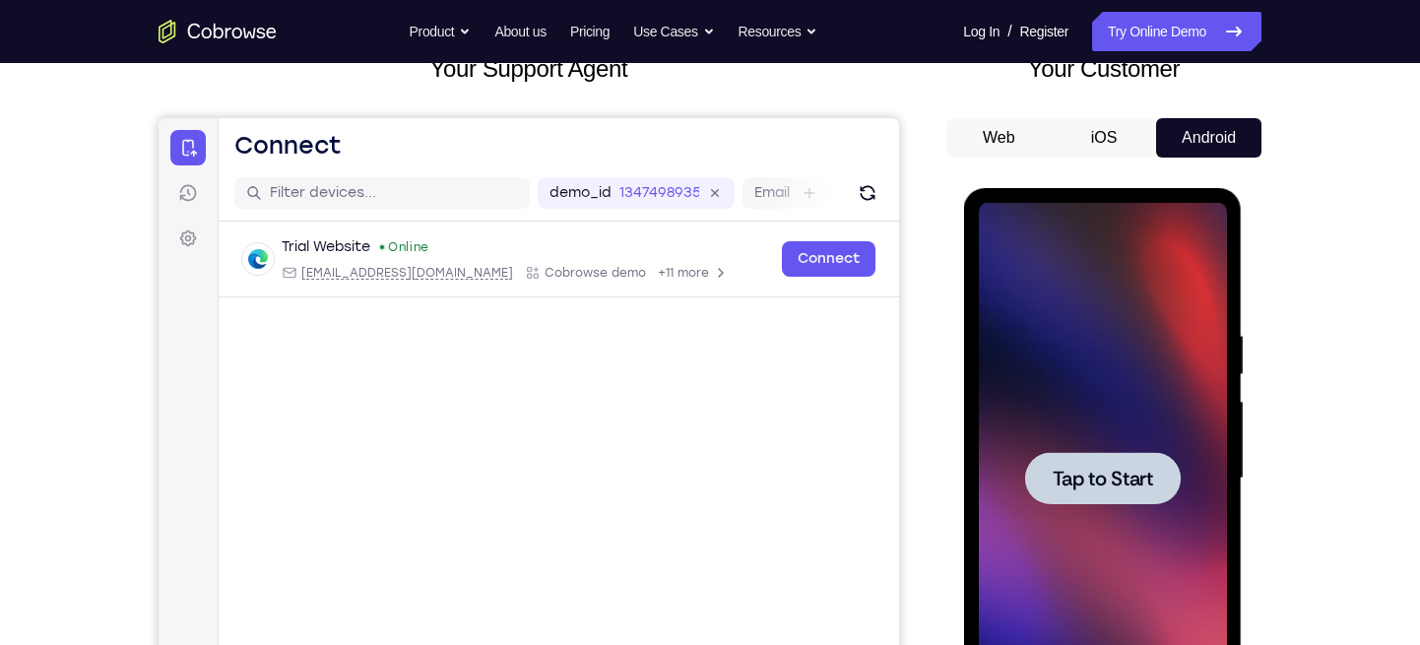
click at [1180, 432] on div at bounding box center [1102, 478] width 248 height 551
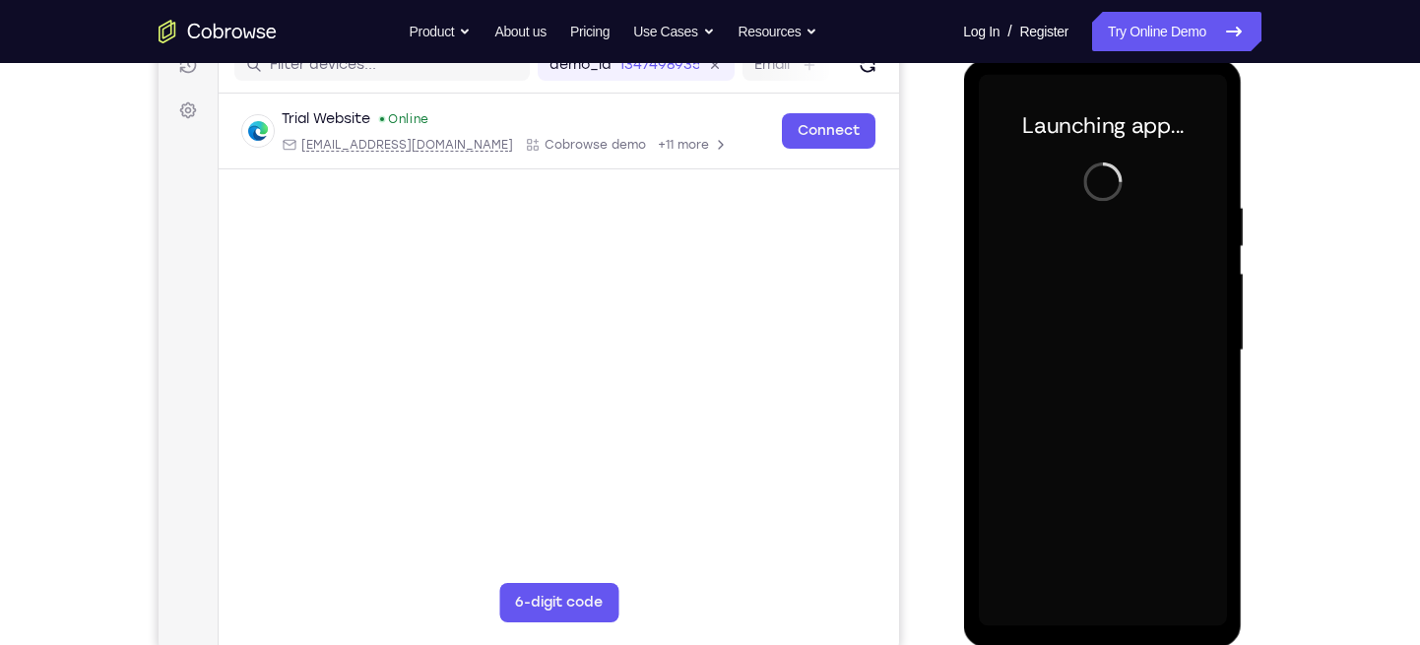
scroll to position [267, 0]
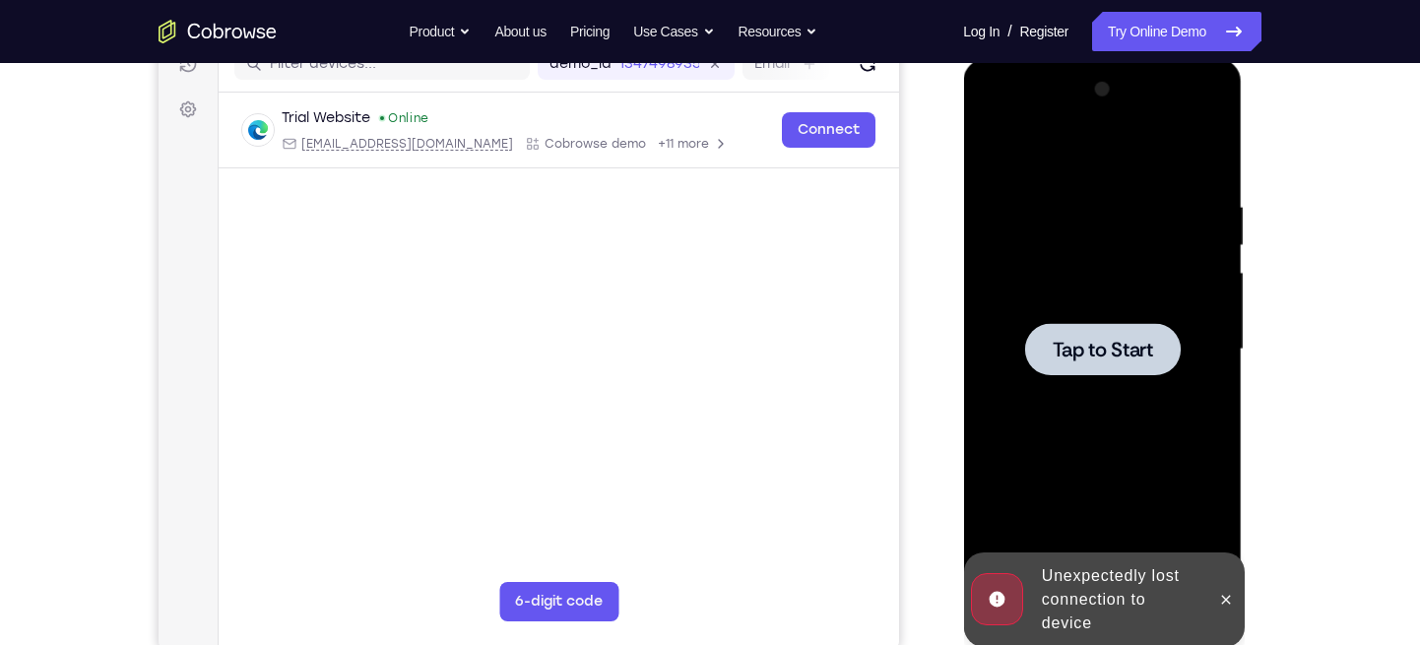
click at [1077, 446] on div at bounding box center [1102, 349] width 248 height 551
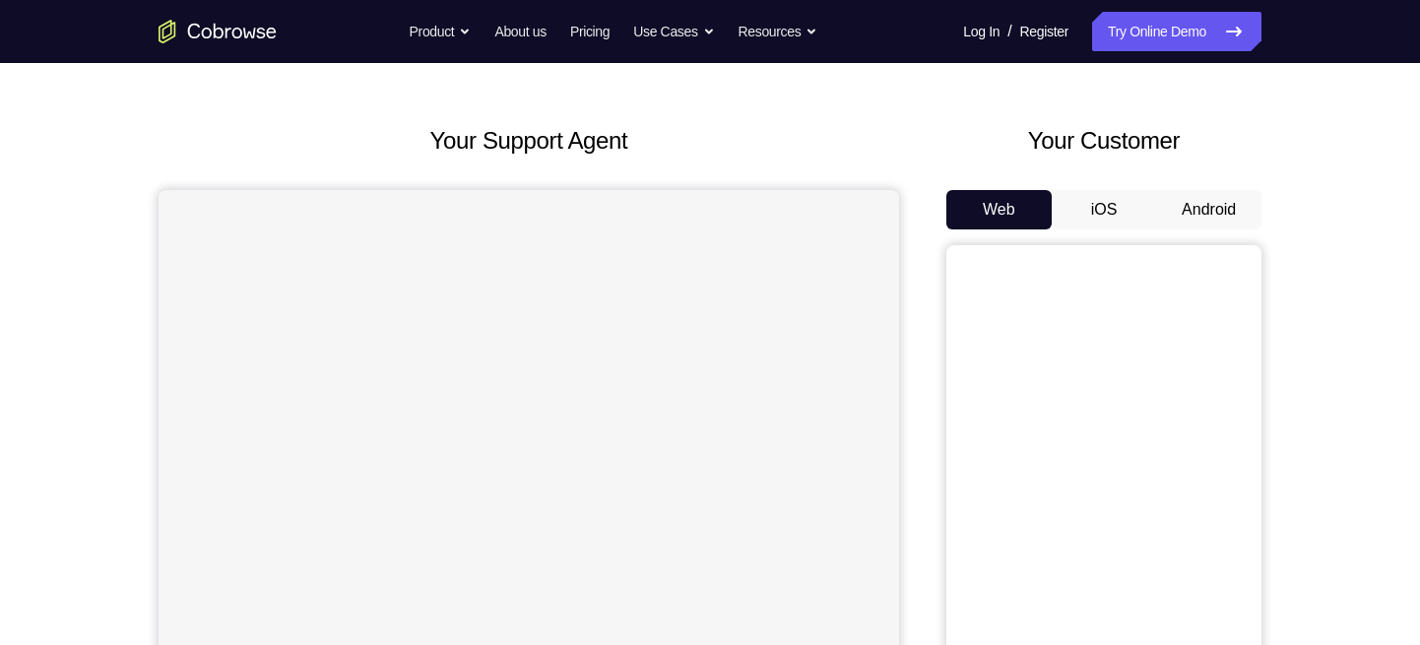
click at [1229, 212] on button "Android" at bounding box center [1208, 209] width 105 height 39
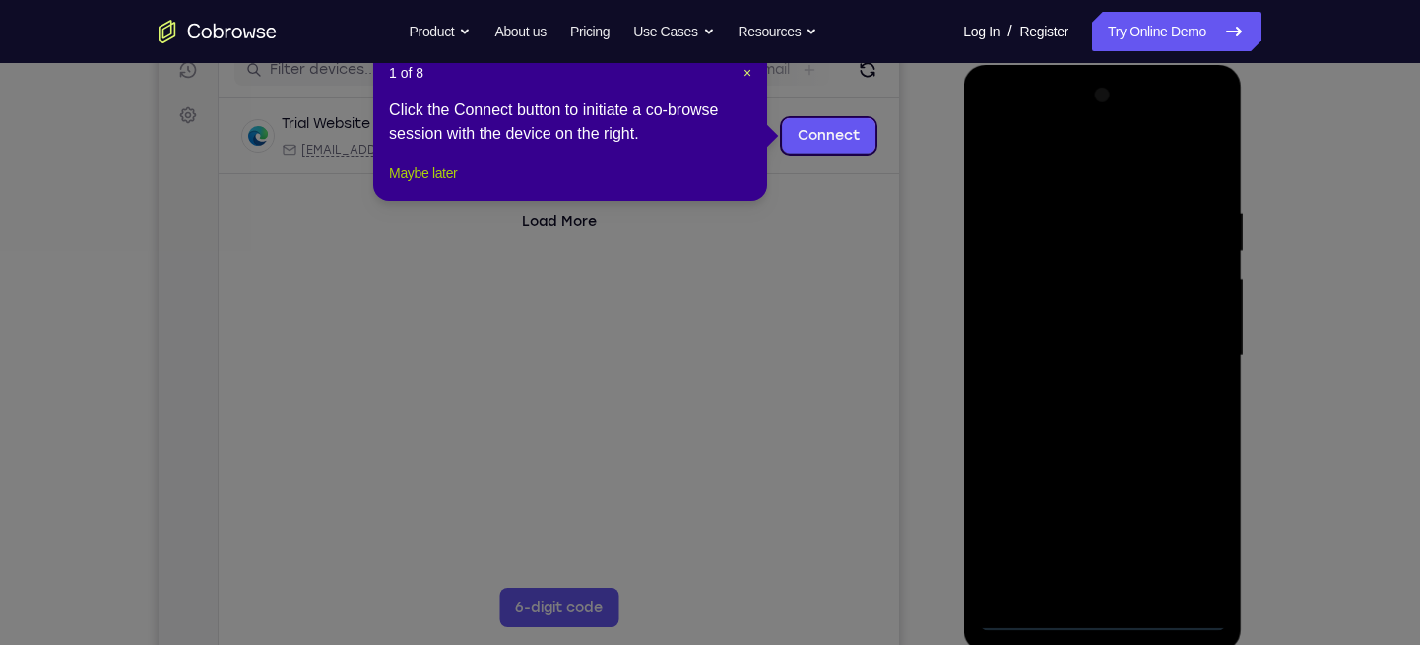
click at [420, 185] on button "Maybe later" at bounding box center [423, 173] width 68 height 24
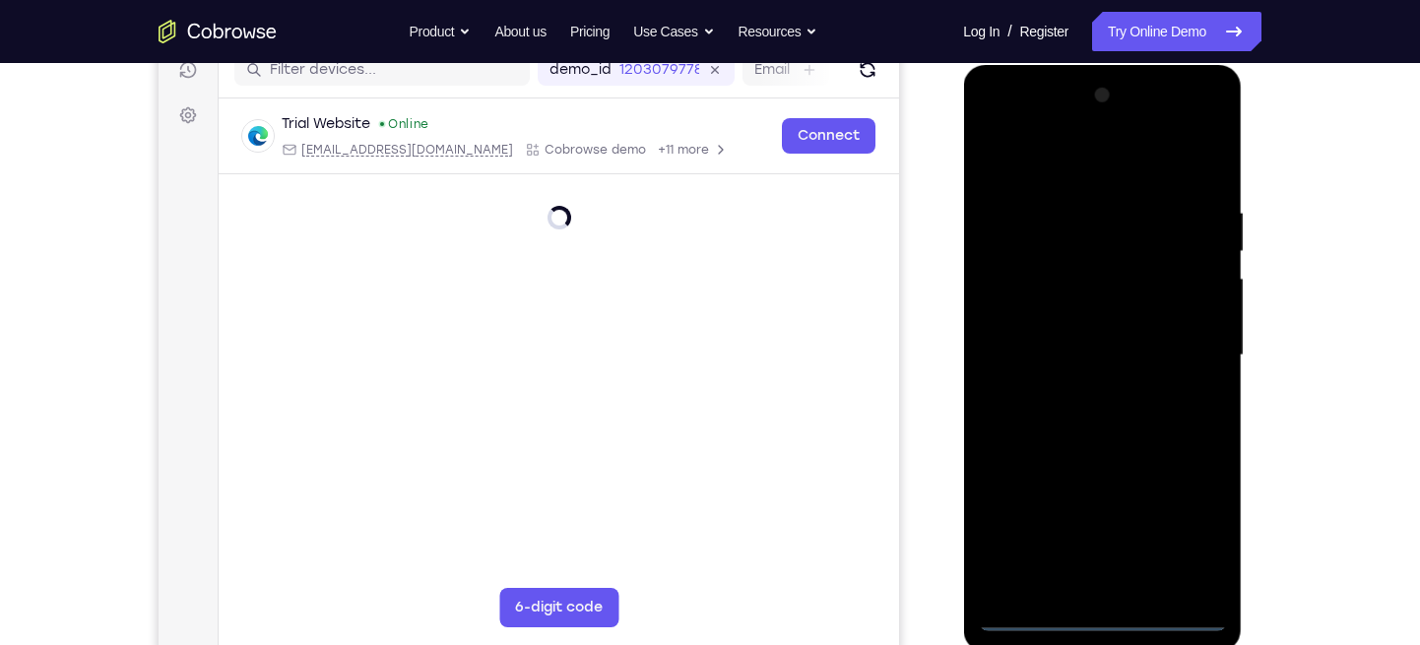
click at [1096, 624] on div at bounding box center [1102, 355] width 248 height 551
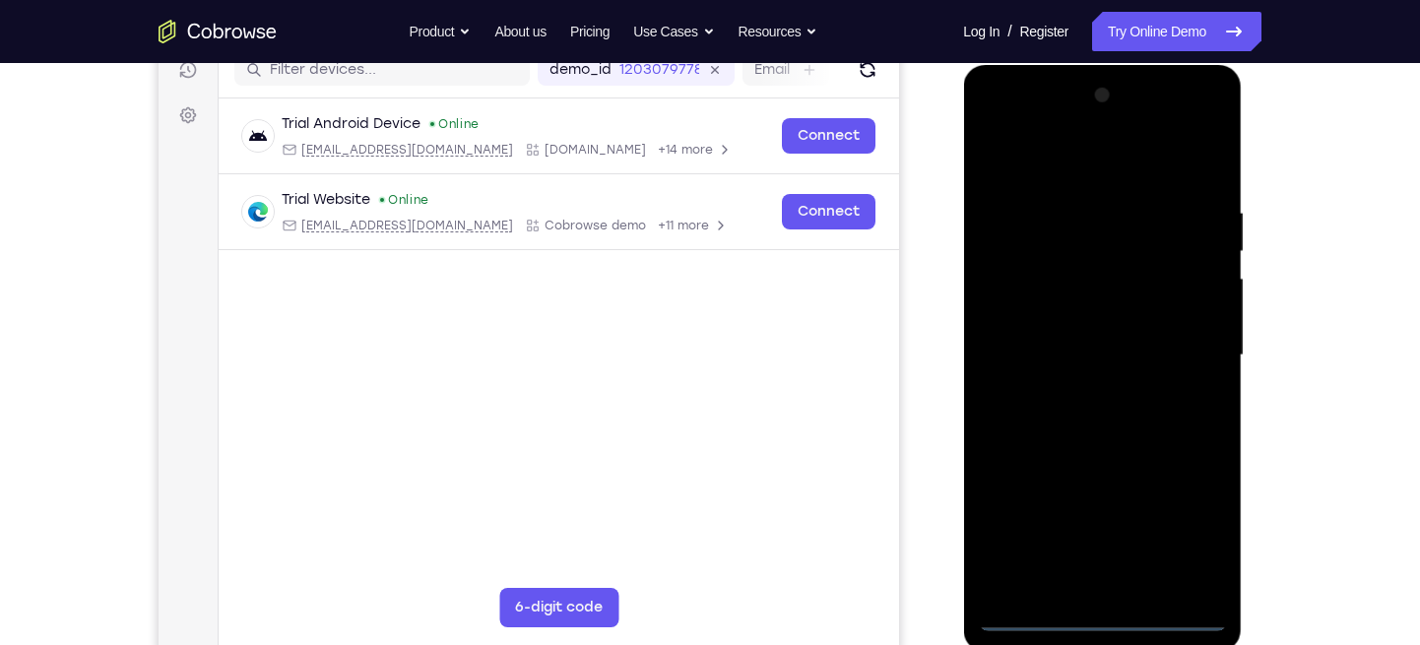
click at [1104, 615] on div at bounding box center [1102, 355] width 248 height 551
click at [1181, 524] on div at bounding box center [1102, 355] width 248 height 551
click at [1075, 162] on div at bounding box center [1102, 355] width 248 height 551
click at [1174, 347] on div at bounding box center [1102, 355] width 248 height 551
click at [1080, 398] on div at bounding box center [1102, 355] width 248 height 551
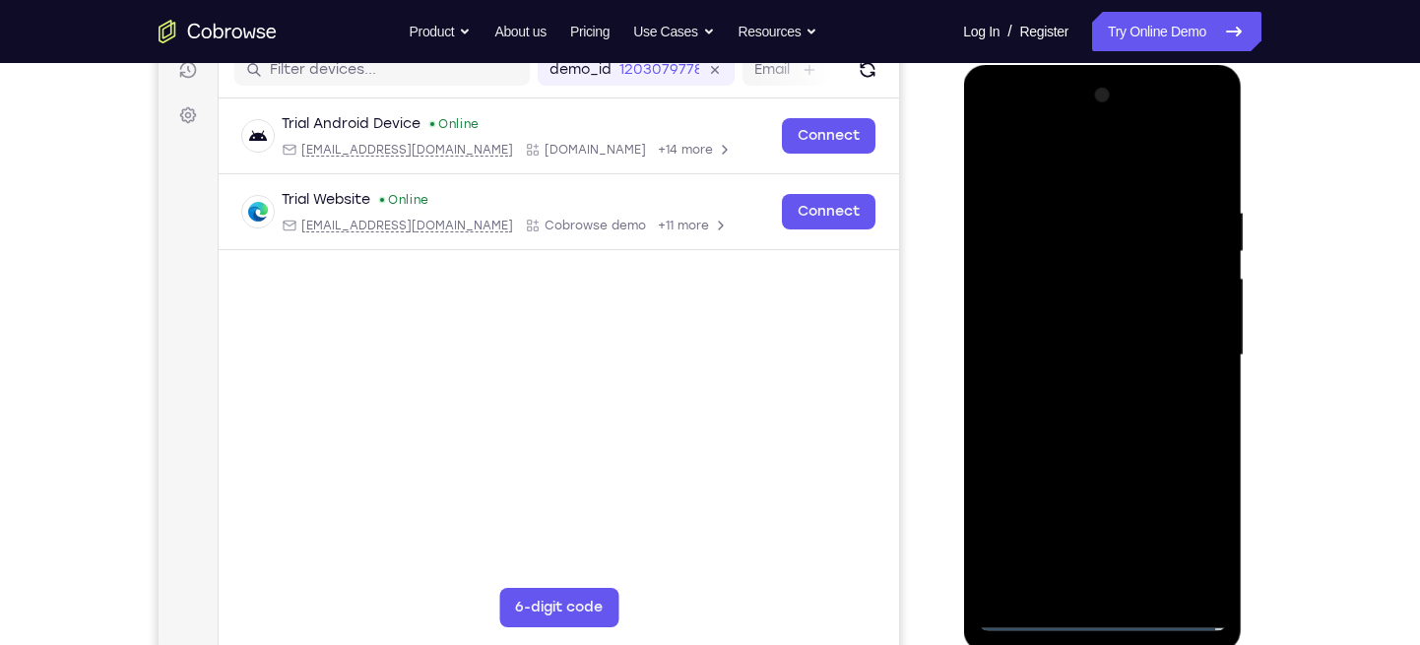
click at [1034, 325] on div at bounding box center [1102, 355] width 248 height 551
click at [1052, 313] on div at bounding box center [1102, 355] width 248 height 551
click at [1062, 365] on div at bounding box center [1102, 355] width 248 height 551
click at [1101, 402] on div at bounding box center [1102, 355] width 248 height 551
drag, startPoint x: 1071, startPoint y: 157, endPoint x: 1037, endPoint y: -138, distance: 296.4
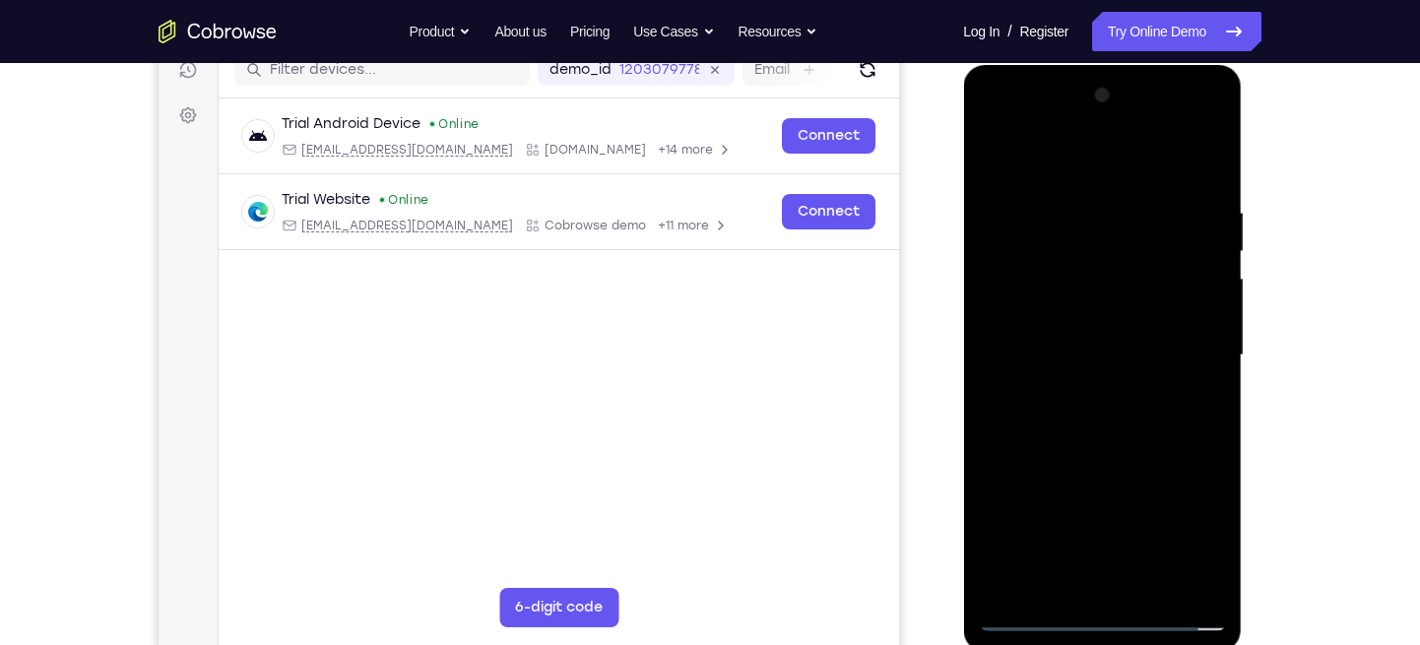
click at [1037, 65] on html "Online web based iOS Simulators and Android Emulators. Run iPhone, iPad, Mobile…" at bounding box center [1103, 360] width 281 height 591
click at [1052, 304] on div at bounding box center [1102, 355] width 248 height 551
click at [1072, 345] on div at bounding box center [1102, 355] width 248 height 551
drag, startPoint x: 1069, startPoint y: 156, endPoint x: 1051, endPoint y: 41, distance: 115.7
click at [1051, 65] on html "Online web based iOS Simulators and Android Emulators. Run iPhone, iPad, Mobile…" at bounding box center [1103, 360] width 281 height 591
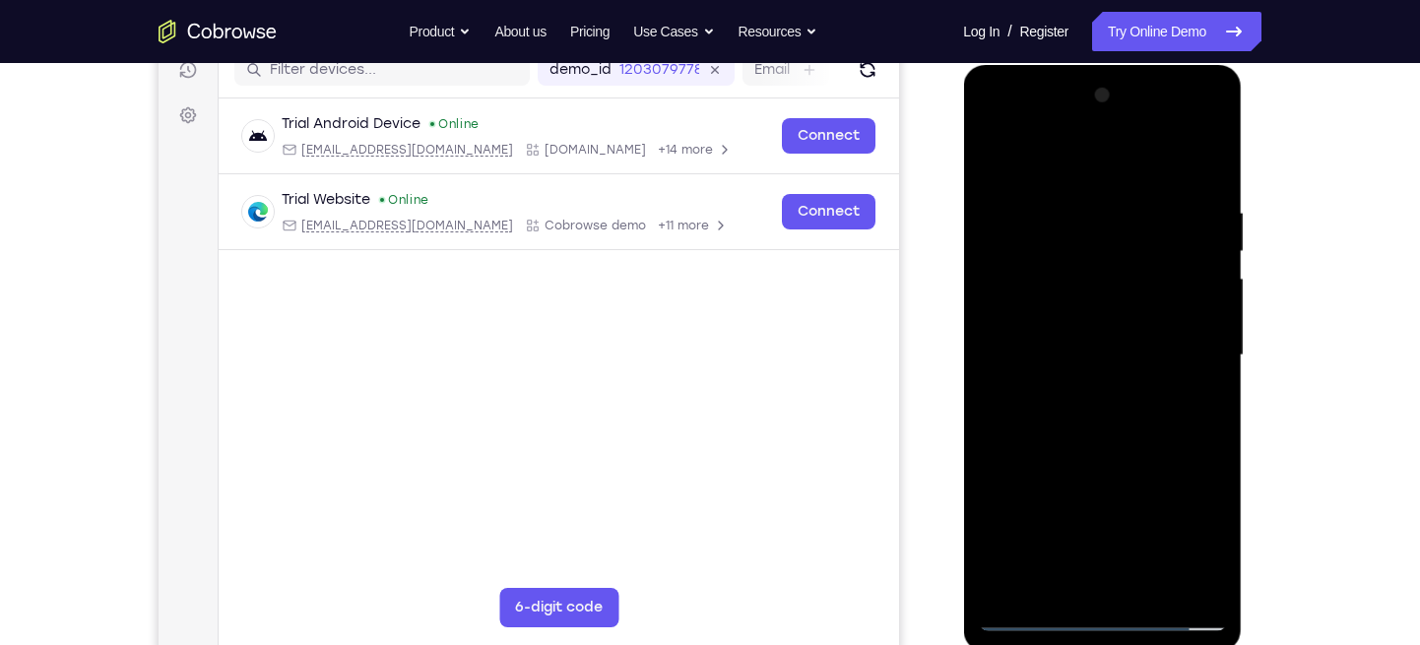
drag, startPoint x: 1064, startPoint y: 168, endPoint x: 1063, endPoint y: 6, distance: 162.5
click at [1063, 65] on html "Online web based iOS Simulators and Android Emulators. Run iPhone, iPad, Mobile…" at bounding box center [1103, 360] width 281 height 591
click at [1099, 441] on div at bounding box center [1102, 355] width 248 height 551
click at [1199, 590] on div at bounding box center [1102, 355] width 248 height 551
click at [1148, 591] on div at bounding box center [1102, 355] width 248 height 551
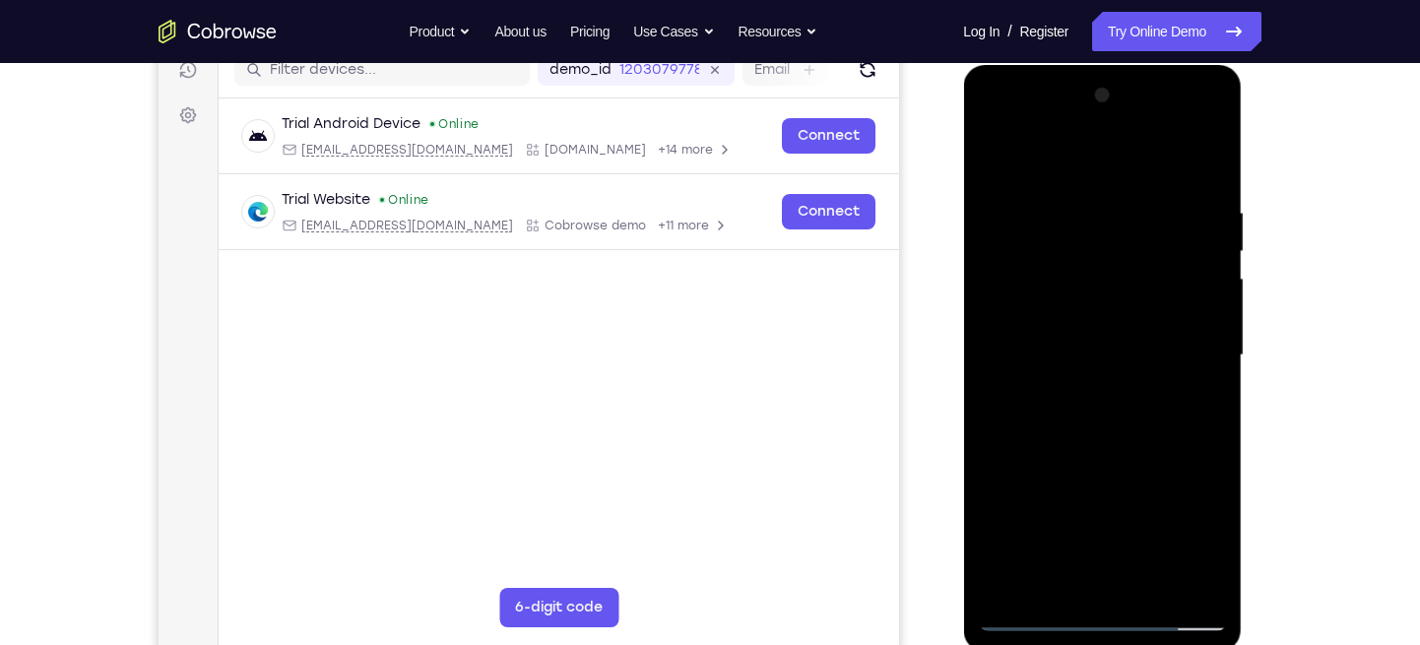
click at [1064, 461] on div at bounding box center [1102, 355] width 248 height 551
click at [1118, 307] on div at bounding box center [1102, 355] width 248 height 551
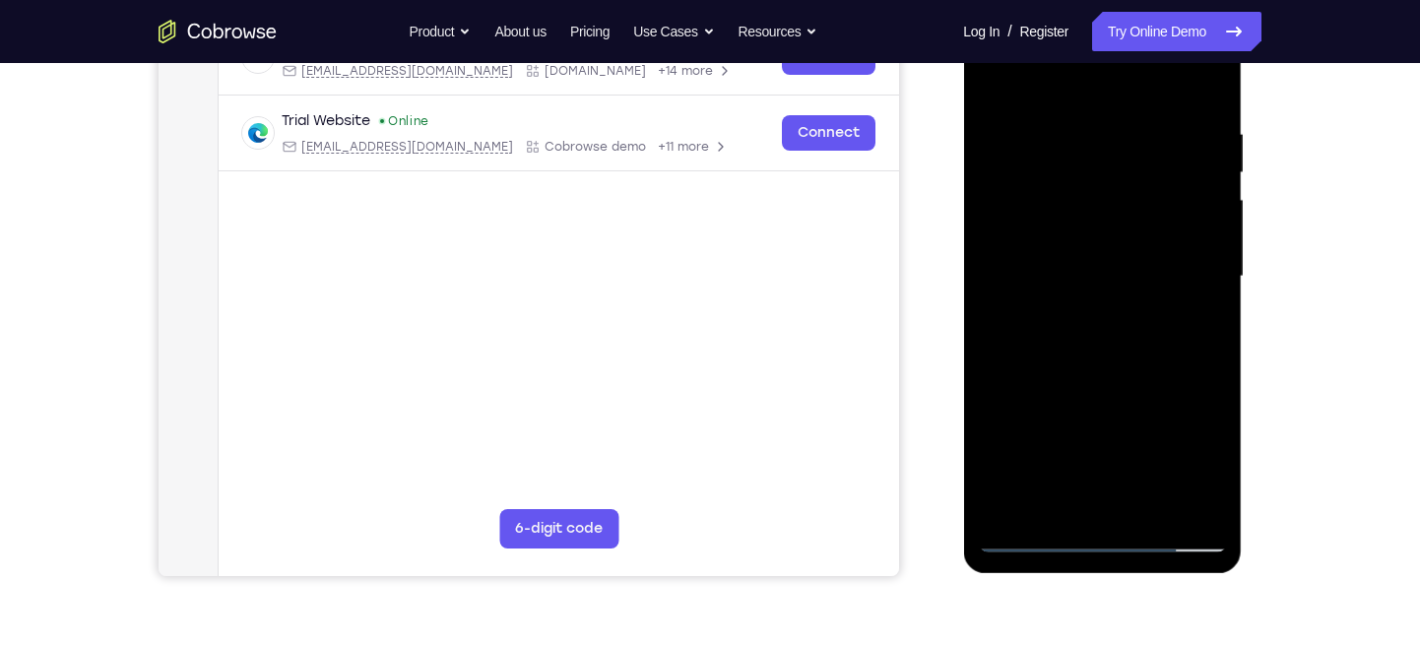
scroll to position [342, 0]
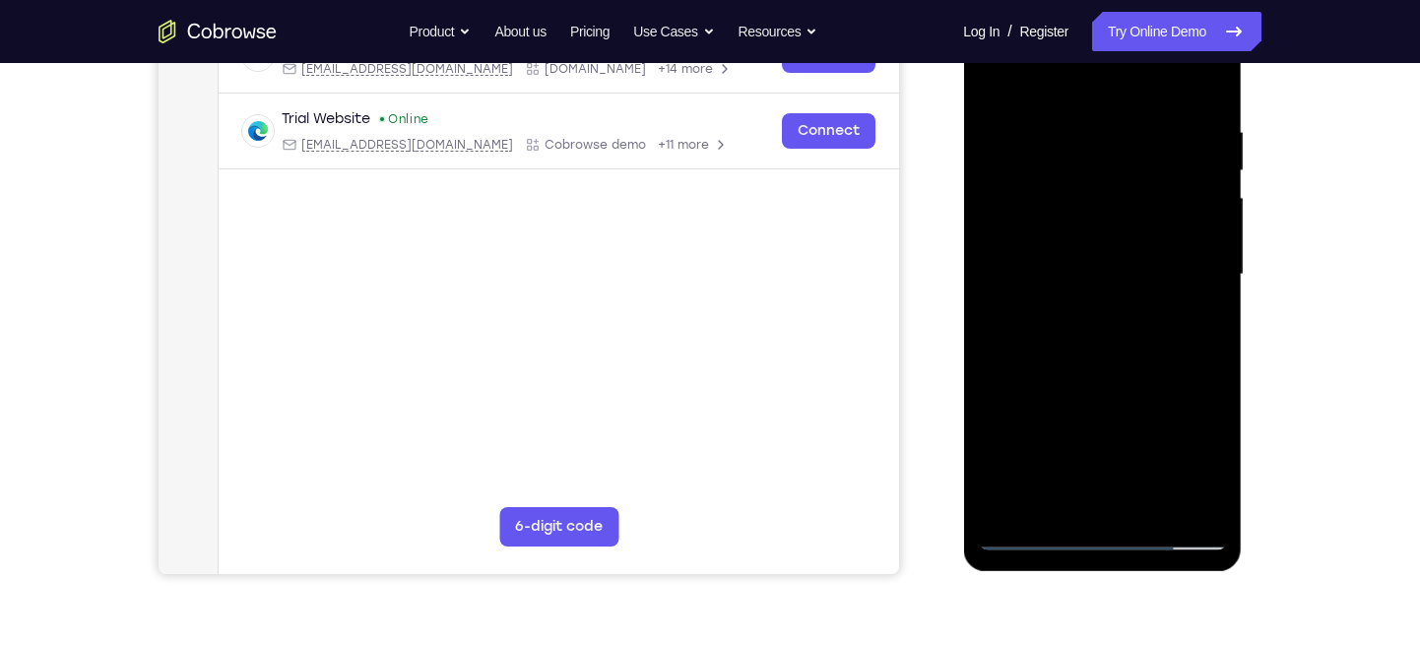
click at [1038, 495] on div at bounding box center [1102, 274] width 248 height 551
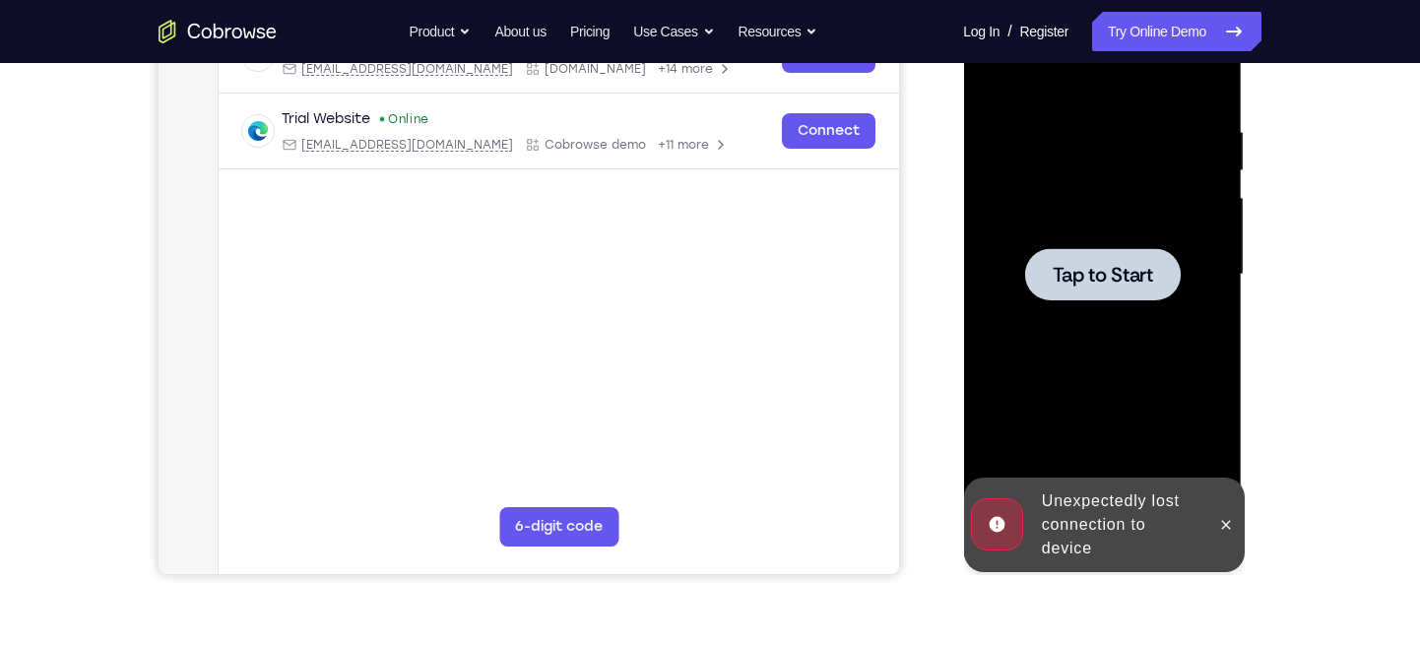
click at [1141, 284] on span "Tap to Start" at bounding box center [1102, 275] width 100 height 20
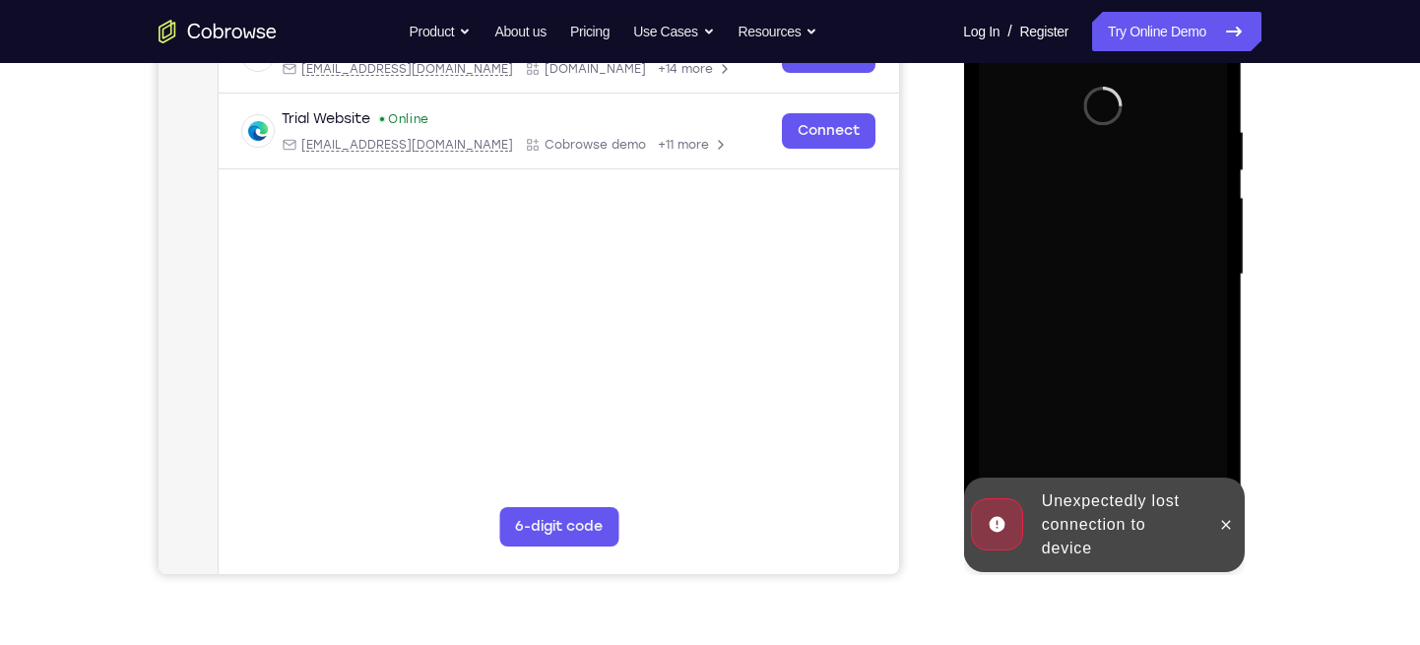
click at [1100, 513] on div "Unexpectedly lost connection to device" at bounding box center [1119, 524] width 172 height 87
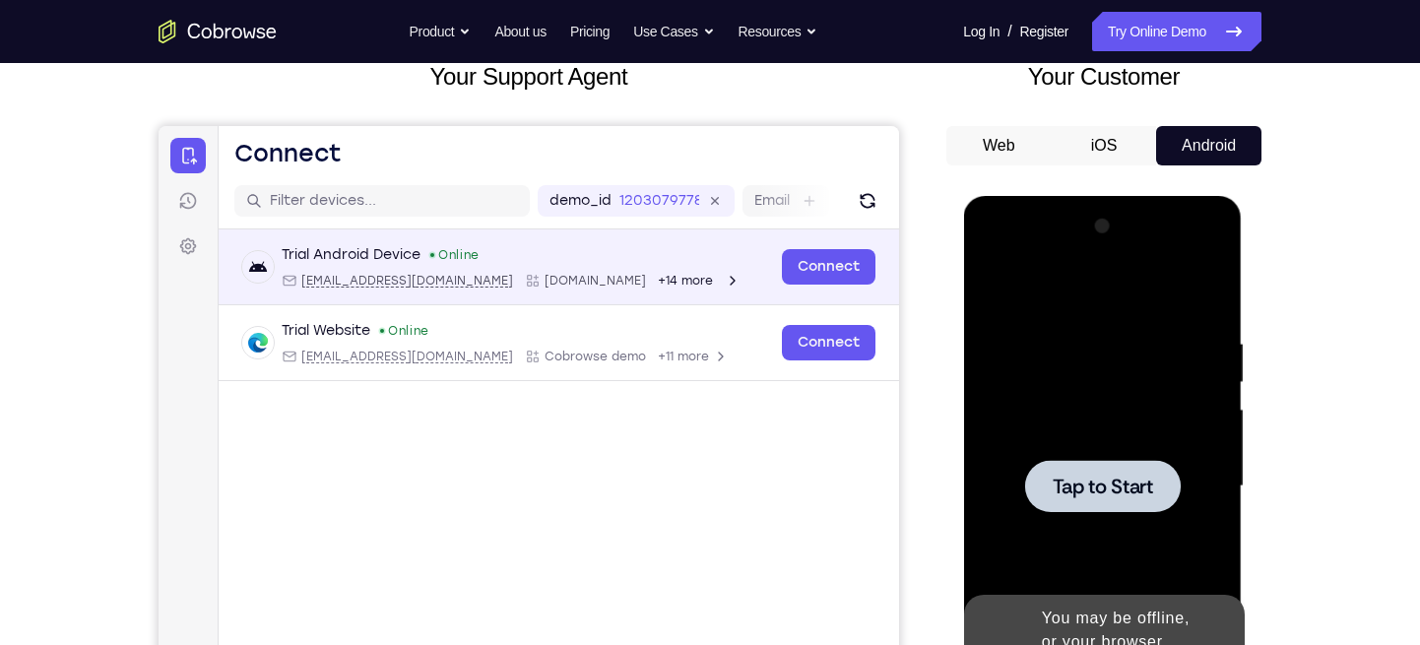
scroll to position [132, 0]
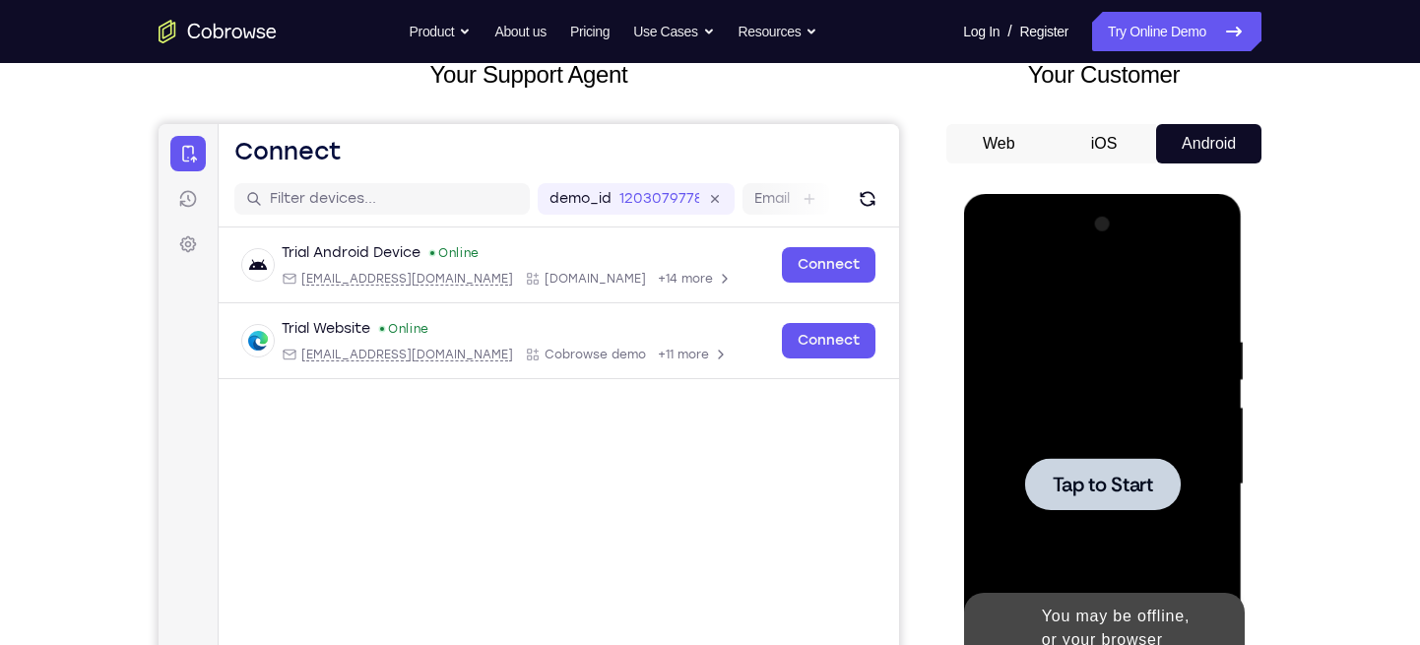
click at [1162, 497] on div at bounding box center [1102, 484] width 156 height 52
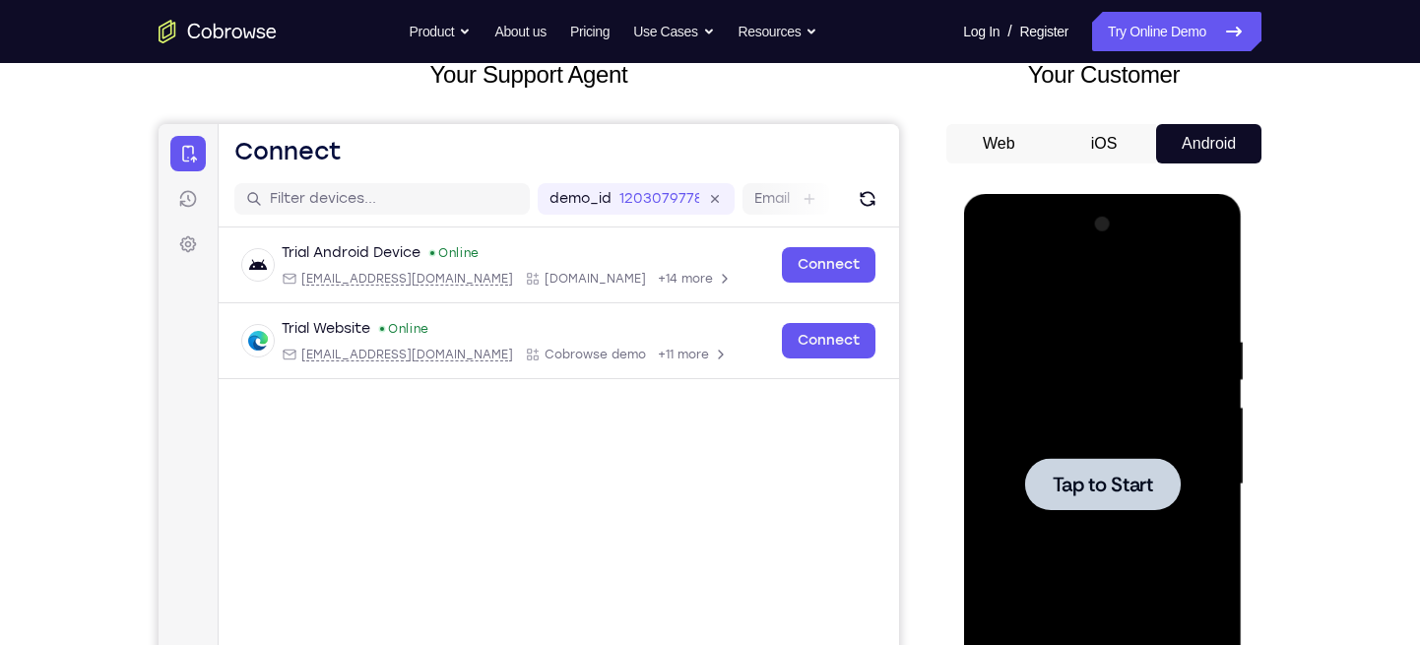
click at [1102, 507] on div at bounding box center [1102, 484] width 156 height 52
click at [1087, 516] on div at bounding box center [1102, 484] width 248 height 551
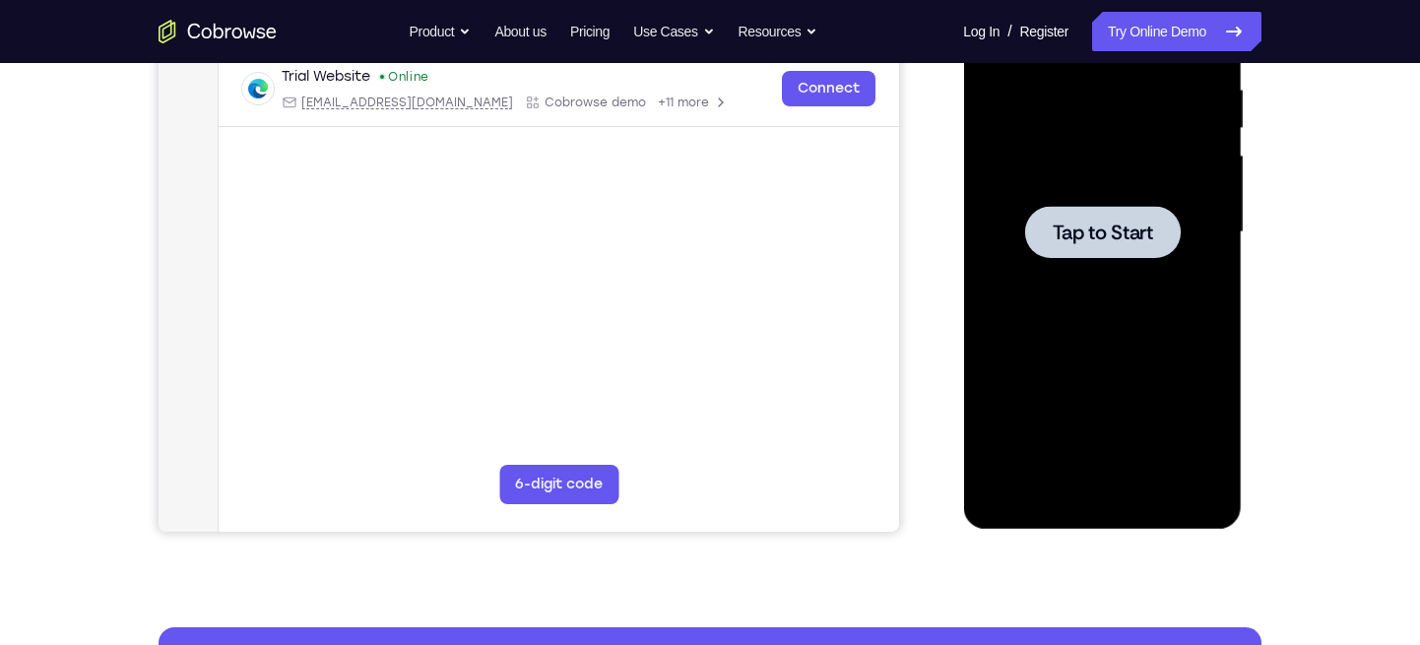
scroll to position [385, 0]
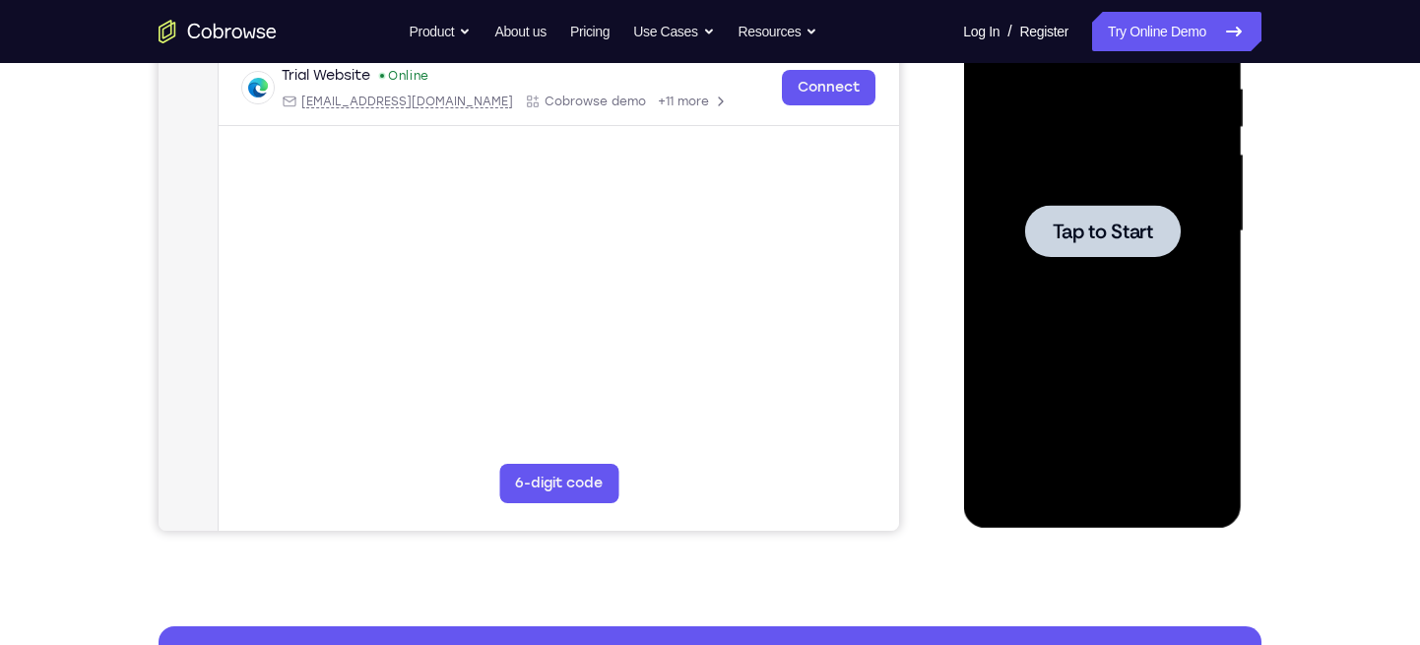
click at [1111, 279] on div at bounding box center [1102, 231] width 248 height 551
click at [1097, 359] on div at bounding box center [1102, 231] width 248 height 551
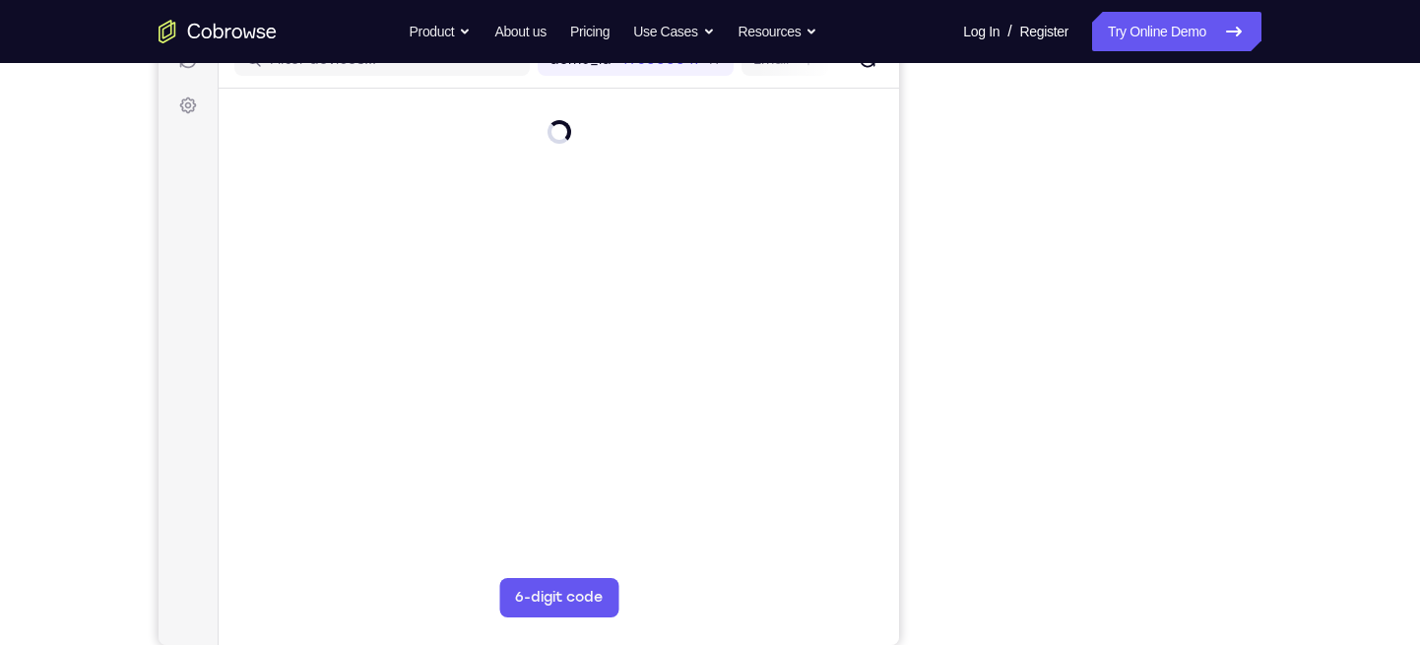
scroll to position [272, 0]
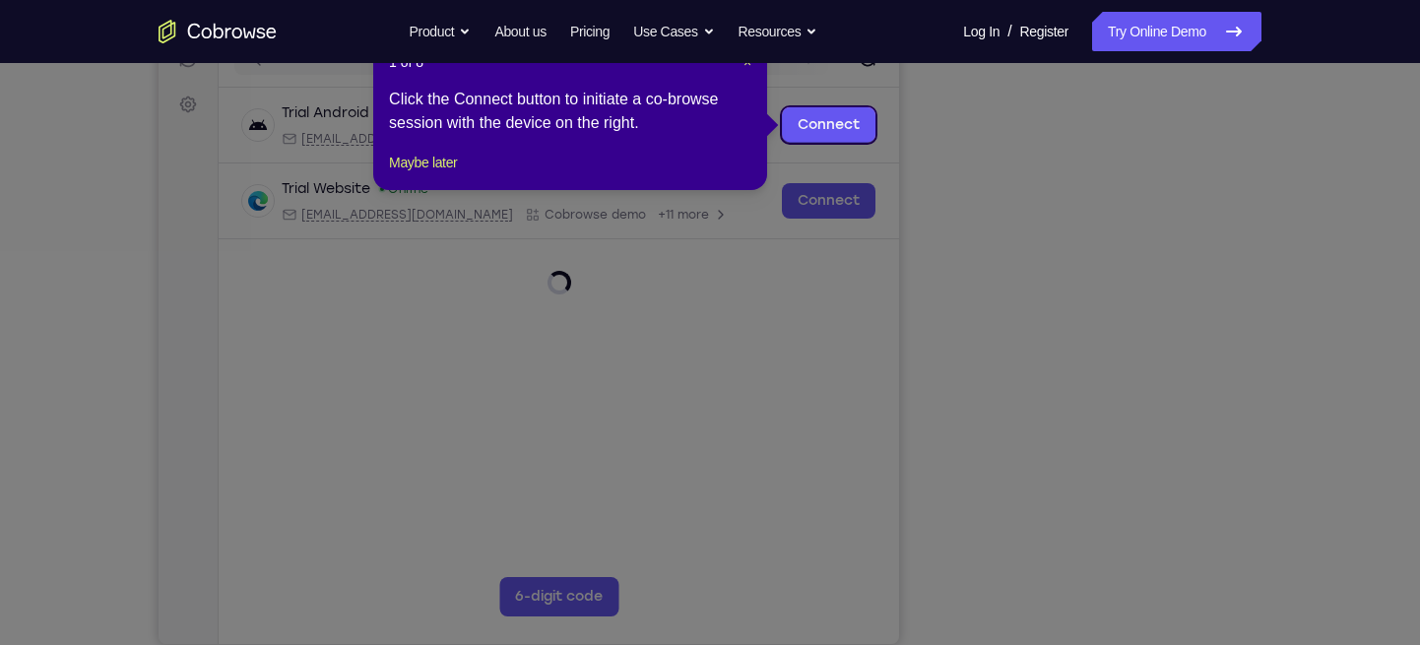
click at [1193, 528] on icon at bounding box center [717, 322] width 1435 height 645
click at [424, 174] on button "Maybe later" at bounding box center [423, 163] width 68 height 24
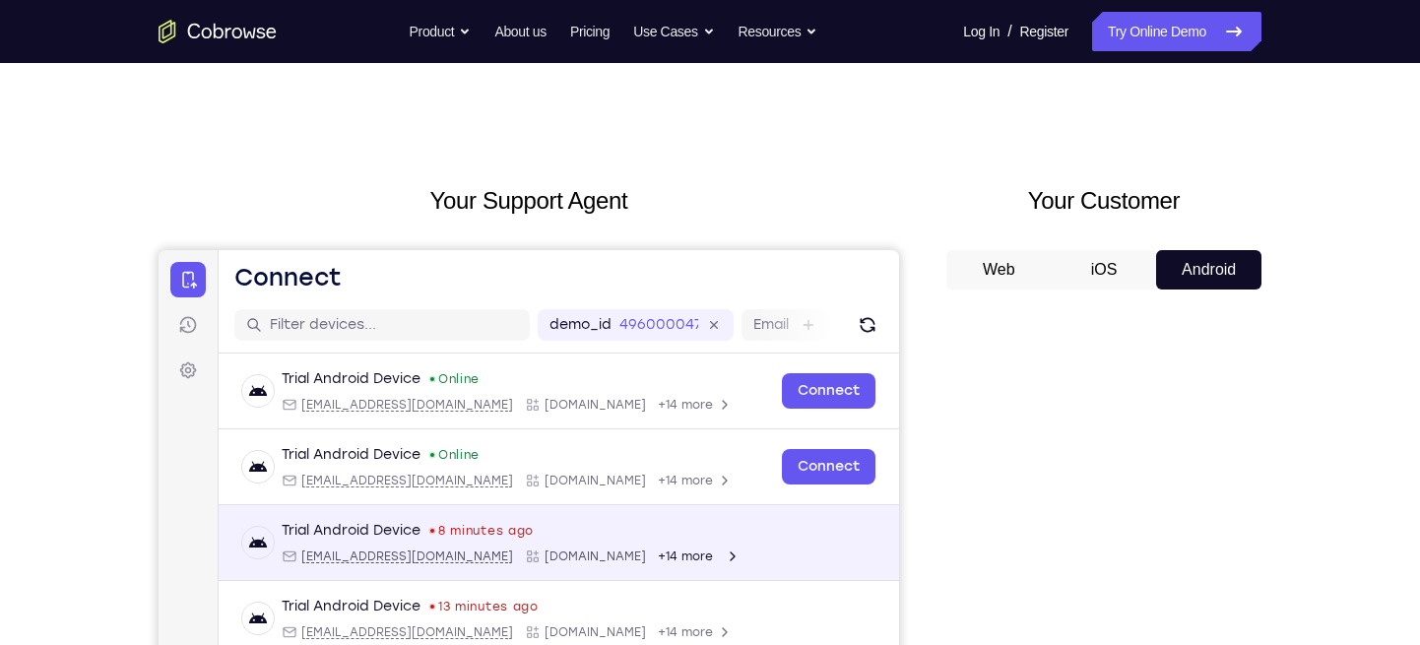
scroll to position [0, 0]
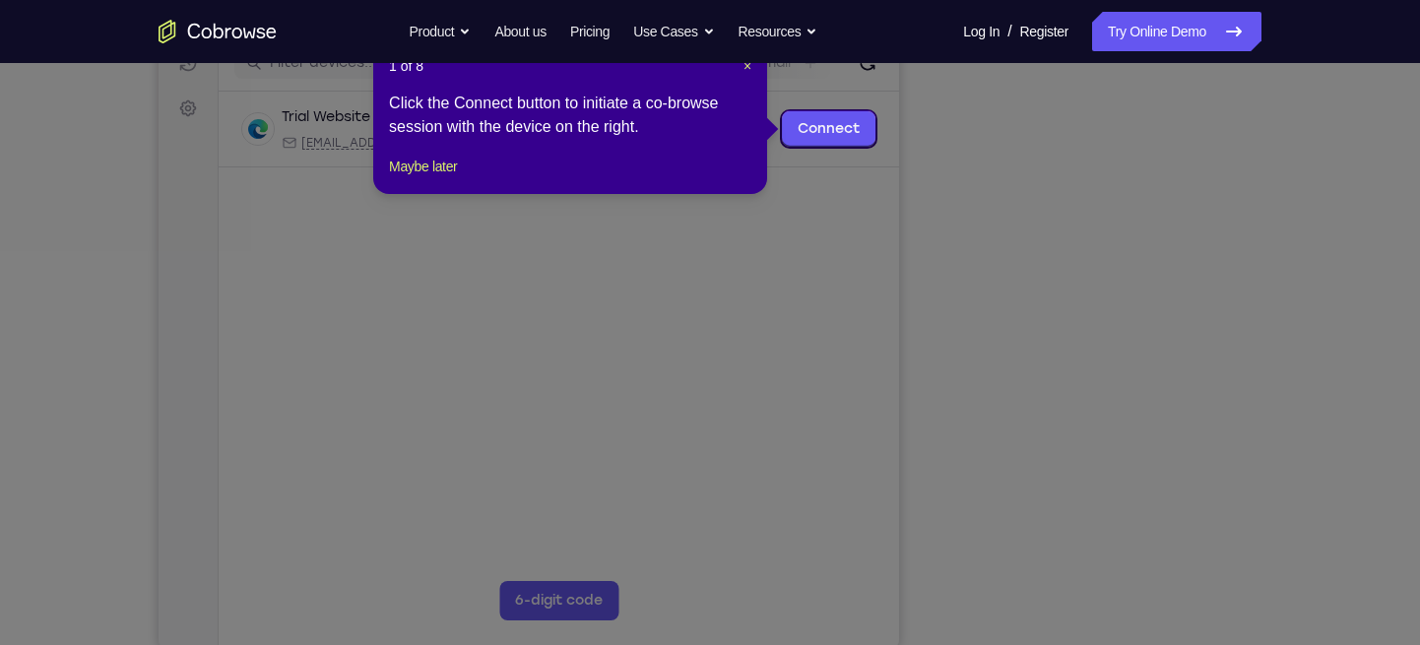
scroll to position [269, 0]
click at [430, 177] on button "Maybe later" at bounding box center [423, 166] width 68 height 24
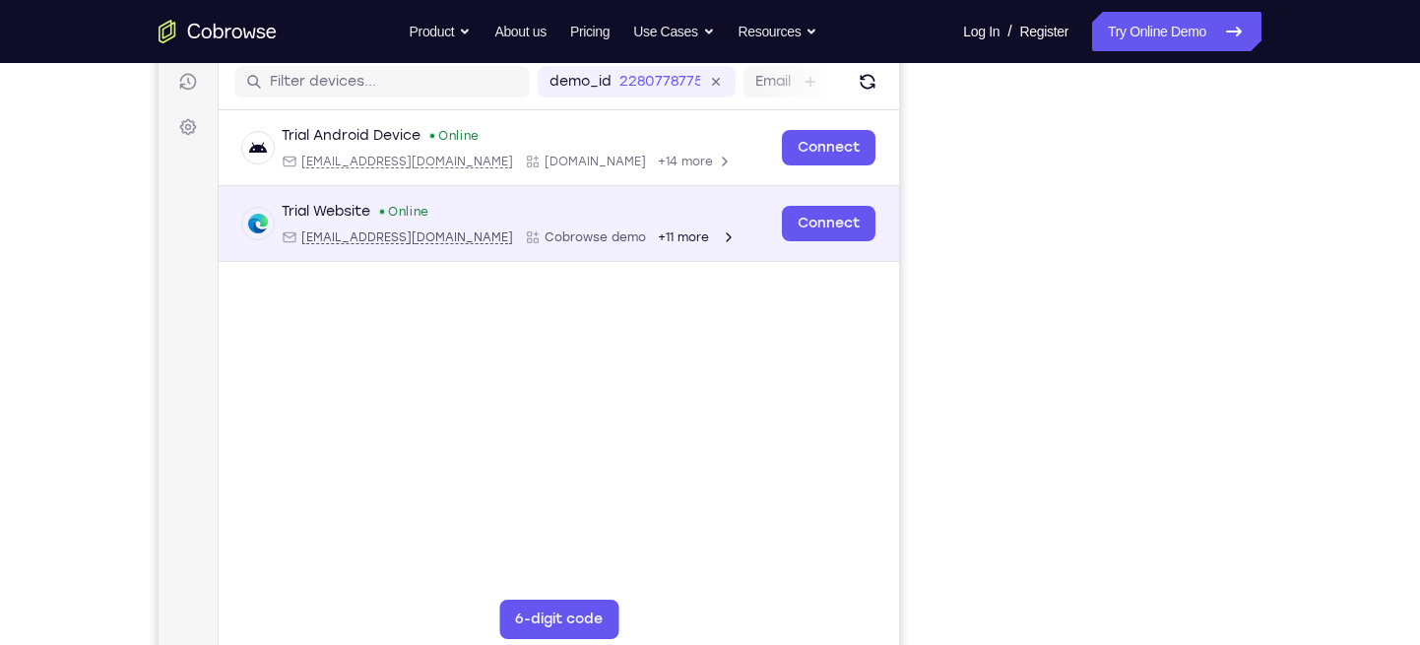
scroll to position [246, 0]
